Goal: Task Accomplishment & Management: Manage account settings

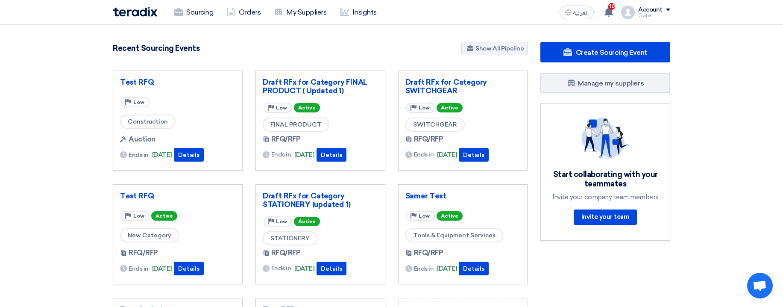
drag, startPoint x: 161, startPoint y: 10, endPoint x: 167, endPoint y: 10, distance: 6.0
click at [161, 9] on div "Sourcing Orders My Suppliers Insights" at bounding box center [280, 12] width 334 height 19
click at [189, 12] on link "Sourcing" at bounding box center [193, 12] width 53 height 19
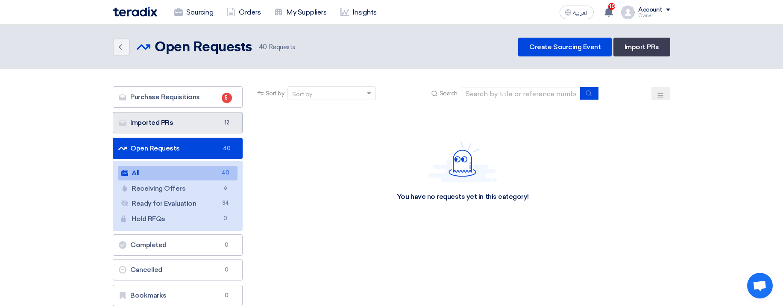
click at [229, 116] on link "Imported PRs Imported PRs 12" at bounding box center [178, 122] width 130 height 21
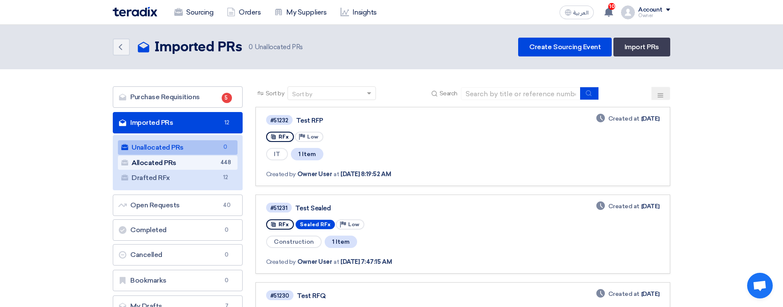
click at [209, 157] on link "Allocated PRs Allocated PRs 448" at bounding box center [178, 162] width 120 height 15
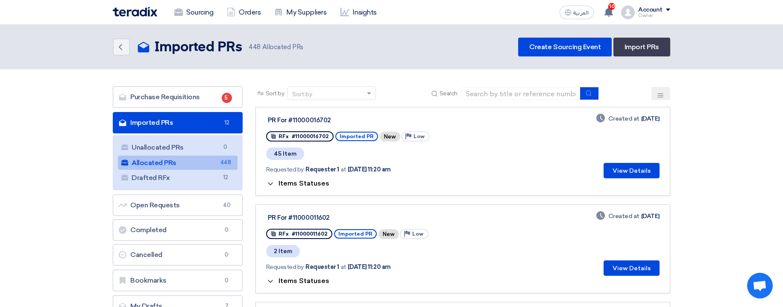
click at [296, 183] on span "Items Statuses" at bounding box center [303, 183] width 51 height 8
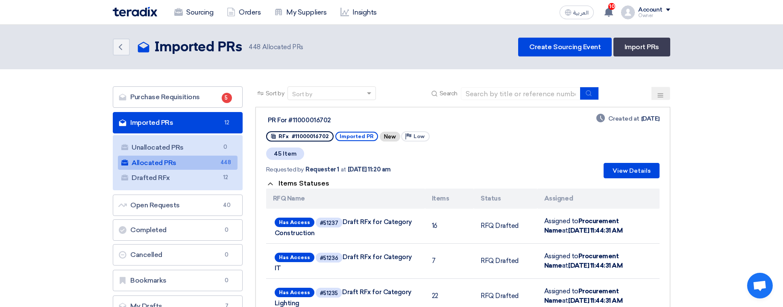
click at [296, 184] on span "Items Statuses" at bounding box center [303, 183] width 51 height 8
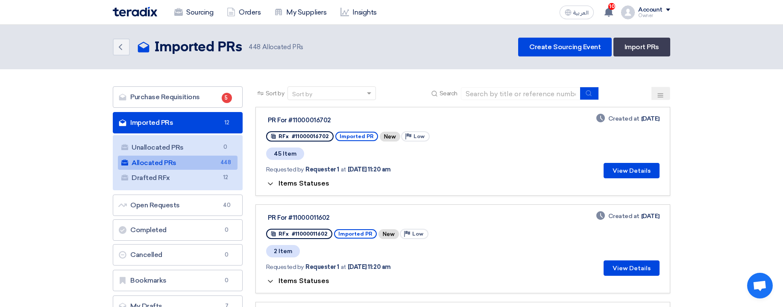
click at [307, 180] on span "Items Statuses" at bounding box center [303, 183] width 51 height 8
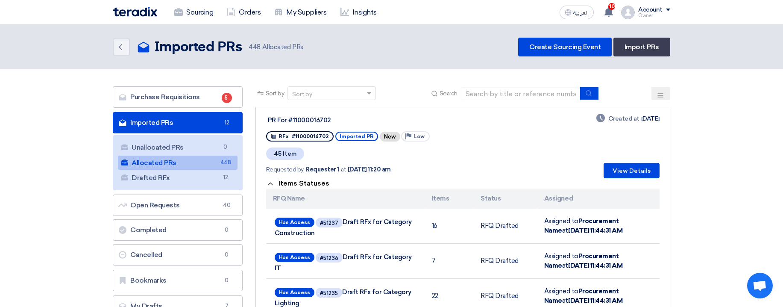
click at [319, 185] on span "Items Statuses" at bounding box center [303, 183] width 51 height 8
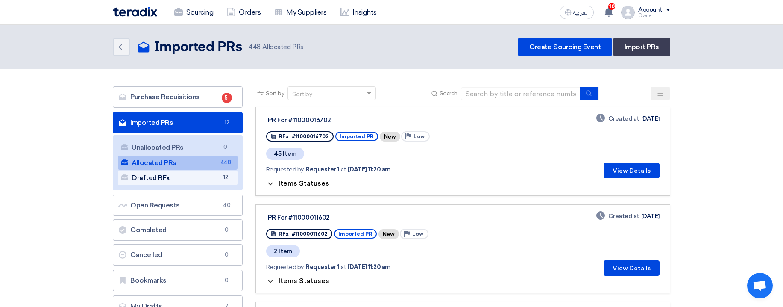
click at [204, 180] on link "Drafted RFx Drafted RFx 12" at bounding box center [178, 177] width 120 height 15
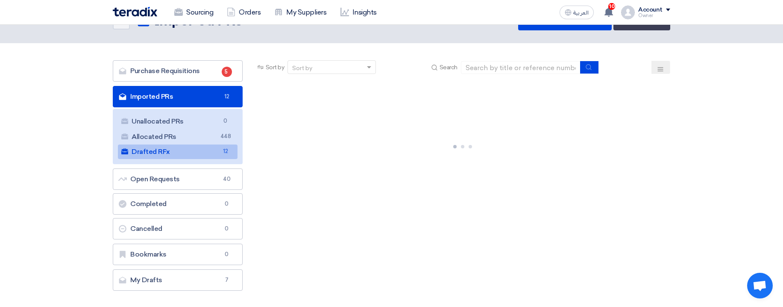
scroll to position [51, 0]
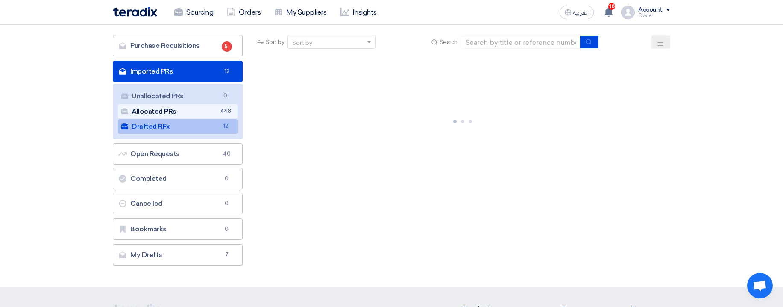
click at [212, 106] on link "Allocated PRs Allocated PRs 448" at bounding box center [178, 111] width 120 height 15
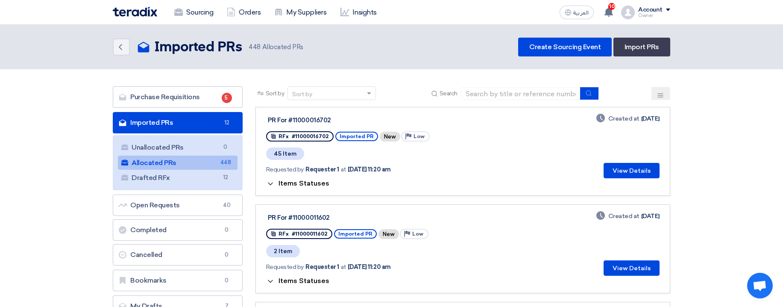
click at [301, 185] on span "Items Statuses" at bounding box center [303, 183] width 51 height 8
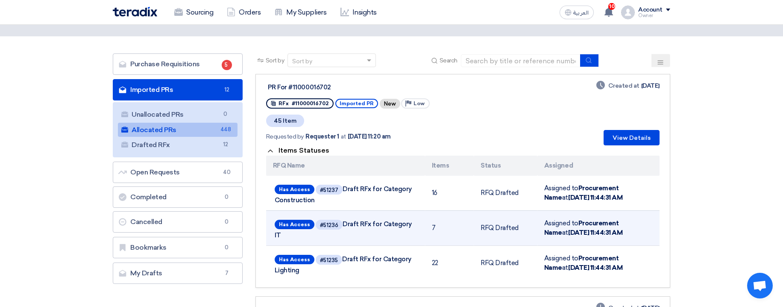
scroll to position [51, 0]
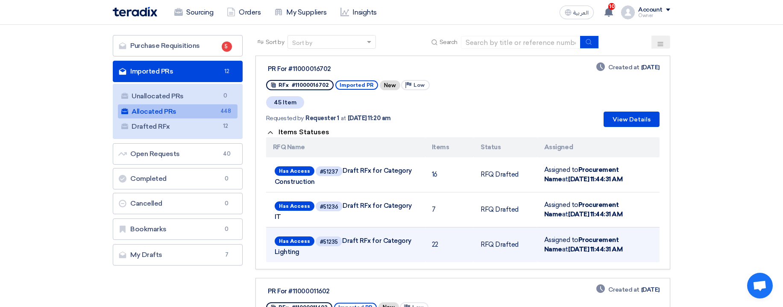
drag, startPoint x: 474, startPoint y: 163, endPoint x: 625, endPoint y: 245, distance: 171.2
click at [625, 245] on tbody "Has Access #51237 Draft RFx for Category Construction 16 RFQ Drafted Assigned t…" at bounding box center [462, 209] width 393 height 105
click at [625, 245] on td "Assigned to Procurement Name at Oct 7, 2025, 11:44:31 AM" at bounding box center [598, 244] width 122 height 35
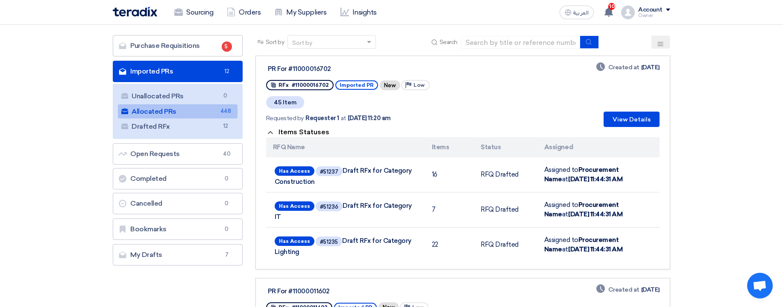
drag, startPoint x: 625, startPoint y: 245, endPoint x: 339, endPoint y: 153, distance: 299.5
click at [340, 154] on table "RFQ Name Items Status Assigned Has Access #51237 Draft RFx for Category Constru…" at bounding box center [462, 199] width 393 height 125
click at [441, 143] on th "Items" at bounding box center [449, 147] width 49 height 20
click at [212, 128] on link "Drafted RFx Drafted RFx 12" at bounding box center [178, 126] width 120 height 15
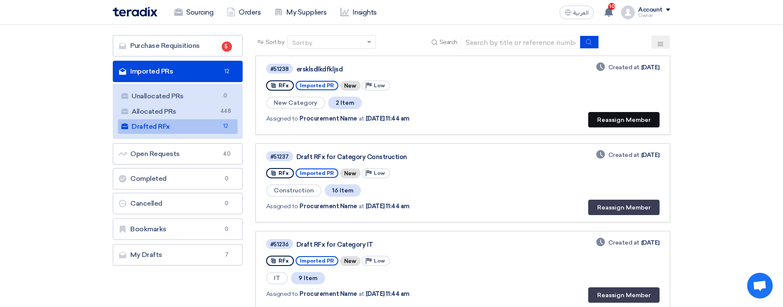
click at [643, 122] on button "Reassign Member" at bounding box center [623, 119] width 71 height 15
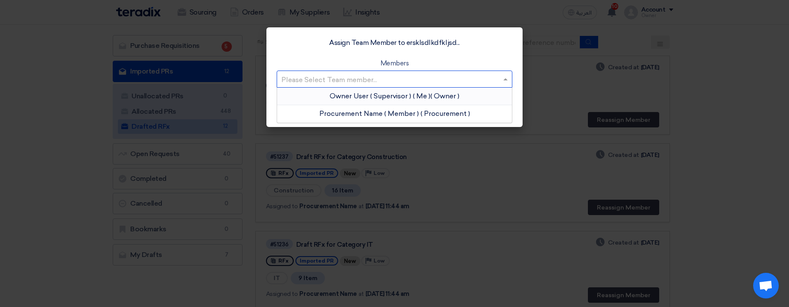
click at [430, 81] on input "text" at bounding box center [390, 80] width 218 height 14
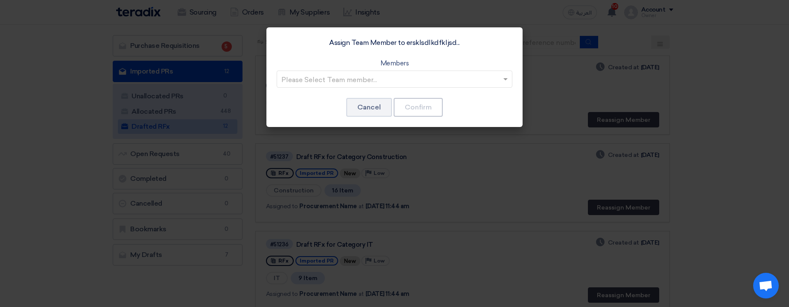
click at [702, 105] on modal-container "Assign Team Member to ersklsdlkdfkljsd... Members Please Select Team member... …" at bounding box center [394, 153] width 789 height 307
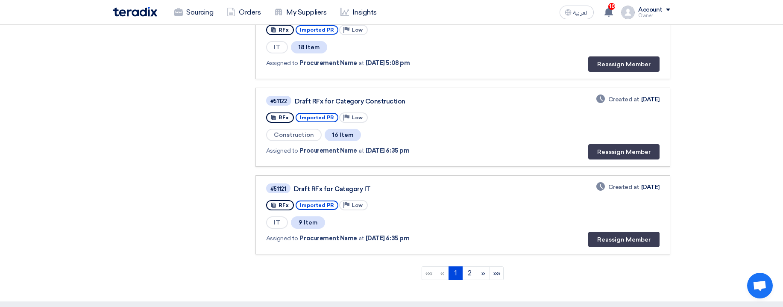
scroll to position [856, 0]
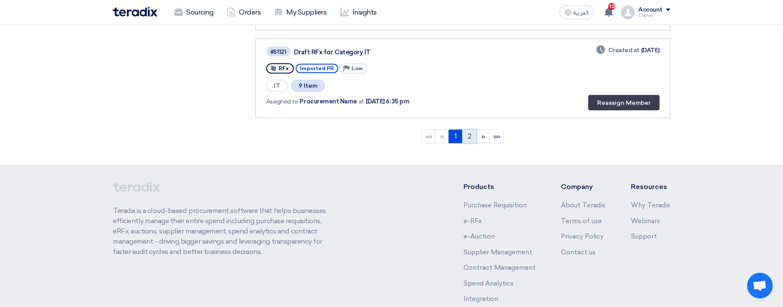
click at [469, 137] on link "2" at bounding box center [469, 136] width 14 height 14
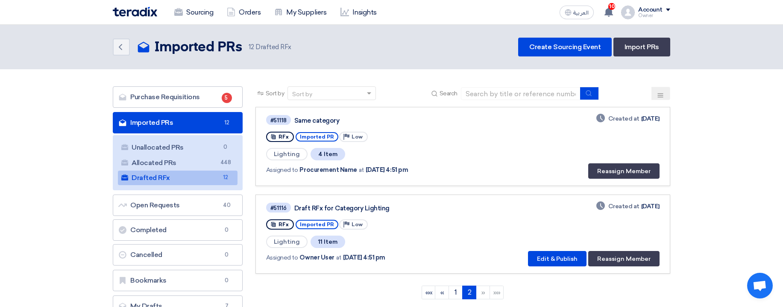
click at [654, 13] on div "Account" at bounding box center [650, 9] width 24 height 7
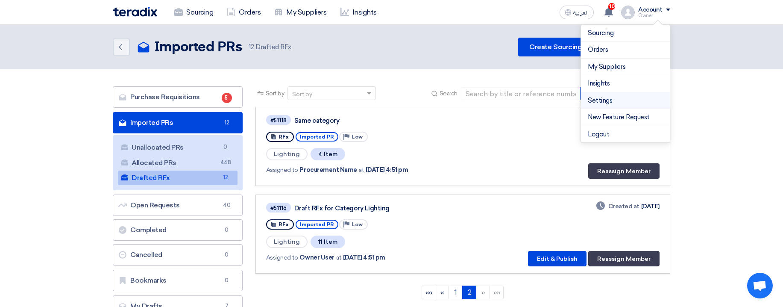
click at [597, 103] on link "Settings" at bounding box center [624, 101] width 75 height 10
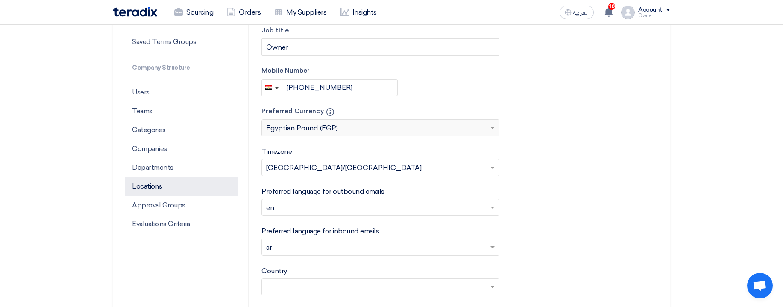
scroll to position [205, 0]
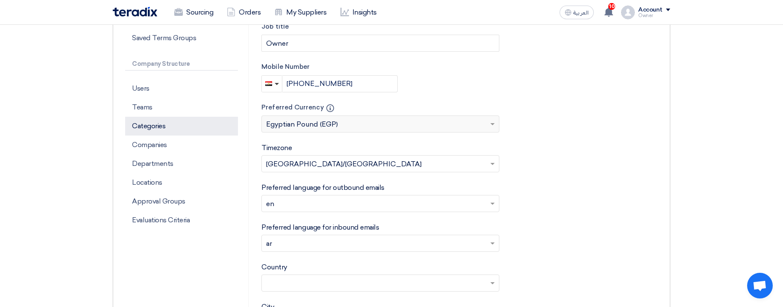
click at [156, 124] on p "Categories" at bounding box center [181, 126] width 113 height 19
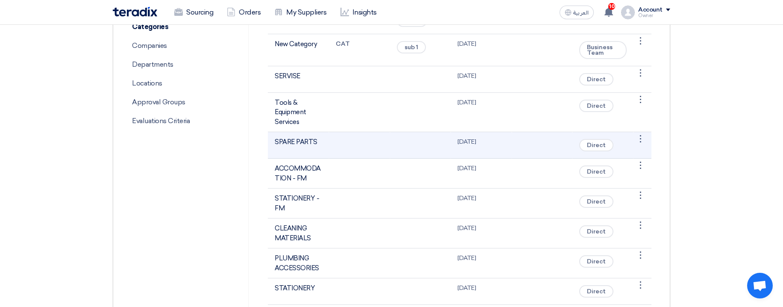
scroll to position [307, 0]
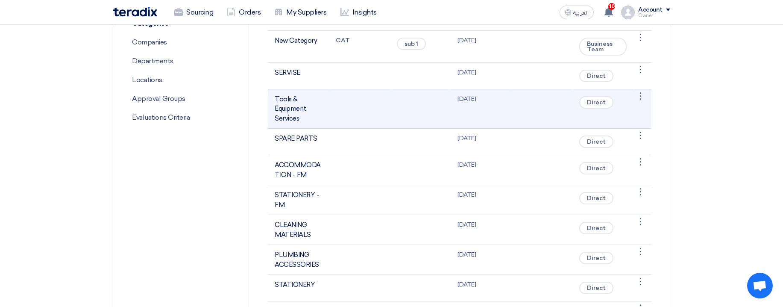
click at [596, 104] on span "Direct" at bounding box center [596, 102] width 34 height 12
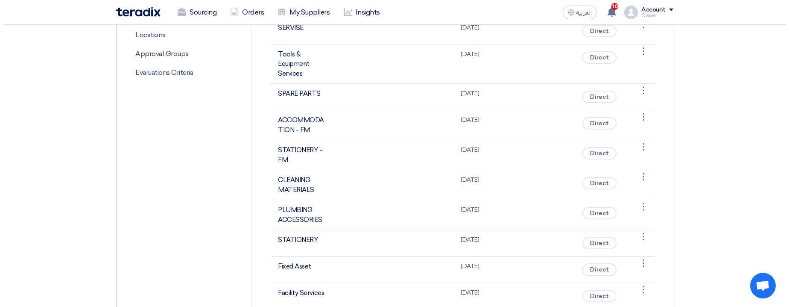
scroll to position [205, 0]
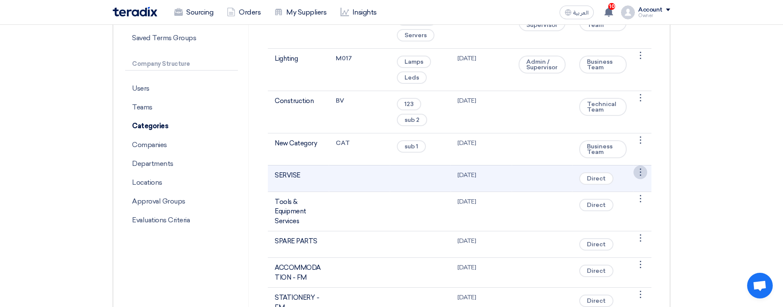
click at [640, 173] on div "⋮" at bounding box center [640, 172] width 14 height 14
click at [615, 187] on link "Edit Category" at bounding box center [618, 188] width 55 height 12
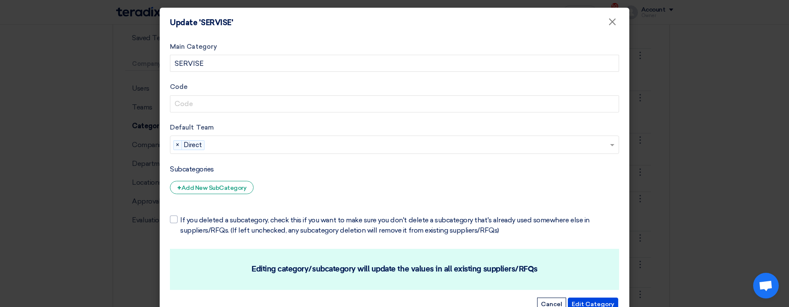
click at [304, 144] on input "text" at bounding box center [408, 145] width 401 height 14
click at [174, 145] on span "×" at bounding box center [178, 144] width 8 height 9
click at [240, 146] on input "text" at bounding box center [396, 145] width 442 height 14
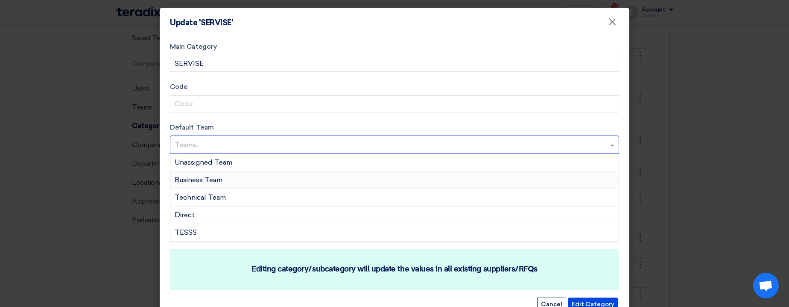
click at [276, 184] on div "Business Team" at bounding box center [394, 180] width 448 height 18
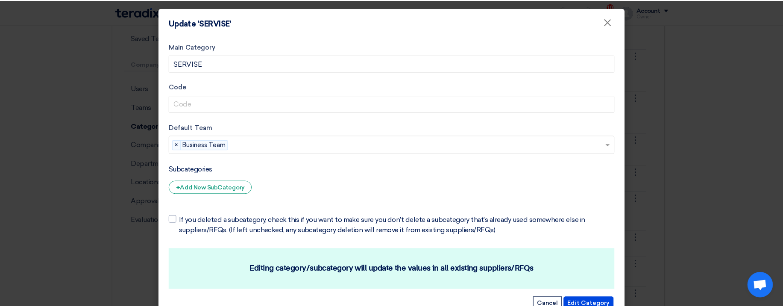
scroll to position [26, 0]
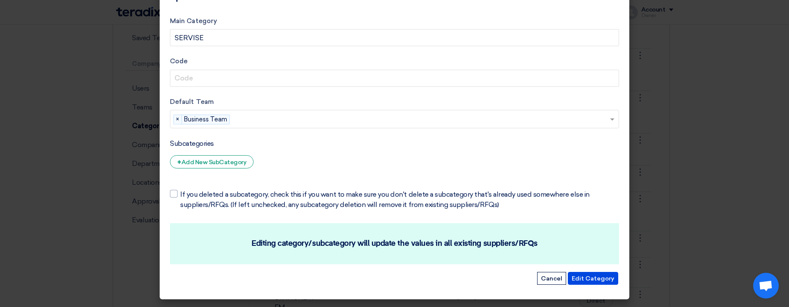
click at [548, 284] on div "Edit Category Cancel" at bounding box center [394, 278] width 449 height 15
click at [549, 278] on button "Cancel" at bounding box center [551, 278] width 29 height 13
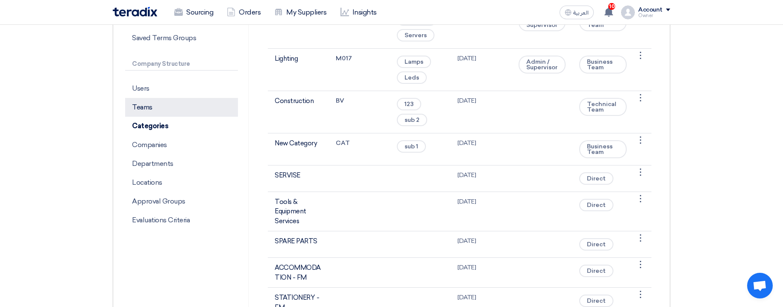
click at [158, 108] on p "Teams" at bounding box center [181, 107] width 113 height 19
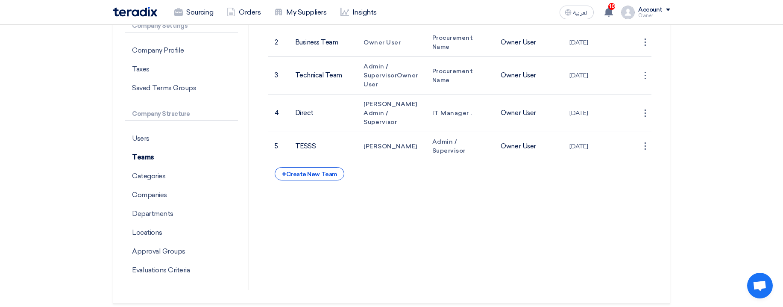
scroll to position [51, 0]
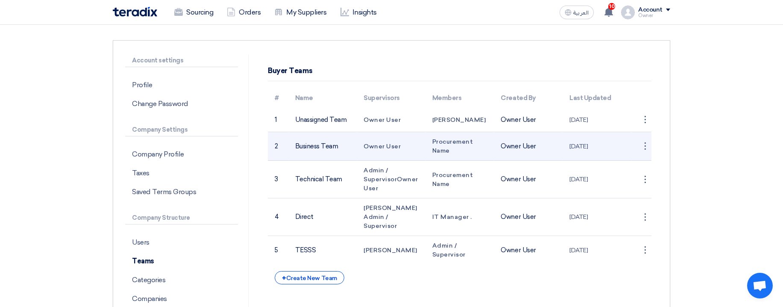
click at [312, 141] on td "Business Team" at bounding box center [322, 146] width 69 height 29
drag, startPoint x: 368, startPoint y: 144, endPoint x: 410, endPoint y: 148, distance: 42.9
click at [410, 148] on td "Owner User" at bounding box center [390, 146] width 69 height 29
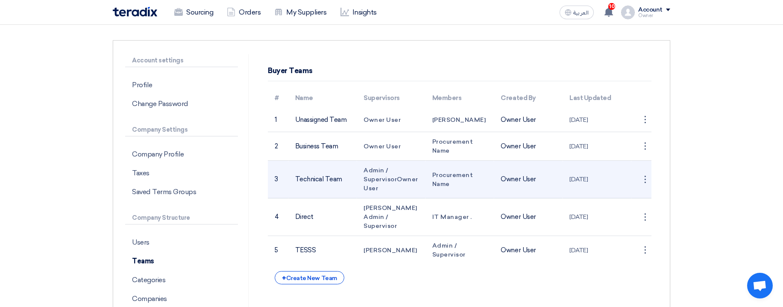
click at [302, 176] on td "Technical Team" at bounding box center [322, 180] width 69 height 38
click at [370, 169] on span "Admin / Supervisor" at bounding box center [379, 174] width 33 height 16
click at [374, 179] on span "Admin / Supervisor" at bounding box center [379, 174] width 33 height 16
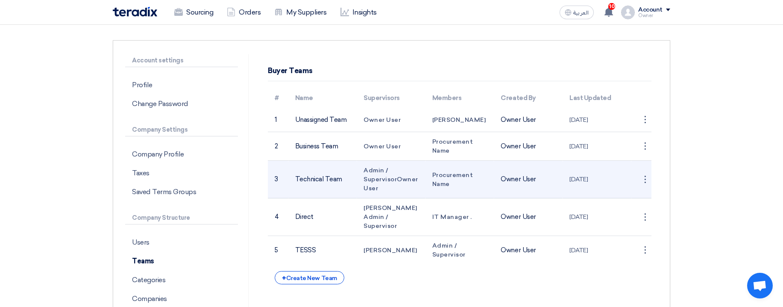
click at [374, 179] on span "Admin / Supervisor" at bounding box center [379, 174] width 33 height 16
click at [394, 185] on span "Owner User" at bounding box center [390, 183] width 55 height 16
click at [393, 191] on span "Owner User" at bounding box center [390, 183] width 55 height 16
drag, startPoint x: 393, startPoint y: 191, endPoint x: 373, endPoint y: 191, distance: 20.1
click at [373, 191] on span "Owner User" at bounding box center [390, 183] width 55 height 16
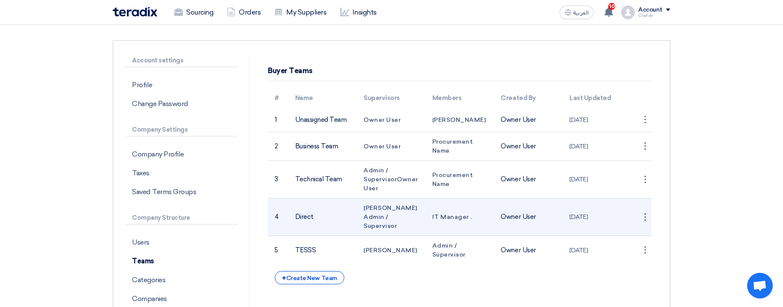
click at [323, 217] on td "Direct" at bounding box center [322, 217] width 69 height 38
click at [371, 208] on span "[PERSON_NAME]" at bounding box center [390, 207] width 54 height 7
drag, startPoint x: 371, startPoint y: 208, endPoint x: 383, endPoint y: 208, distance: 12.0
click at [383, 208] on span "[PERSON_NAME]" at bounding box center [390, 207] width 54 height 7
click at [397, 213] on span "Admin / Supervisor" at bounding box center [379, 221] width 33 height 16
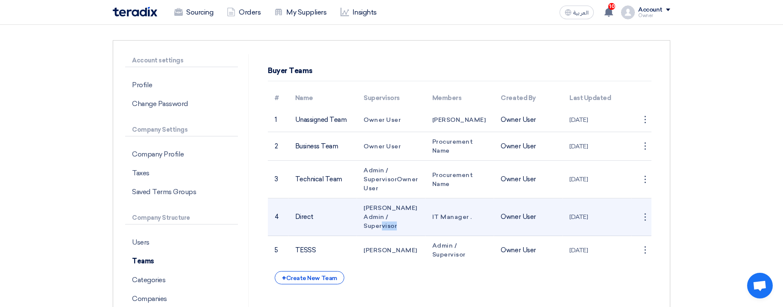
click at [397, 213] on span "Admin / Supervisor" at bounding box center [379, 221] width 33 height 16
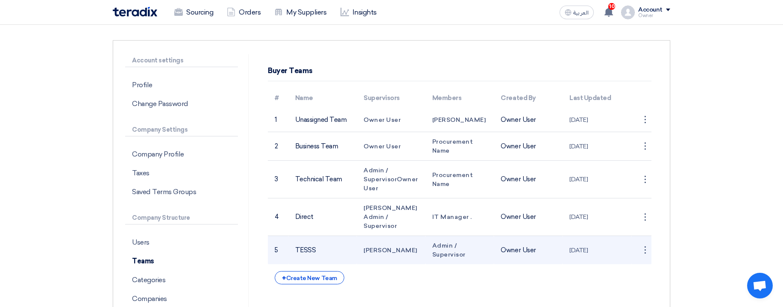
click at [303, 237] on td "TESSS" at bounding box center [322, 250] width 69 height 29
click at [358, 239] on td "[PERSON_NAME]" at bounding box center [390, 250] width 69 height 29
drag, startPoint x: 358, startPoint y: 239, endPoint x: 405, endPoint y: 240, distance: 47.0
click at [405, 240] on td "[PERSON_NAME]" at bounding box center [390, 250] width 69 height 29
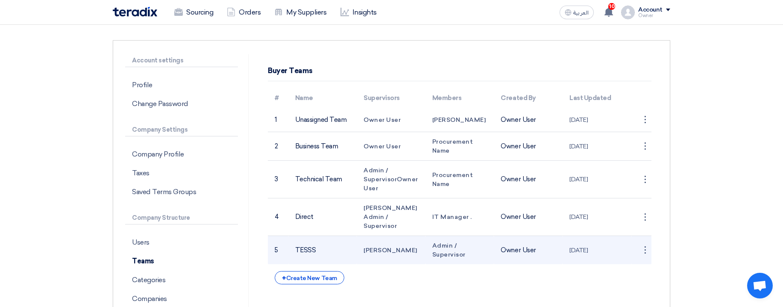
click at [405, 240] on td "[PERSON_NAME]" at bounding box center [390, 250] width 69 height 29
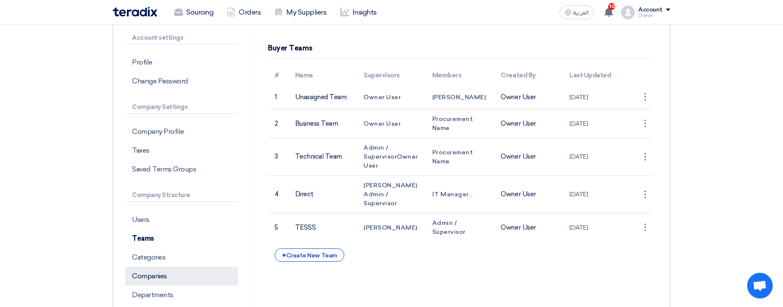
scroll to position [102, 0]
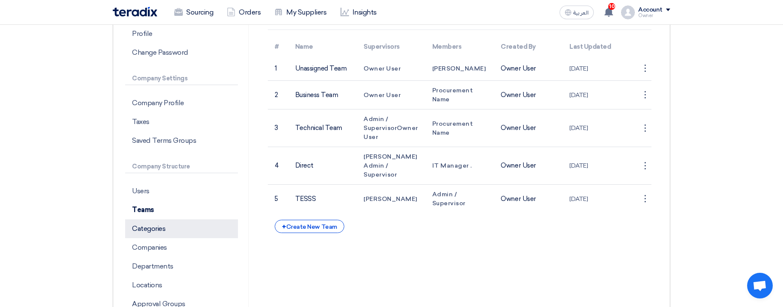
click at [197, 228] on p "Categories" at bounding box center [181, 228] width 113 height 19
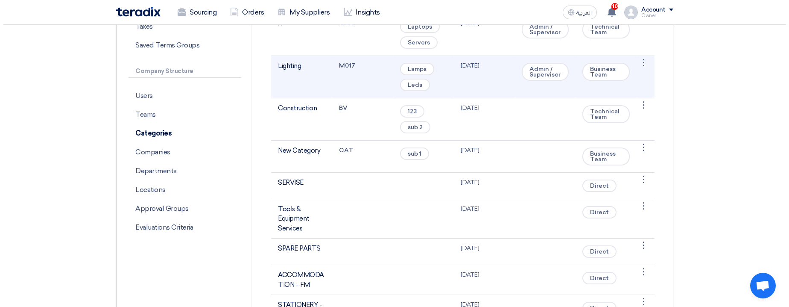
scroll to position [205, 0]
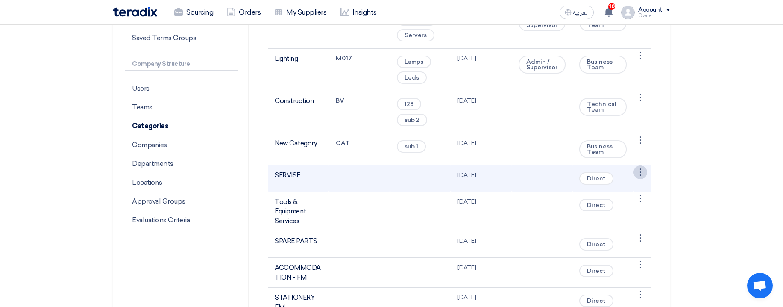
click at [636, 170] on div "⋮" at bounding box center [640, 172] width 14 height 14
click at [626, 185] on link "Edit Category" at bounding box center [618, 188] width 55 height 12
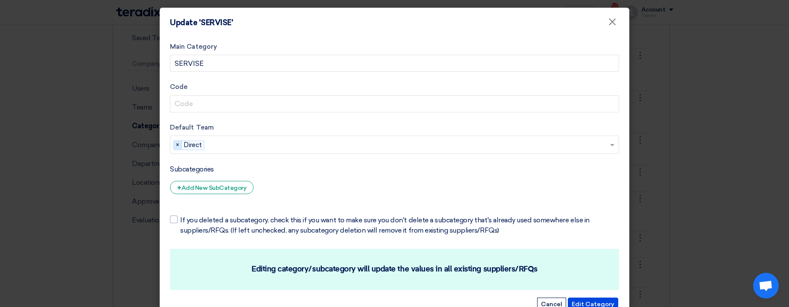
click at [176, 146] on span "×" at bounding box center [178, 144] width 8 height 9
click at [199, 147] on input "text" at bounding box center [396, 145] width 442 height 14
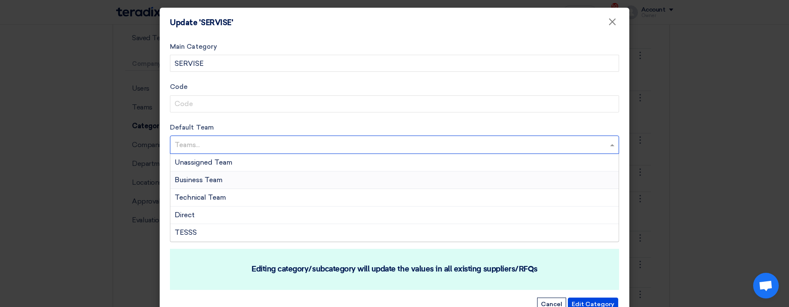
click at [229, 180] on div "Business Team" at bounding box center [394, 180] width 448 height 18
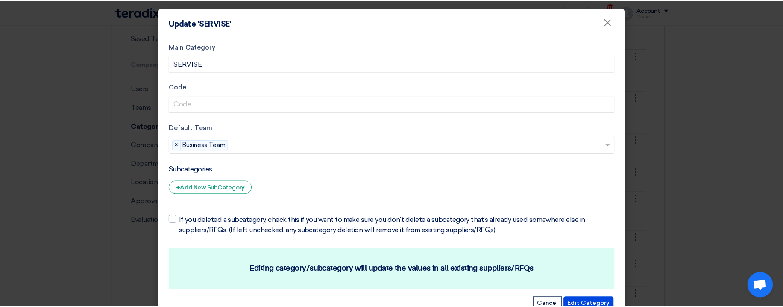
scroll to position [26, 0]
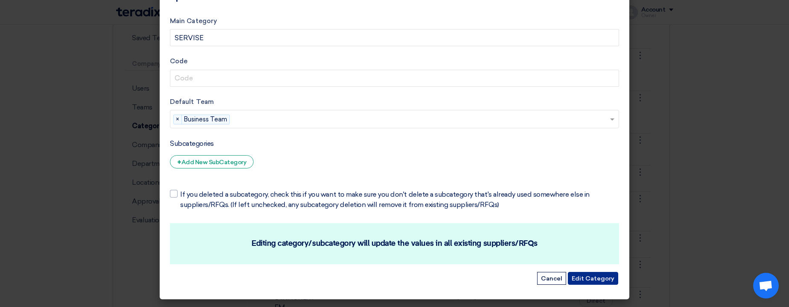
click at [599, 273] on button "Edit Category" at bounding box center [593, 278] width 50 height 13
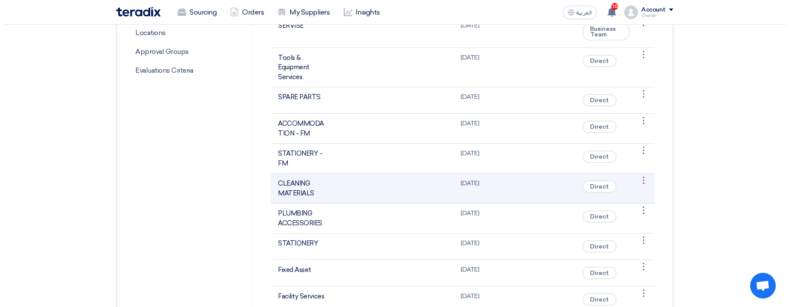
scroll to position [359, 0]
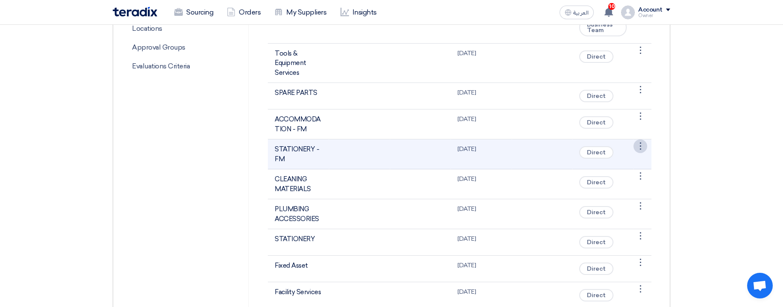
click at [639, 146] on div "⋮" at bounding box center [640, 146] width 14 height 14
click at [607, 161] on link "Edit Category" at bounding box center [618, 162] width 55 height 12
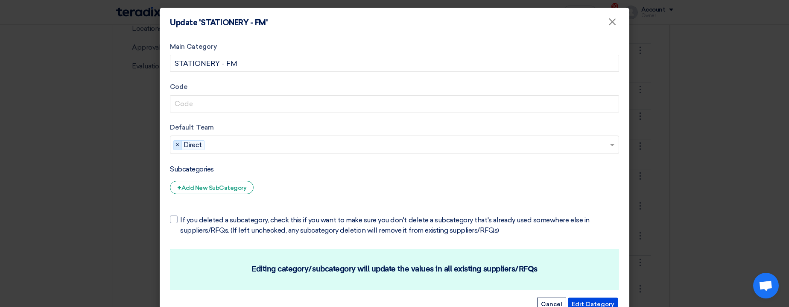
click at [174, 143] on span "×" at bounding box center [178, 144] width 8 height 9
click at [304, 147] on input "text" at bounding box center [396, 145] width 442 height 14
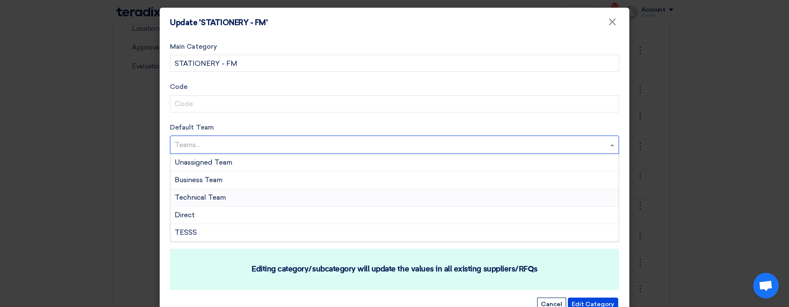
click at [265, 199] on div "Technical Team" at bounding box center [394, 198] width 448 height 18
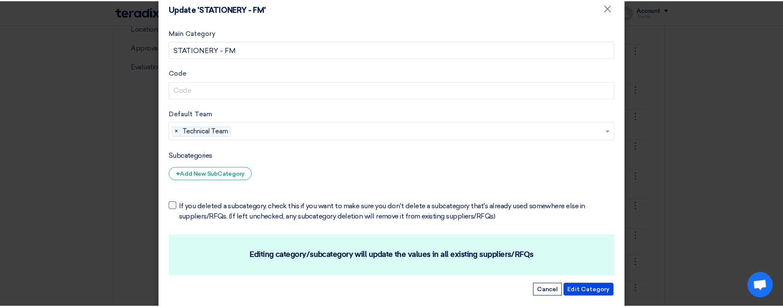
scroll to position [26, 0]
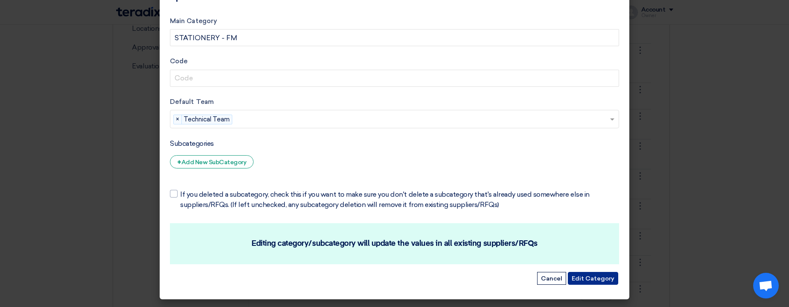
click at [602, 283] on button "Edit Category" at bounding box center [593, 278] width 50 height 13
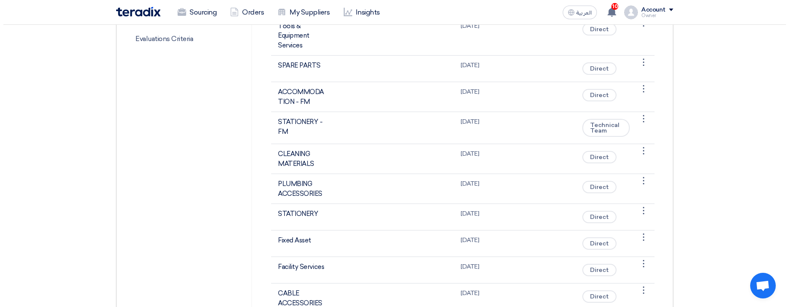
scroll to position [410, 0]
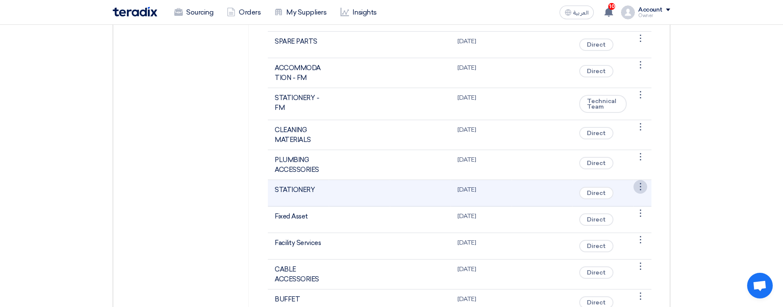
click at [641, 190] on div "⋮" at bounding box center [640, 187] width 14 height 14
click at [642, 207] on link "Edit Category" at bounding box center [618, 202] width 55 height 12
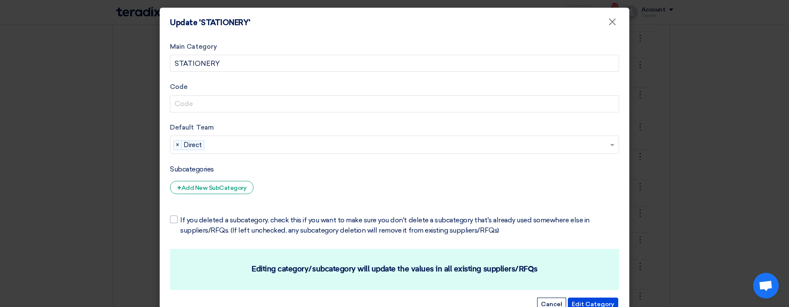
click at [315, 143] on input "text" at bounding box center [408, 145] width 401 height 14
click at [176, 146] on span "×" at bounding box center [178, 144] width 8 height 9
click at [278, 151] on input "text" at bounding box center [396, 145] width 442 height 14
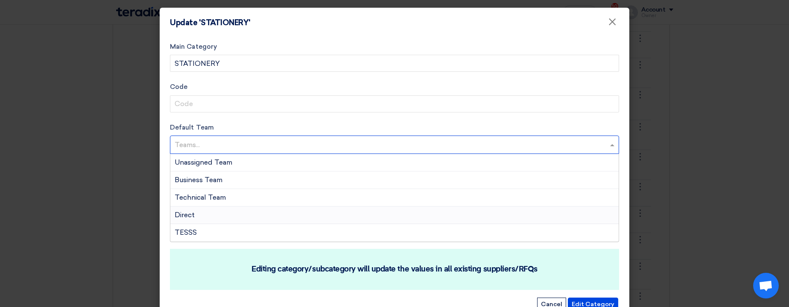
click at [237, 213] on div "Direct" at bounding box center [394, 215] width 448 height 18
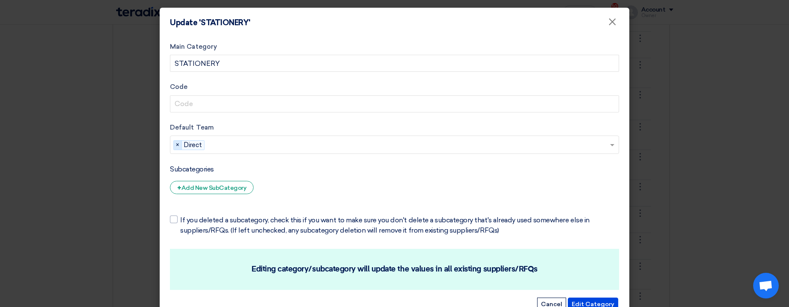
click at [178, 146] on span "×" at bounding box center [178, 144] width 8 height 9
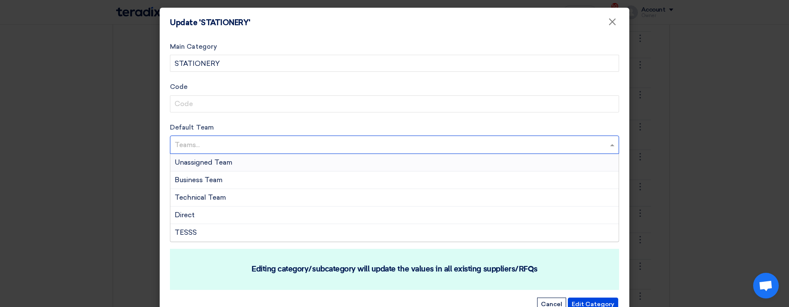
click at [235, 141] on input "text" at bounding box center [396, 145] width 442 height 14
click at [225, 176] on div "Business Team" at bounding box center [394, 180] width 448 height 18
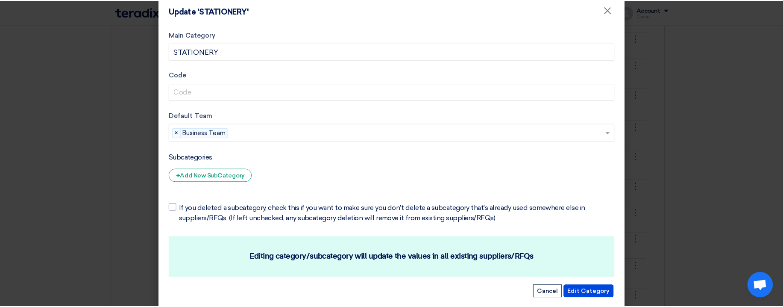
scroll to position [26, 0]
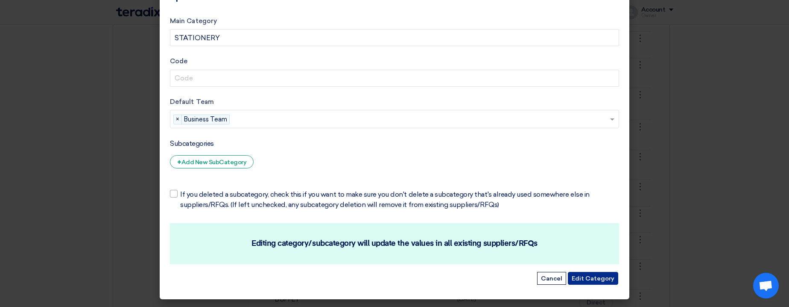
click at [591, 277] on button "Edit Category" at bounding box center [593, 278] width 50 height 13
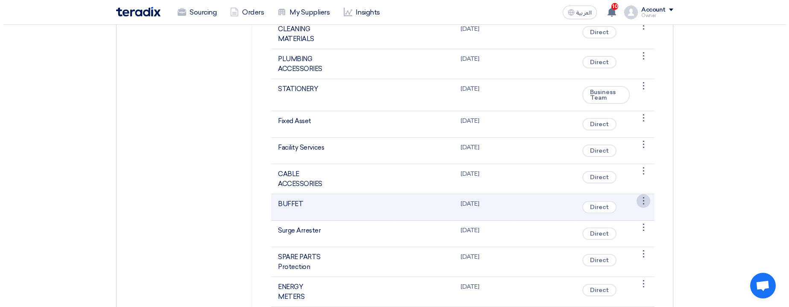
scroll to position [512, 0]
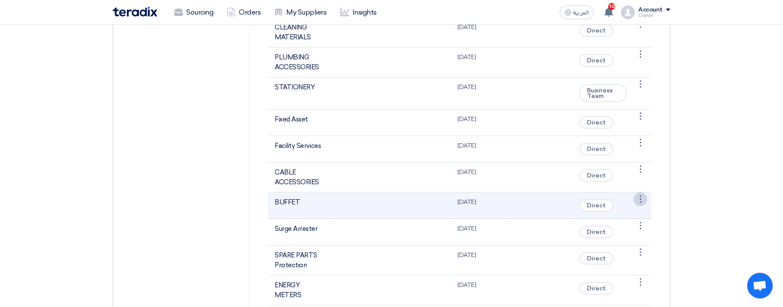
click at [640, 199] on div "⋮" at bounding box center [640, 199] width 14 height 14
click at [627, 216] on link "Edit Category" at bounding box center [618, 215] width 55 height 12
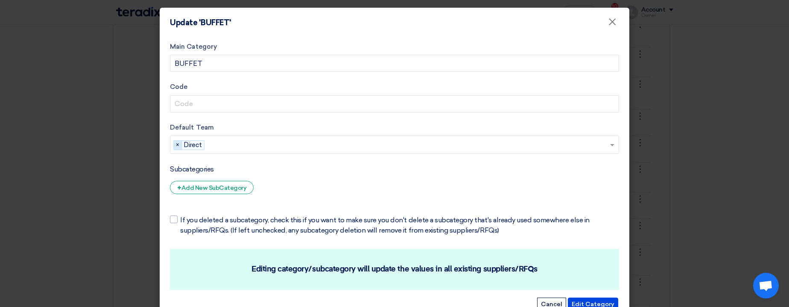
click at [175, 143] on span "×" at bounding box center [178, 144] width 8 height 9
click at [298, 148] on input "text" at bounding box center [396, 145] width 442 height 14
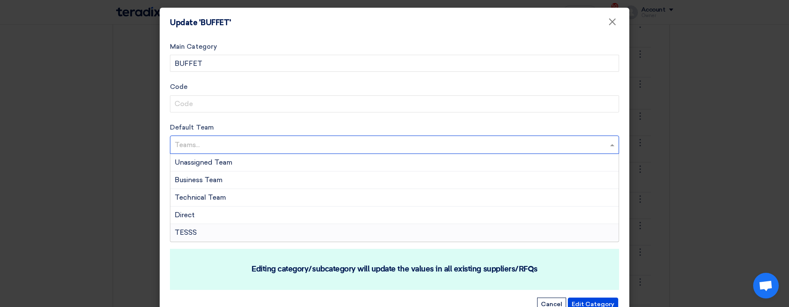
click at [222, 228] on div "TESSS" at bounding box center [394, 232] width 448 height 17
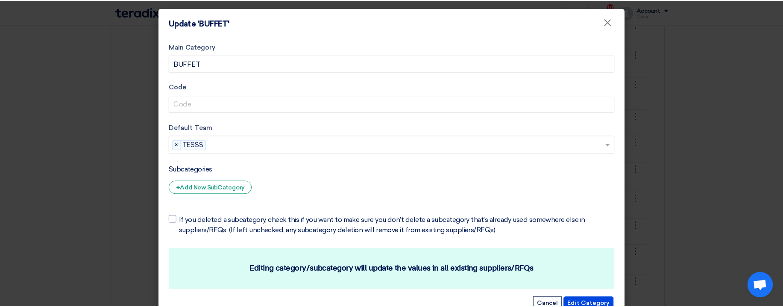
scroll to position [26, 0]
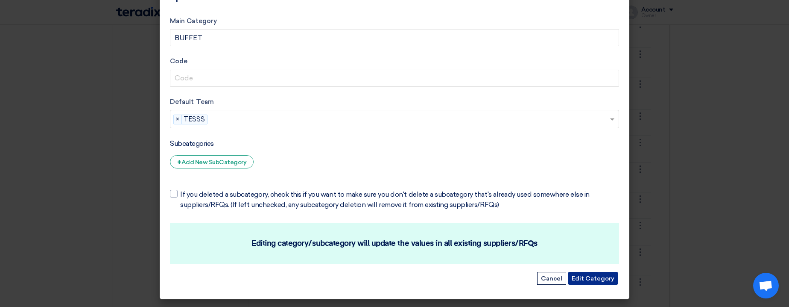
click at [590, 280] on button "Edit Category" at bounding box center [593, 278] width 50 height 13
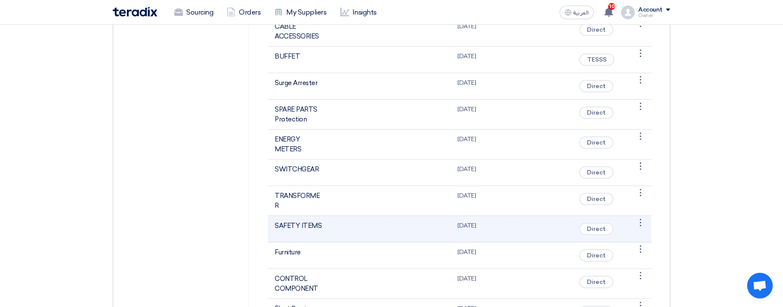
scroll to position [666, 0]
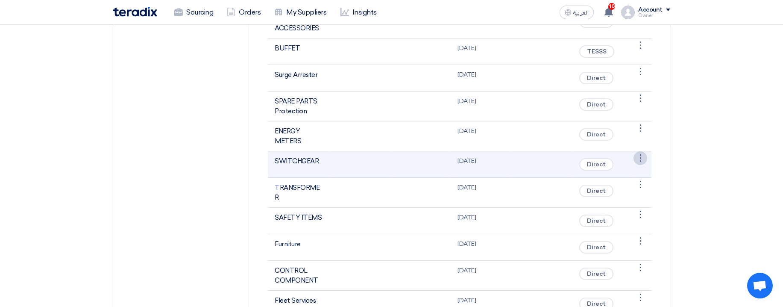
click at [643, 155] on div "⋮" at bounding box center [640, 158] width 14 height 14
click at [618, 174] on link "Edit Category" at bounding box center [618, 174] width 55 height 12
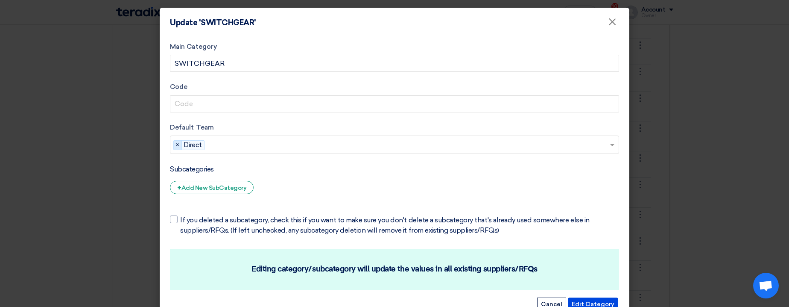
click at [174, 144] on span "×" at bounding box center [178, 144] width 8 height 9
click at [268, 149] on input "text" at bounding box center [396, 145] width 442 height 14
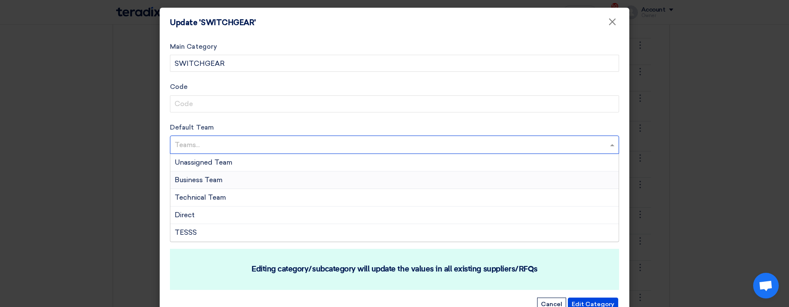
click at [243, 174] on div "Business Team" at bounding box center [394, 180] width 448 height 18
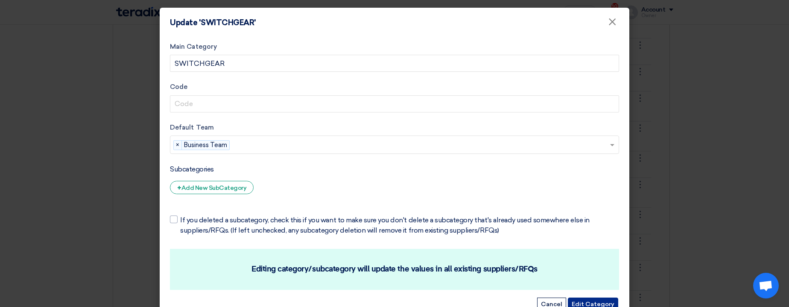
click at [601, 301] on button "Edit Category" at bounding box center [593, 303] width 50 height 13
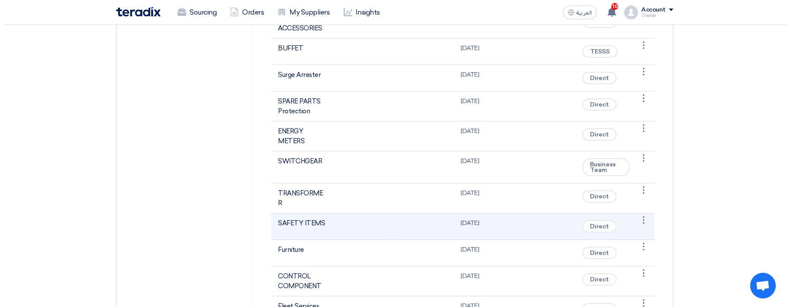
scroll to position [717, 0]
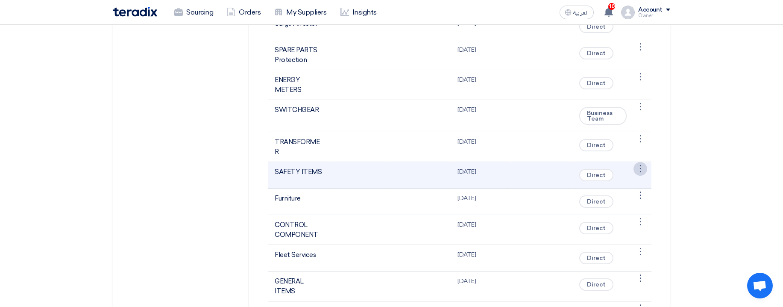
click at [640, 173] on div "⋮" at bounding box center [640, 169] width 14 height 14
click at [628, 181] on link "Edit Category" at bounding box center [618, 184] width 55 height 12
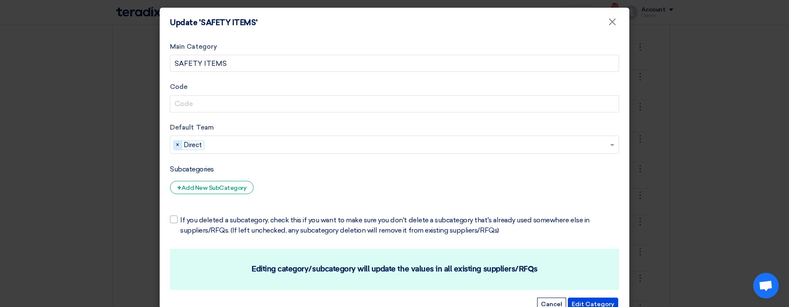
click at [176, 140] on span "×" at bounding box center [178, 144] width 8 height 9
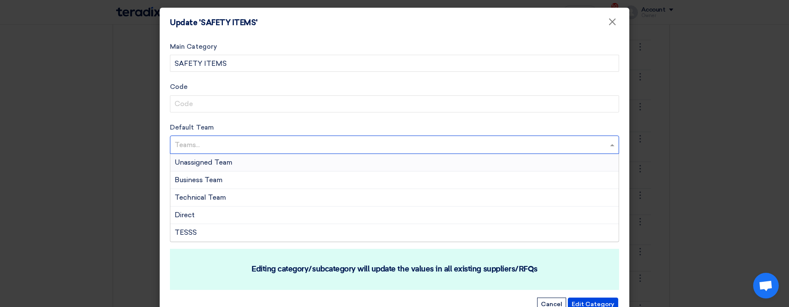
click at [251, 147] on input "text" at bounding box center [396, 145] width 442 height 14
click at [250, 193] on div "Technical Team" at bounding box center [394, 198] width 448 height 18
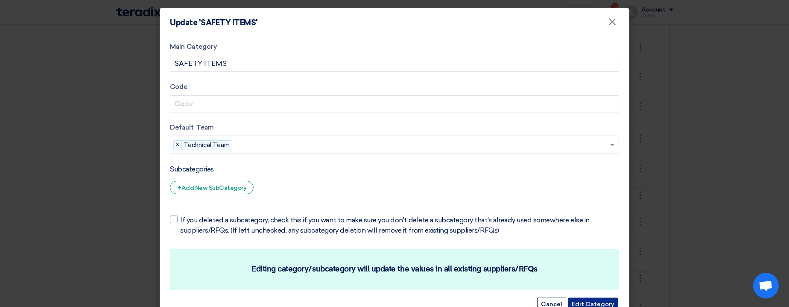
click at [590, 301] on button "Edit Category" at bounding box center [593, 303] width 50 height 13
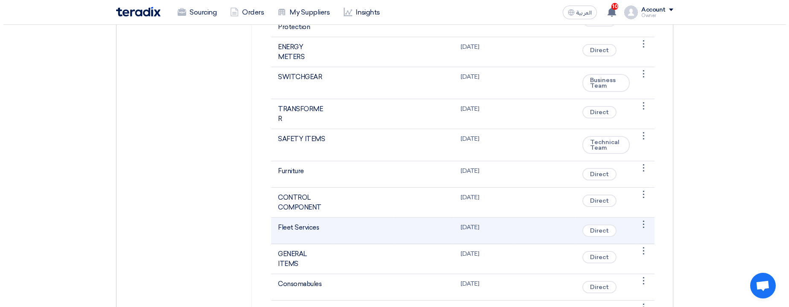
scroll to position [768, 0]
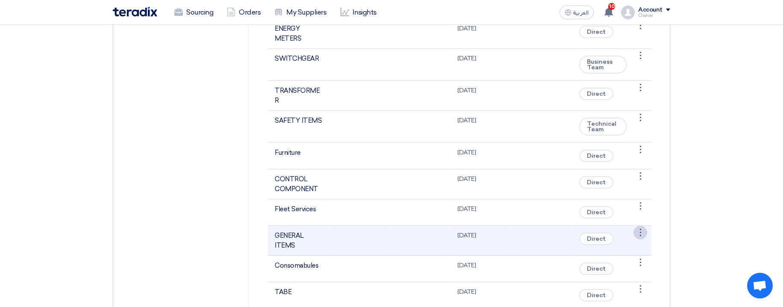
click at [640, 228] on div "⋮" at bounding box center [640, 232] width 14 height 14
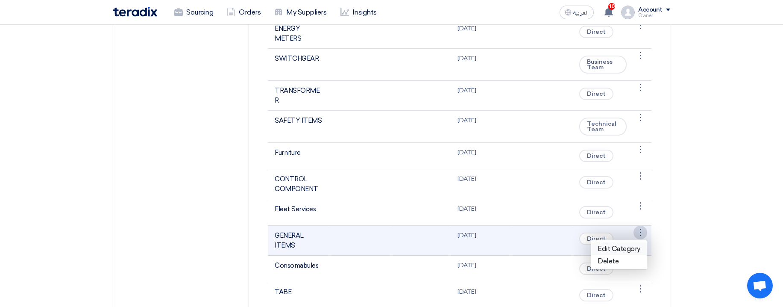
click at [630, 248] on link "Edit Category" at bounding box center [618, 248] width 55 height 12
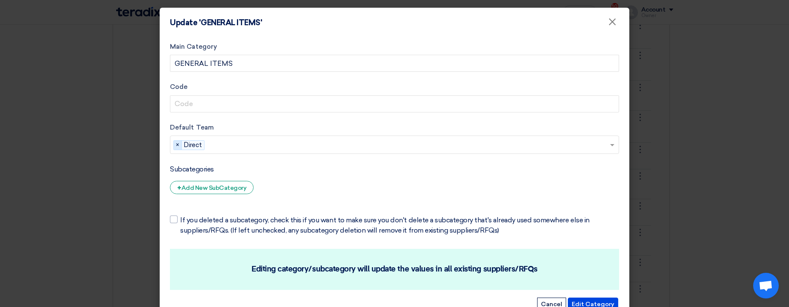
click at [174, 141] on span "×" at bounding box center [178, 144] width 8 height 9
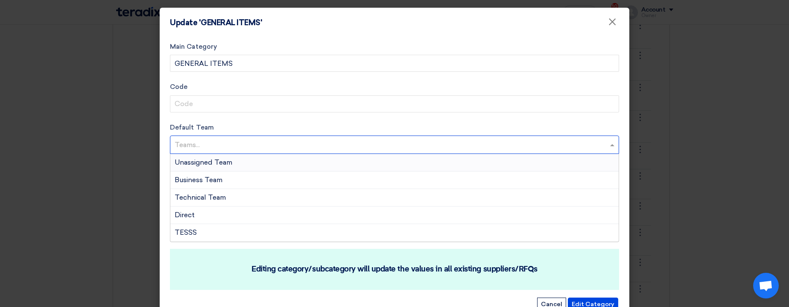
click at [260, 141] on input "text" at bounding box center [396, 145] width 442 height 14
click at [223, 181] on div "Business Team" at bounding box center [394, 180] width 448 height 18
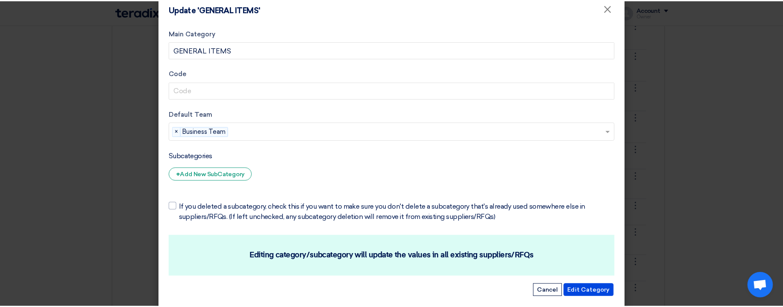
scroll to position [26, 0]
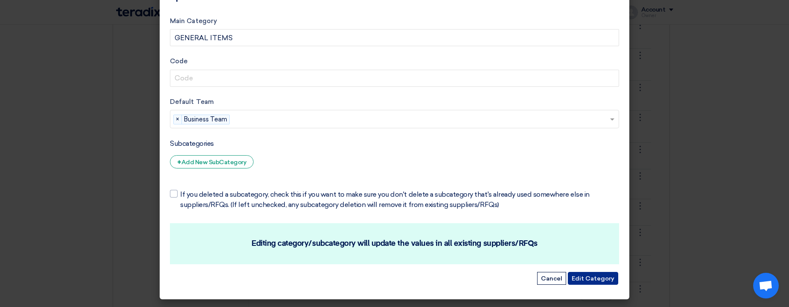
click at [592, 275] on button "Edit Category" at bounding box center [593, 278] width 50 height 13
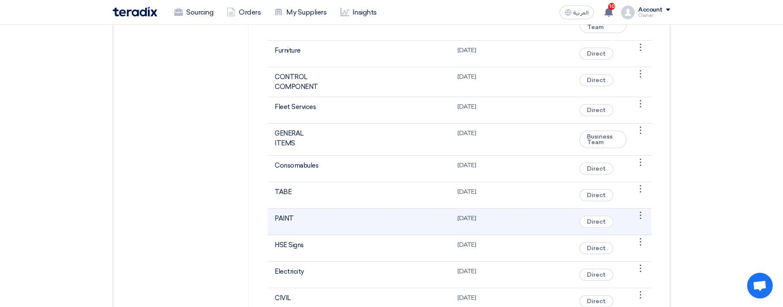
scroll to position [871, 0]
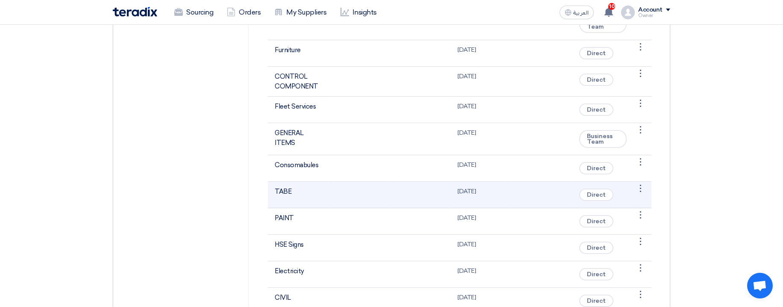
click at [639, 197] on td "⋮ Edit Category" at bounding box center [642, 194] width 18 height 26
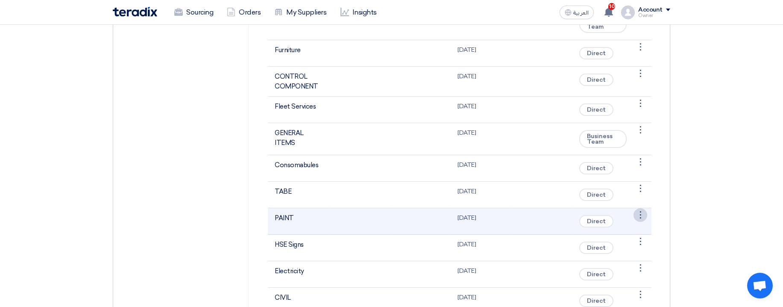
click at [642, 213] on div "⋮" at bounding box center [640, 215] width 14 height 14
click at [612, 228] on link "Edit Category" at bounding box center [618, 231] width 55 height 12
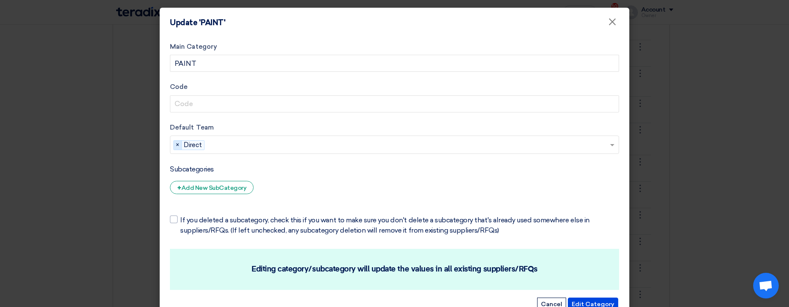
click at [177, 145] on span "×" at bounding box center [178, 144] width 8 height 9
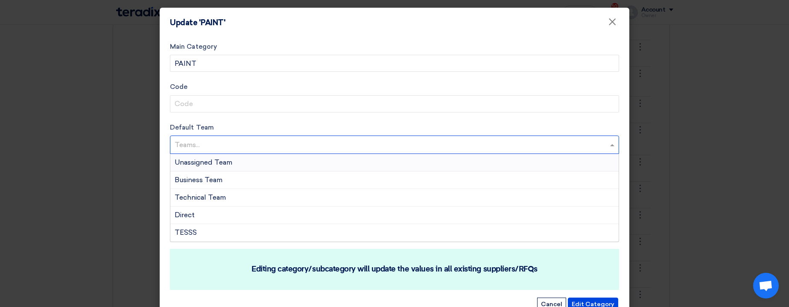
click at [258, 144] on input "text" at bounding box center [396, 145] width 442 height 14
click at [253, 181] on div "Business Team" at bounding box center [394, 180] width 448 height 18
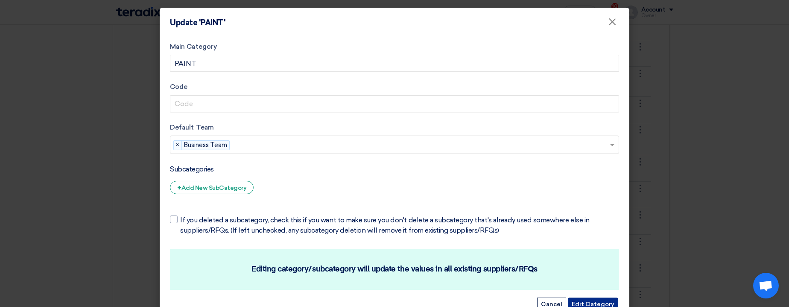
click at [602, 300] on button "Edit Category" at bounding box center [593, 303] width 50 height 13
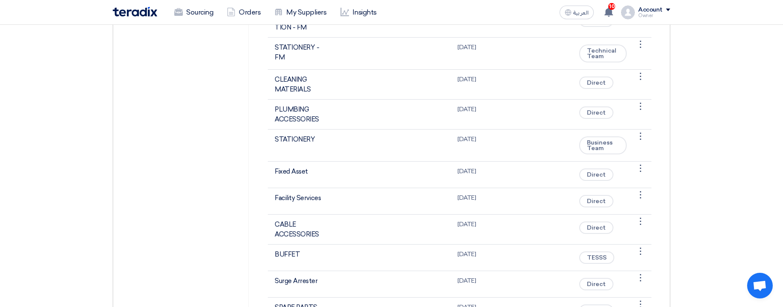
scroll to position [461, 0]
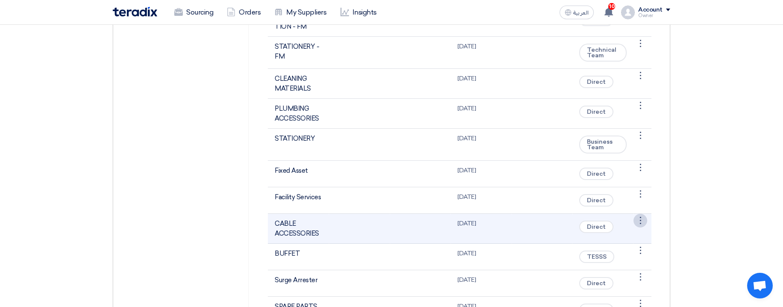
click at [639, 223] on div "⋮" at bounding box center [640, 220] width 14 height 14
click at [622, 236] on link "Edit Category" at bounding box center [618, 236] width 55 height 12
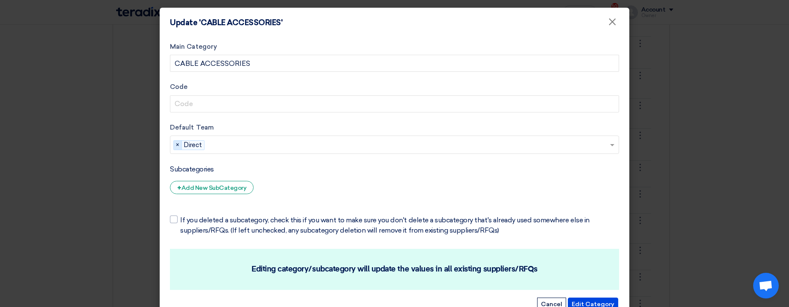
click at [174, 145] on span "×" at bounding box center [178, 144] width 8 height 9
click at [249, 146] on input "text" at bounding box center [396, 145] width 442 height 14
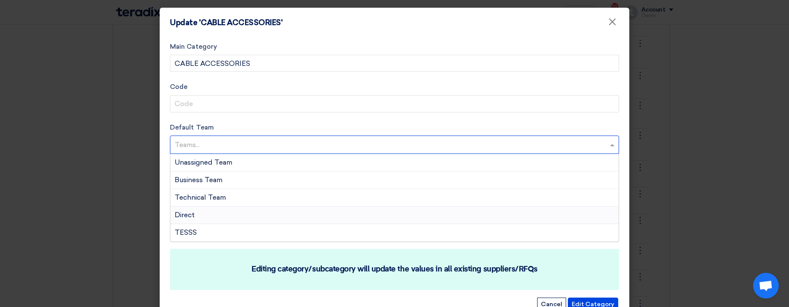
click at [228, 211] on div "Direct" at bounding box center [394, 215] width 448 height 18
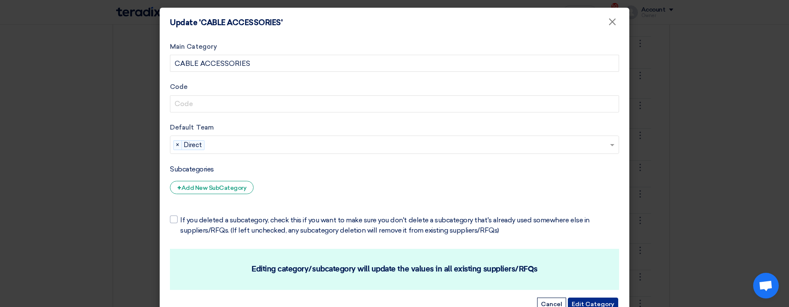
click at [599, 300] on button "Edit Category" at bounding box center [593, 303] width 50 height 13
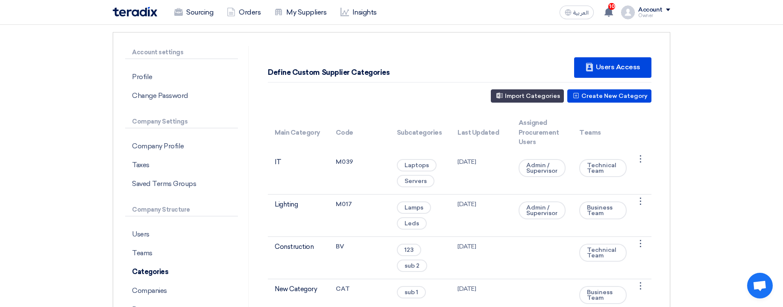
scroll to position [0, 0]
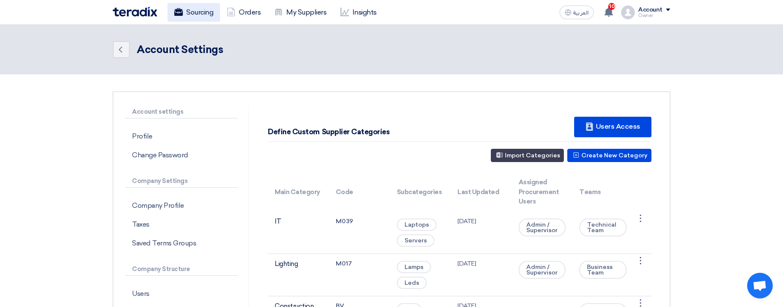
click at [188, 12] on link "Sourcing" at bounding box center [193, 12] width 53 height 19
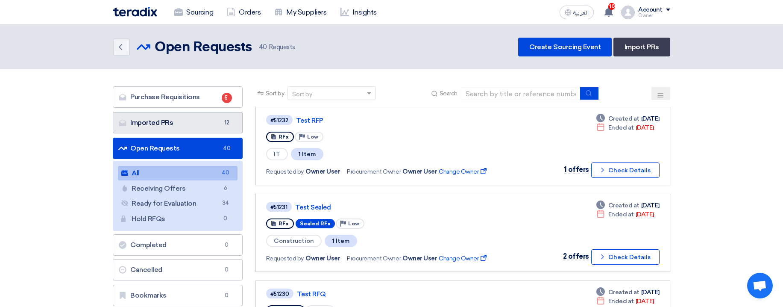
click at [236, 121] on link "Imported PRs Imported PRs 12" at bounding box center [178, 122] width 130 height 21
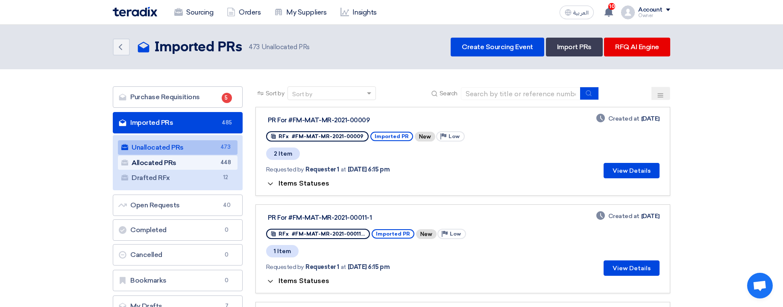
click at [208, 166] on link "Allocated PRs Allocated PRs 448" at bounding box center [178, 162] width 120 height 15
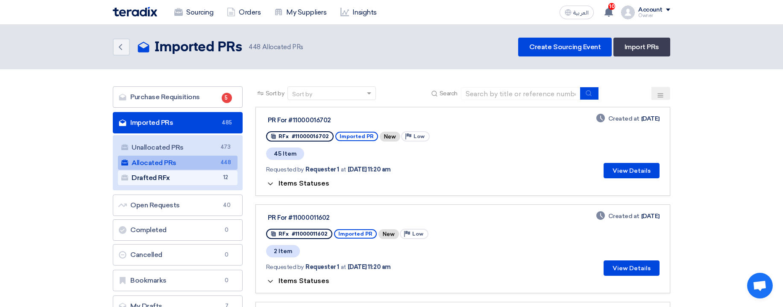
click at [218, 180] on link "Drafted RFx Drafted RFx 12" at bounding box center [178, 177] width 120 height 15
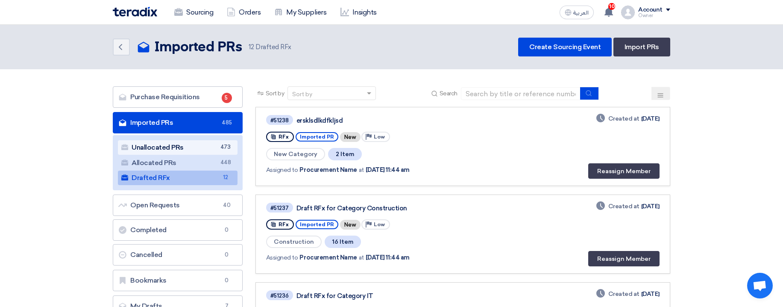
click at [225, 152] on link "Unallocated PRs Unallocated PRs 473" at bounding box center [178, 147] width 120 height 15
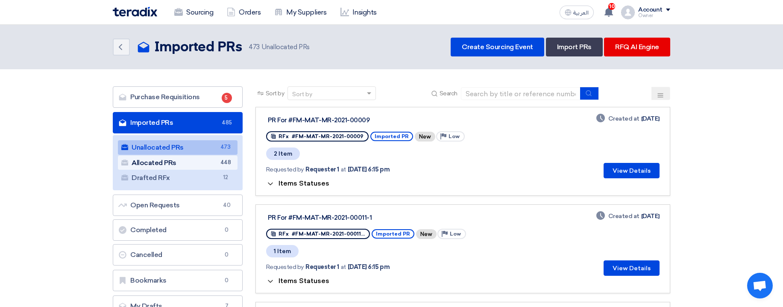
click at [222, 164] on span "448" at bounding box center [225, 162] width 10 height 9
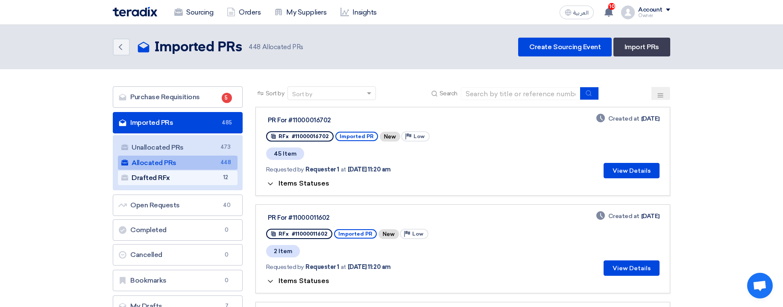
click at [207, 177] on link "Drafted RFx Drafted RFx 12" at bounding box center [178, 177] width 120 height 15
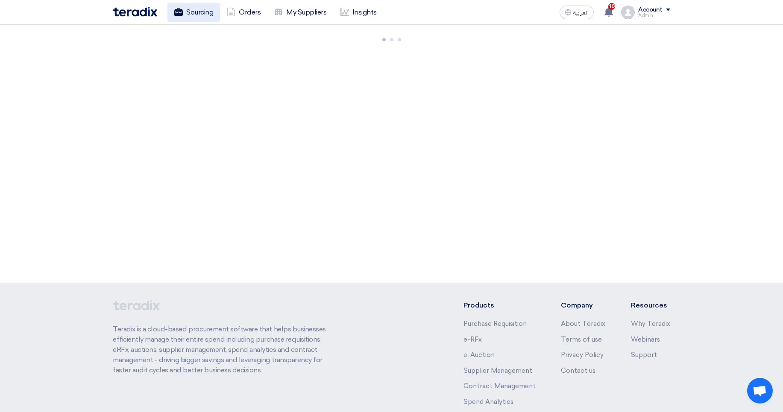
click at [199, 12] on link "Sourcing" at bounding box center [193, 12] width 53 height 19
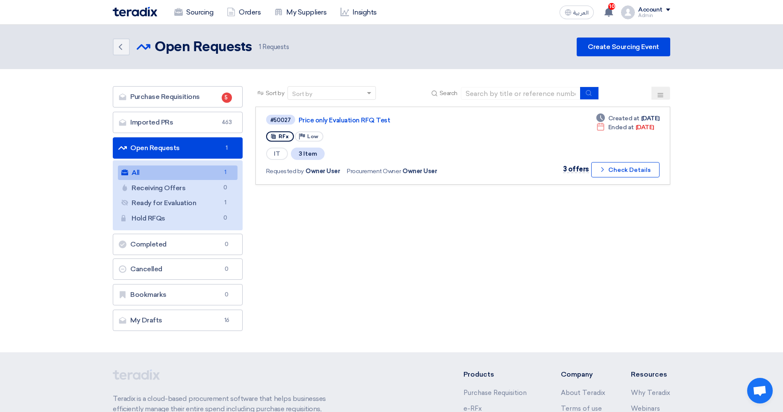
click at [242, 120] on div "Purchase Requisitions Purchase Requisitions 5 Imported PRs Imported PRs 463 Ope…" at bounding box center [177, 210] width 143 height 249
click at [205, 131] on link "Imported PRs Imported PRs 463" at bounding box center [178, 122] width 130 height 21
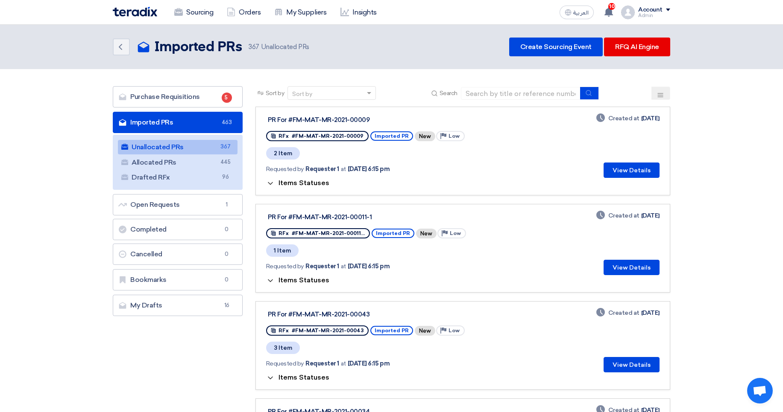
click at [300, 184] on span "Items Statuses" at bounding box center [303, 183] width 51 height 8
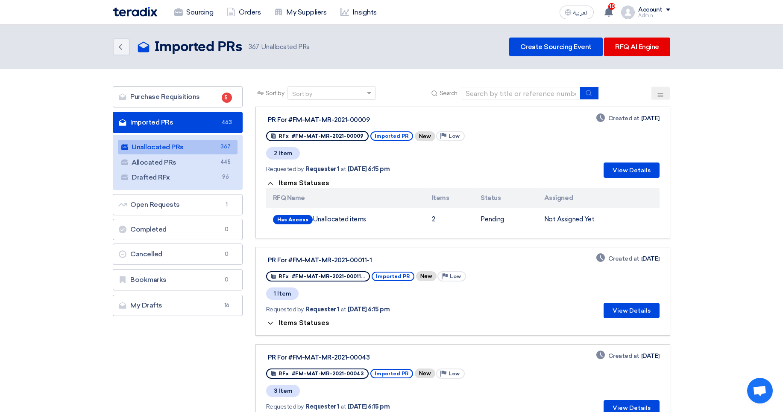
click at [300, 184] on span "Items Statuses" at bounding box center [303, 183] width 51 height 8
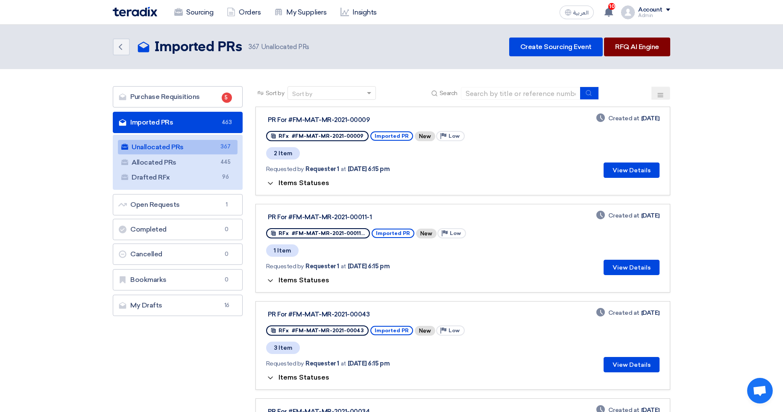
click at [660, 50] on link "RFQ AI Engine" at bounding box center [637, 47] width 66 height 19
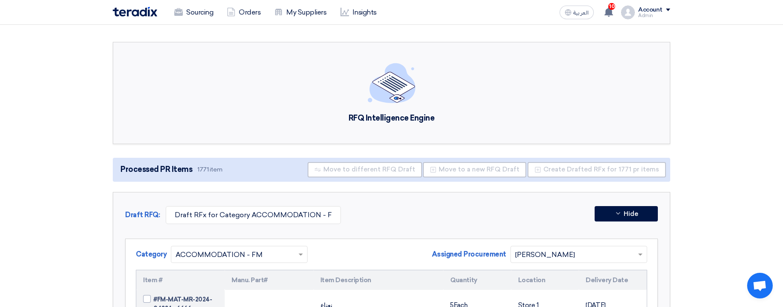
drag, startPoint x: 195, startPoint y: 170, endPoint x: 215, endPoint y: 170, distance: 20.1
click at [215, 170] on span "Processed PR Items 1771 item" at bounding box center [170, 170] width 107 height 12
click at [245, 169] on div "Processed PR Items 1771 item Move to different RFQ Draft Move to a new RFQ Draf…" at bounding box center [391, 170] width 557 height 24
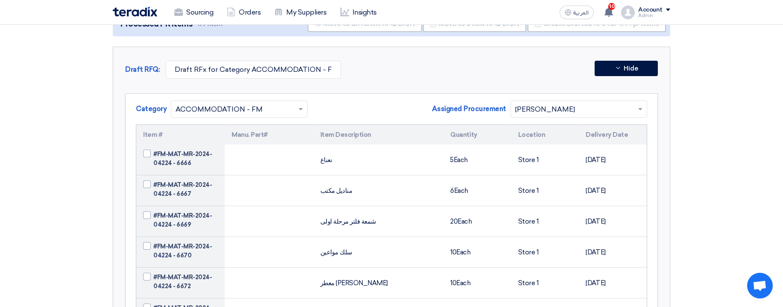
scroll to position [154, 0]
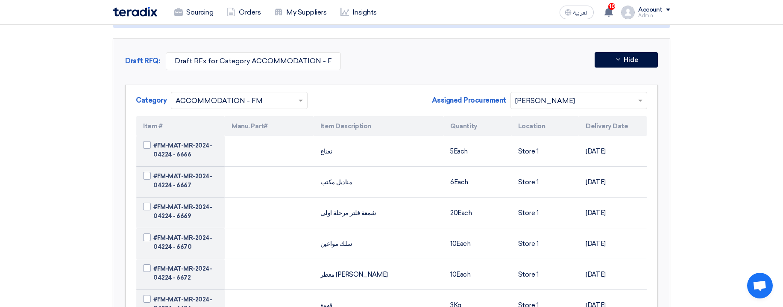
click at [543, 97] on input "text" at bounding box center [574, 101] width 119 height 14
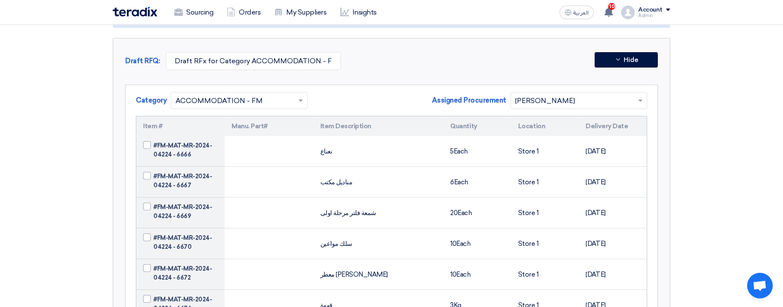
drag, startPoint x: 644, startPoint y: 6, endPoint x: 613, endPoint y: 97, distance: 96.0
click at [643, 7] on div "Account" at bounding box center [650, 9] width 24 height 7
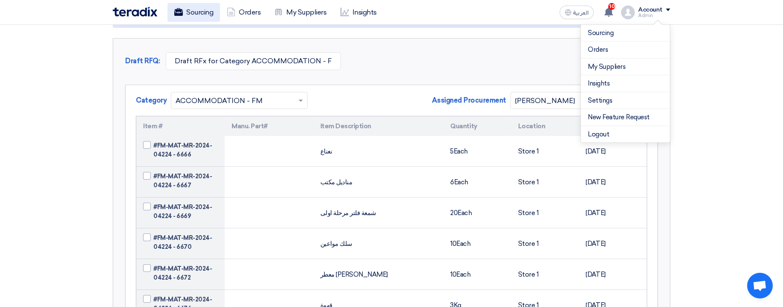
click at [178, 10] on use at bounding box center [178, 12] width 9 height 8
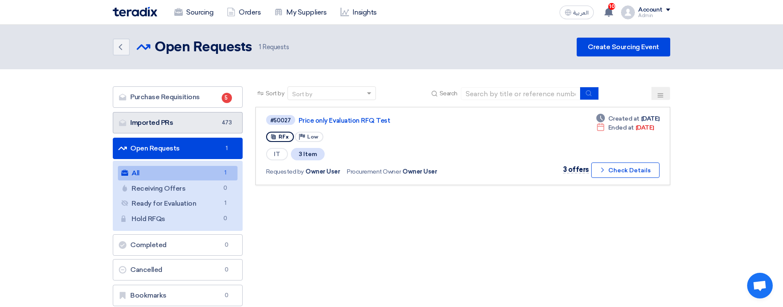
click at [192, 128] on link "Imported PRs Imported PRs 473" at bounding box center [178, 122] width 130 height 21
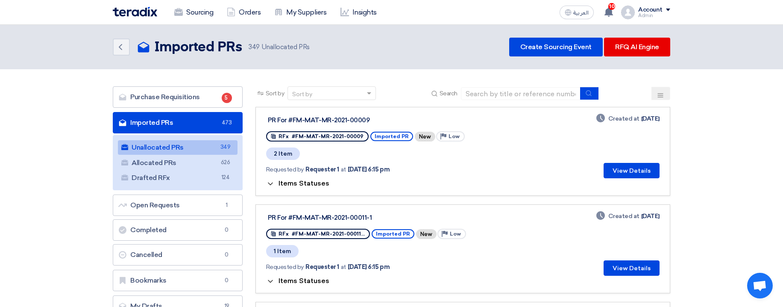
click at [303, 178] on div "Items Statuses" at bounding box center [462, 183] width 393 height 10
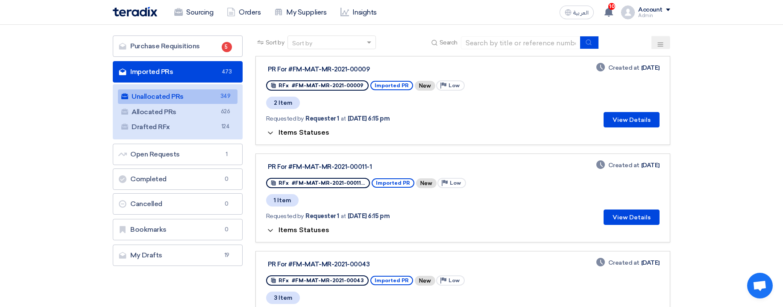
scroll to position [51, 0]
click at [293, 123] on div "Requested by Requester 1 at [DATE] 6:15 pm" at bounding box center [374, 118] width 217 height 18
click at [295, 132] on span "Items Statuses" at bounding box center [303, 132] width 51 height 8
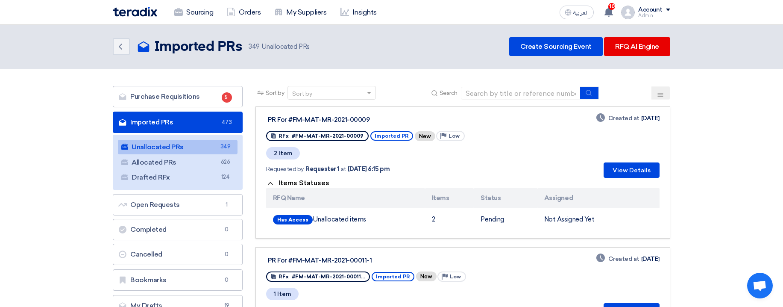
scroll to position [0, 0]
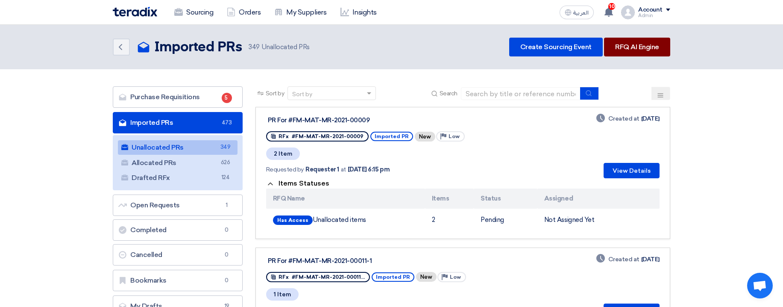
click at [648, 50] on link "RFQ AI Engine" at bounding box center [637, 47] width 66 height 19
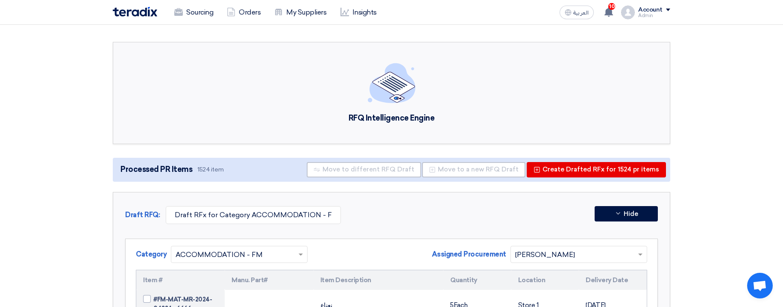
drag, startPoint x: 200, startPoint y: 169, endPoint x: 303, endPoint y: 107, distance: 120.3
click at [327, 97] on div "RFQ Intelligence Engine" at bounding box center [391, 93] width 557 height 102
click at [602, 214] on button "Hide" at bounding box center [625, 213] width 63 height 15
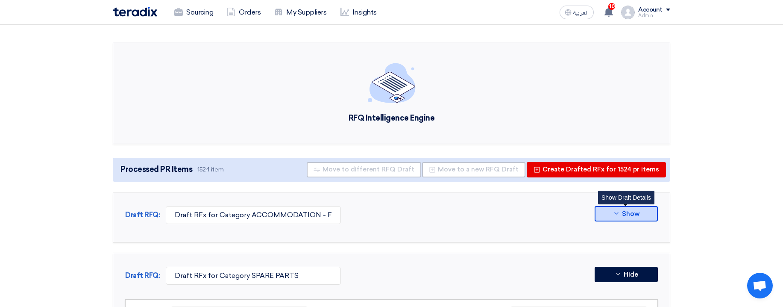
click at [602, 214] on button "Show" at bounding box center [625, 213] width 63 height 15
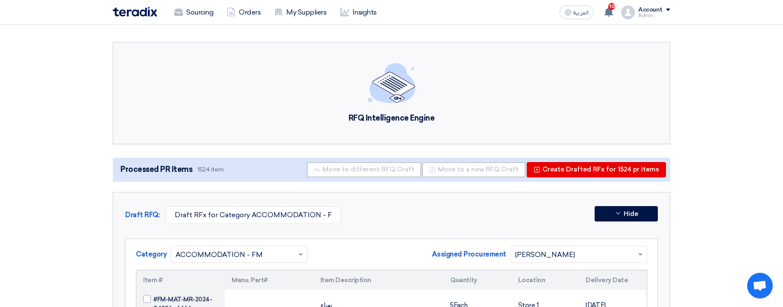
click at [584, 257] on input "text" at bounding box center [574, 255] width 119 height 14
click at [647, 213] on button "Hide" at bounding box center [625, 213] width 63 height 15
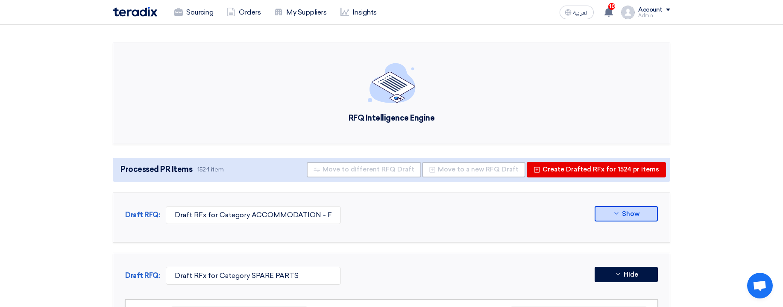
click at [628, 212] on span "Show" at bounding box center [631, 213] width 18 height 6
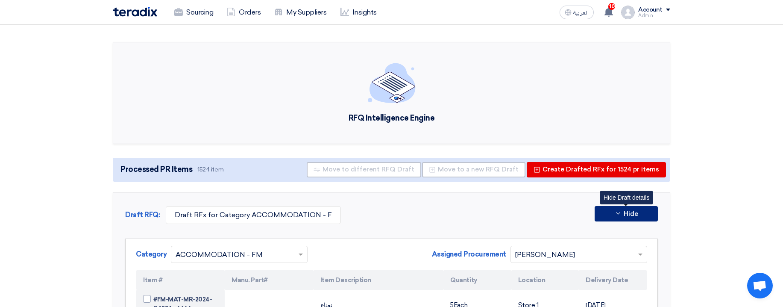
click at [616, 215] on icon at bounding box center [617, 213] width 7 height 7
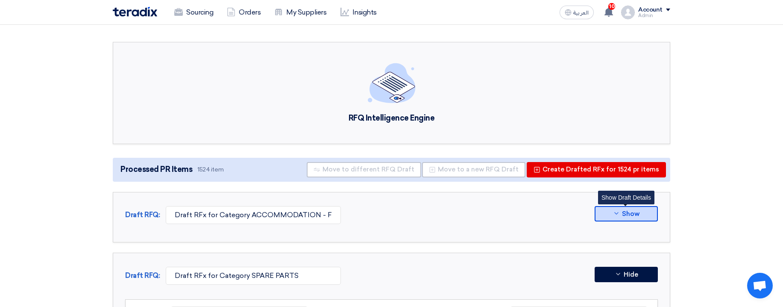
click at [616, 215] on icon at bounding box center [616, 213] width 7 height 7
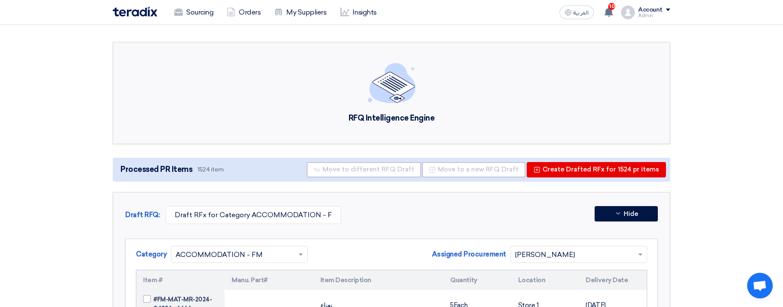
click at [178, 294] on td "#FM-MAT-MR-2024-04224 - 6666" at bounding box center [180, 304] width 88 height 31
click at [185, 304] on span "#FM-MAT-MR-2024-04224 - 6666" at bounding box center [185, 304] width 64 height 18
click at [185, 304] on input "#FM-MAT-MR-2024-04224 - 6666" at bounding box center [190, 304] width 75 height 14
checkbox input "true"
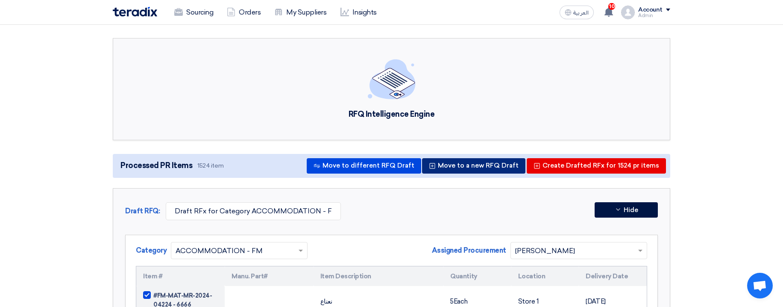
click at [470, 171] on button "Move to a new RFQ Draft" at bounding box center [473, 165] width 103 height 15
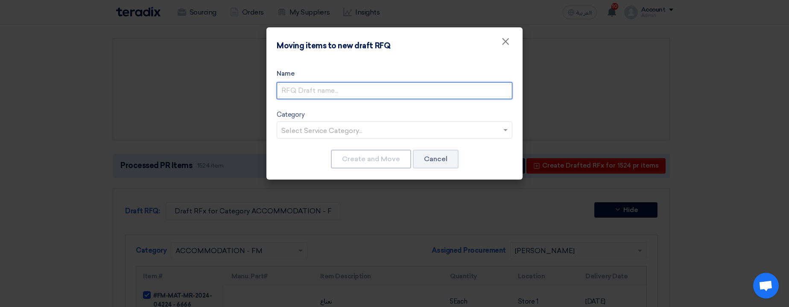
click at [368, 86] on input "text" at bounding box center [395, 90] width 236 height 17
click at [329, 131] on input "text" at bounding box center [390, 131] width 218 height 14
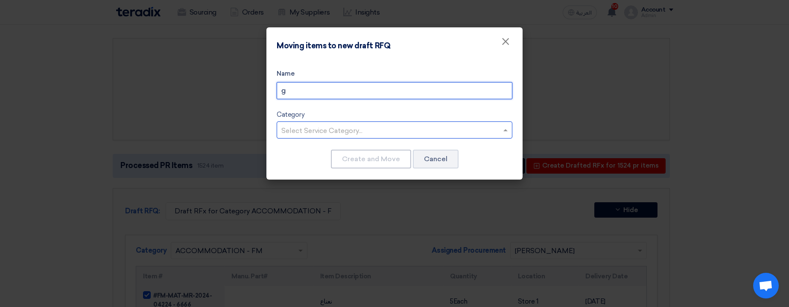
type input "g"
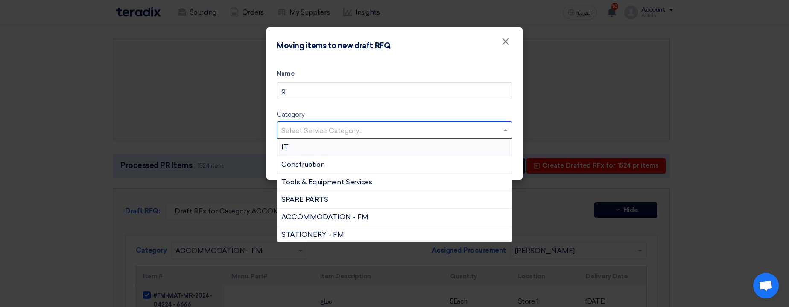
click at [325, 145] on div "IT" at bounding box center [394, 147] width 235 height 18
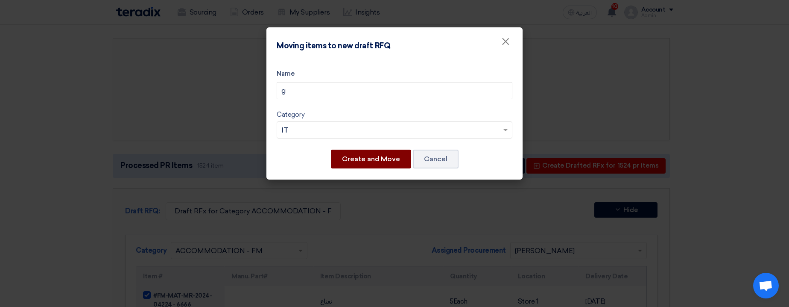
click at [352, 160] on button "Create and Move" at bounding box center [371, 158] width 80 height 19
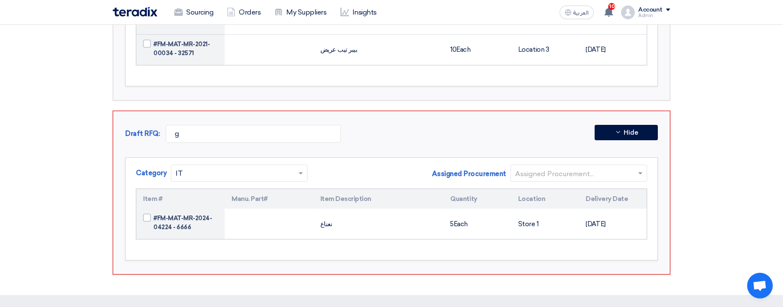
scroll to position [53009, 0]
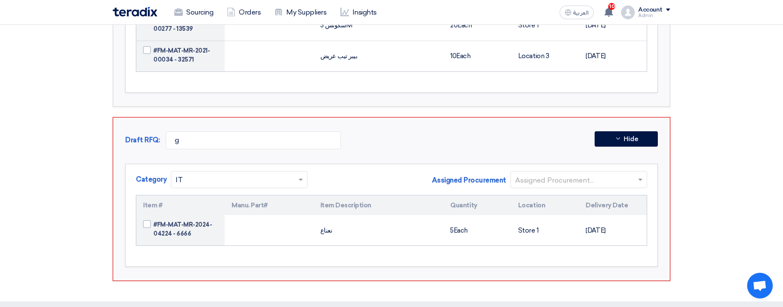
click at [595, 173] on input "text" at bounding box center [574, 180] width 119 height 14
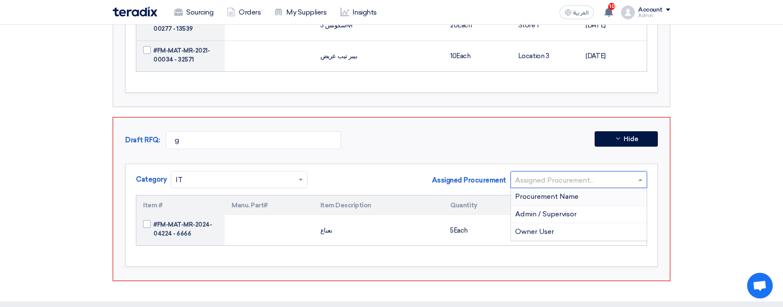
click at [591, 188] on div "Procurement Name" at bounding box center [579, 197] width 136 height 18
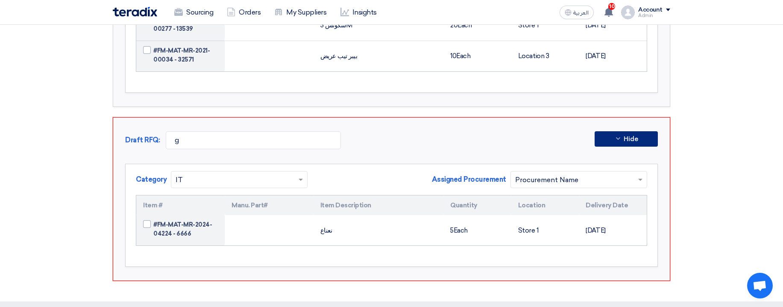
click at [619, 131] on button "Hide" at bounding box center [625, 138] width 63 height 15
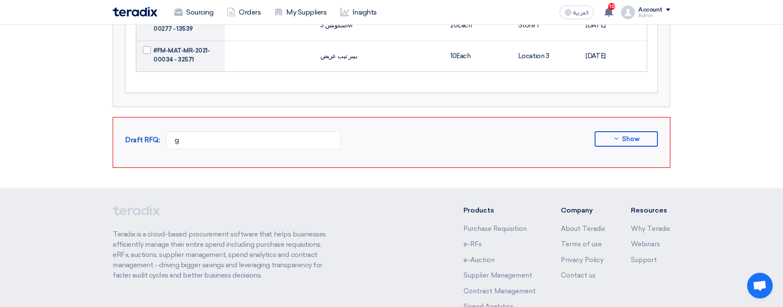
click at [199, 131] on input "g" at bounding box center [253, 140] width 175 height 18
click at [380, 129] on div "Draft RFQ: Show Category × IT" at bounding box center [391, 142] width 557 height 50
click at [258, 131] on input "text" at bounding box center [253, 140] width 175 height 18
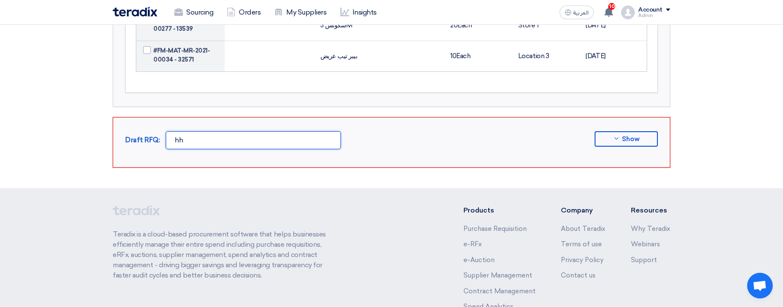
type input "h"
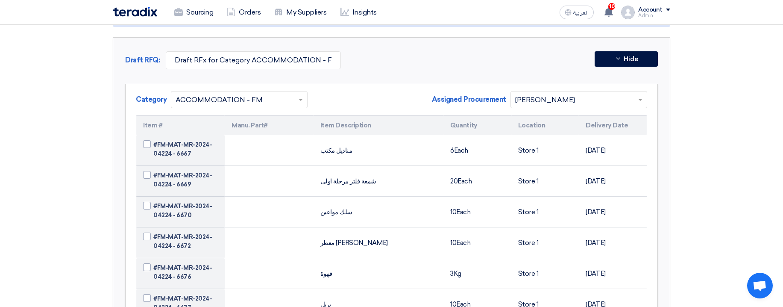
scroll to position [51, 0]
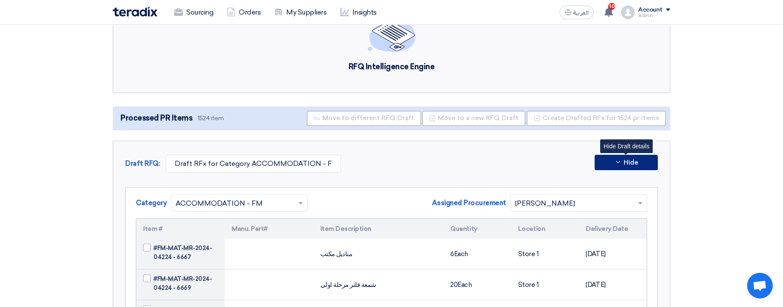
click at [611, 160] on button "Hide" at bounding box center [625, 162] width 63 height 15
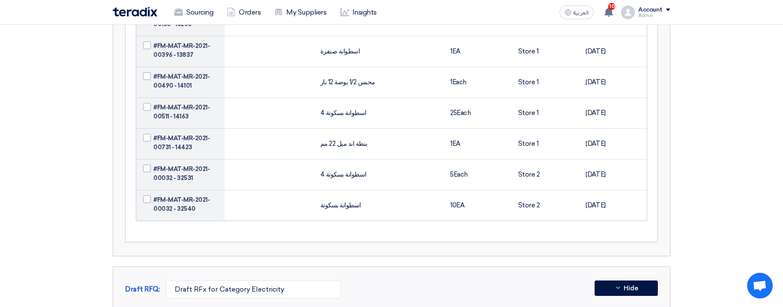
scroll to position [45221, 0]
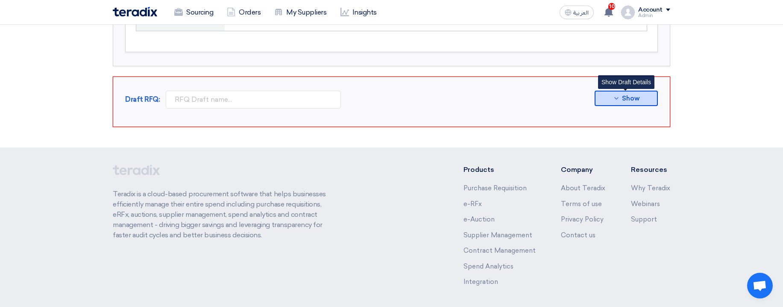
click at [618, 91] on button "Show" at bounding box center [625, 98] width 63 height 15
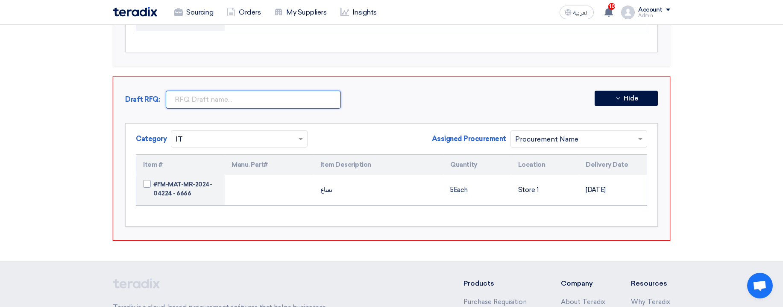
click at [265, 91] on input "text" at bounding box center [253, 100] width 175 height 18
type input "ghhh"
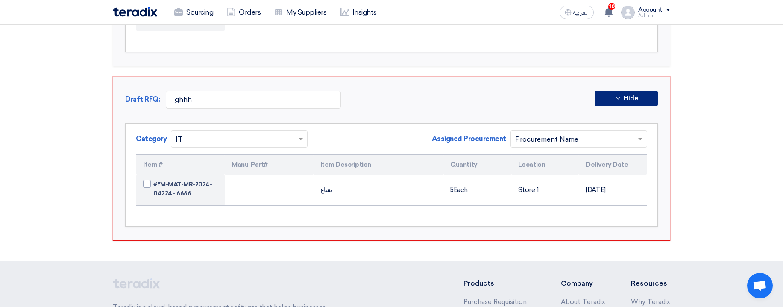
click at [636, 91] on button "Hide" at bounding box center [625, 98] width 63 height 15
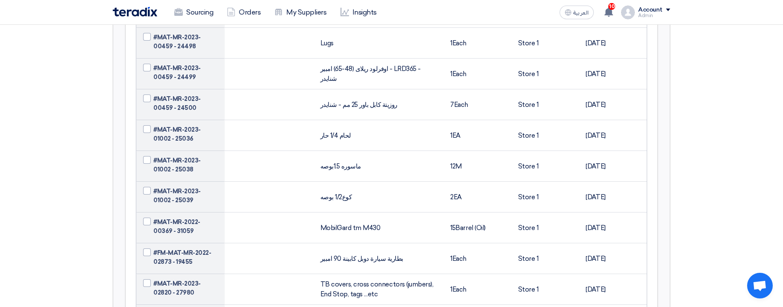
scroll to position [0, 0]
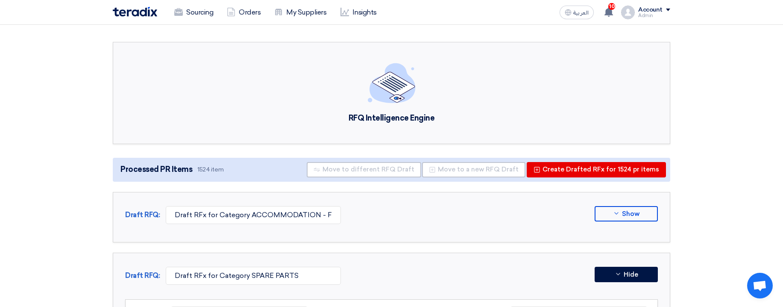
click at [205, 169] on span "1524 item" at bounding box center [210, 169] width 26 height 8
click at [204, 170] on span "1524 item" at bounding box center [210, 169] width 26 height 8
click at [197, 175] on div "Processed PR Items 1524 item Move to different RFQ Draft Move to a new RFQ Draf…" at bounding box center [391, 170] width 557 height 24
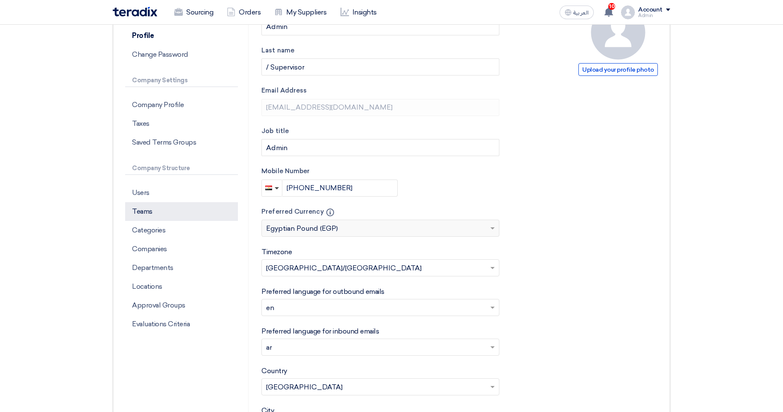
scroll to position [102, 0]
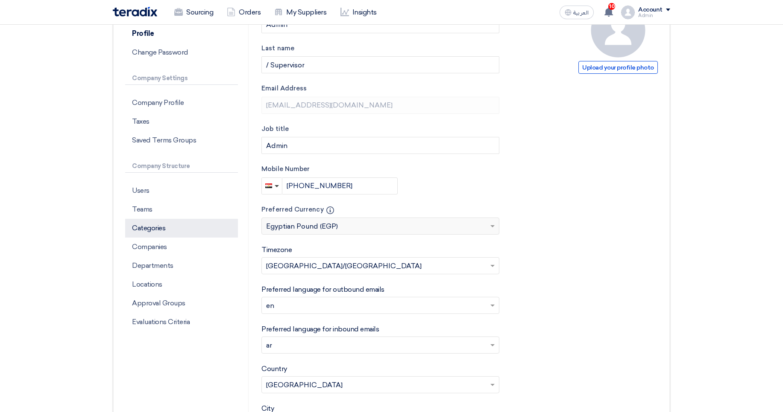
click at [188, 234] on p "Categories" at bounding box center [181, 228] width 113 height 19
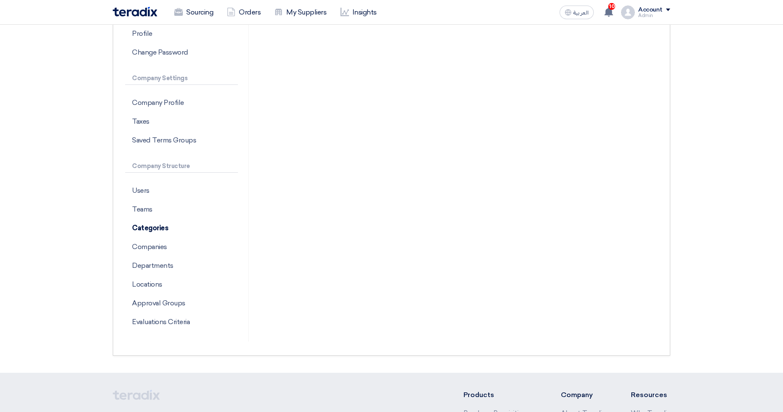
click at [446, 189] on div at bounding box center [459, 172] width 409 height 339
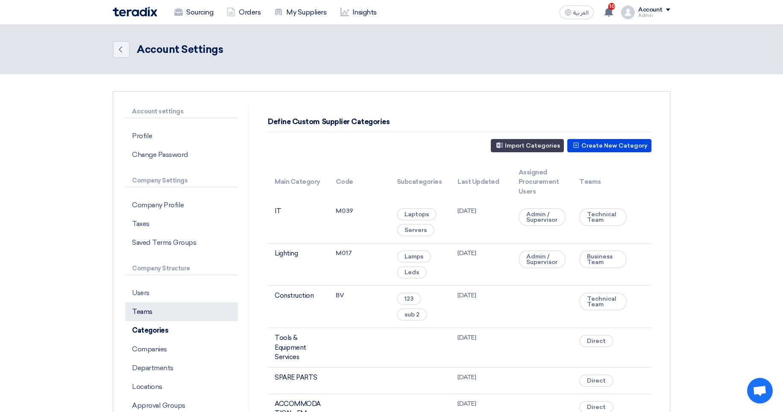
click at [178, 315] on p "Teams" at bounding box center [181, 312] width 113 height 19
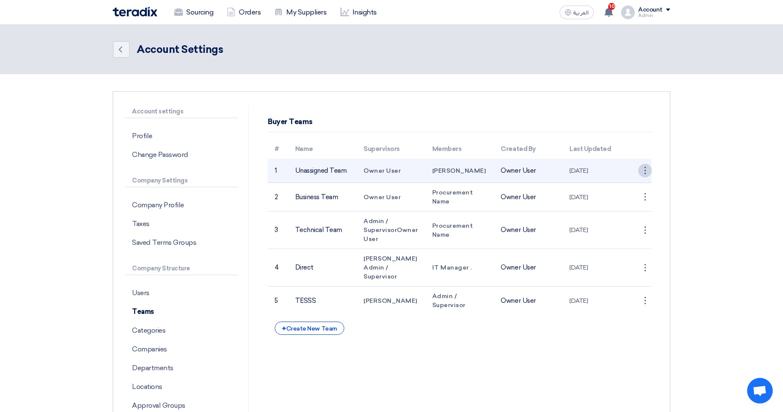
click at [647, 169] on div "⋮" at bounding box center [645, 171] width 14 height 14
click at [630, 188] on link "Edit Team" at bounding box center [629, 187] width 44 height 12
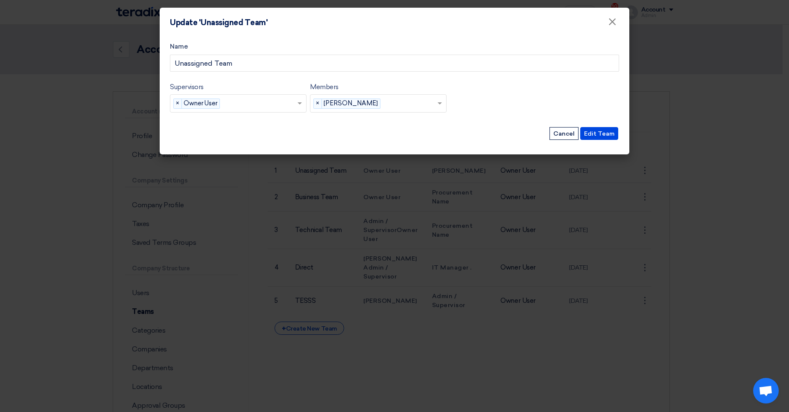
click at [532, 191] on modal-container "Update 'Unassigned Team' × Name Unassigned Team Supervisors Supervisors... × Ow…" at bounding box center [394, 206] width 789 height 412
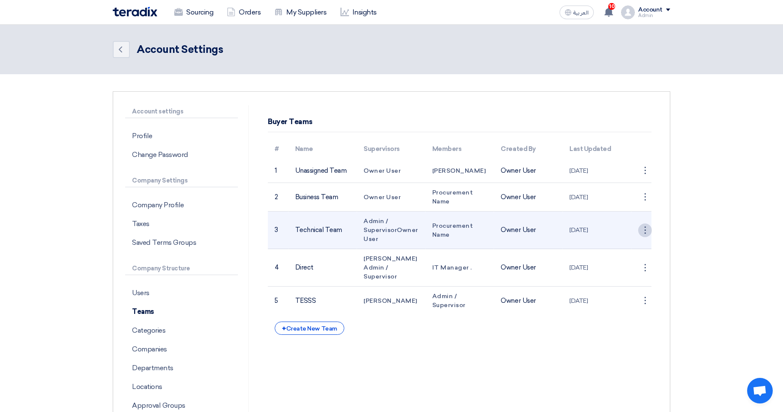
click at [645, 230] on div "⋮" at bounding box center [645, 231] width 14 height 14
click at [630, 244] on link "Edit Team" at bounding box center [629, 246] width 44 height 12
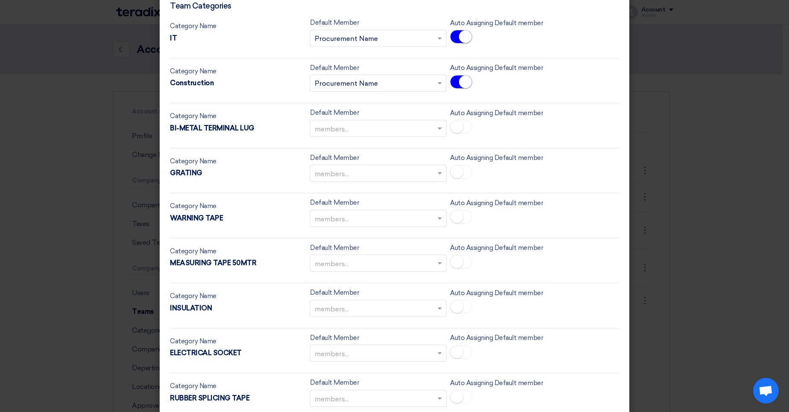
scroll to position [53, 0]
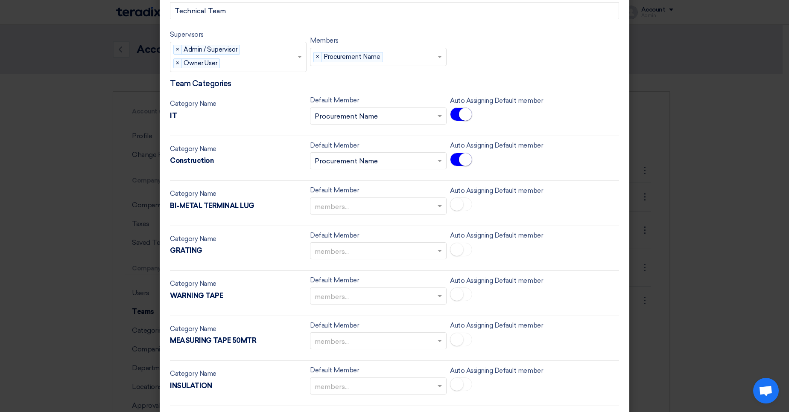
click at [678, 169] on modal-container "Update 'Technical Team' × Name Technical Team Supervisors Supervisors... × Admi…" at bounding box center [394, 206] width 789 height 412
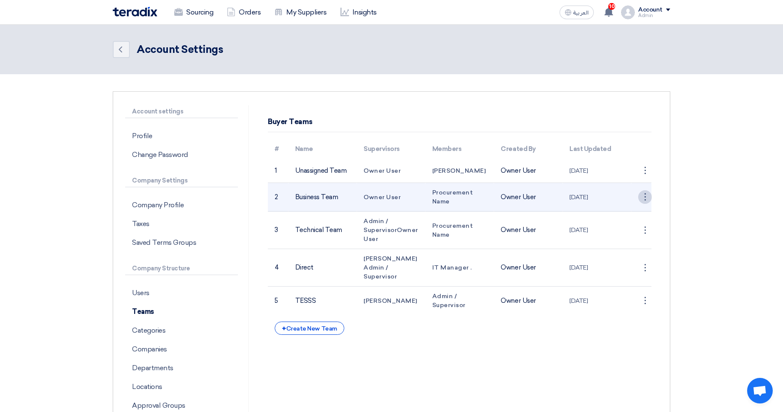
click at [643, 200] on div "⋮" at bounding box center [645, 197] width 14 height 14
click at [639, 216] on link "Edit Team" at bounding box center [629, 213] width 44 height 12
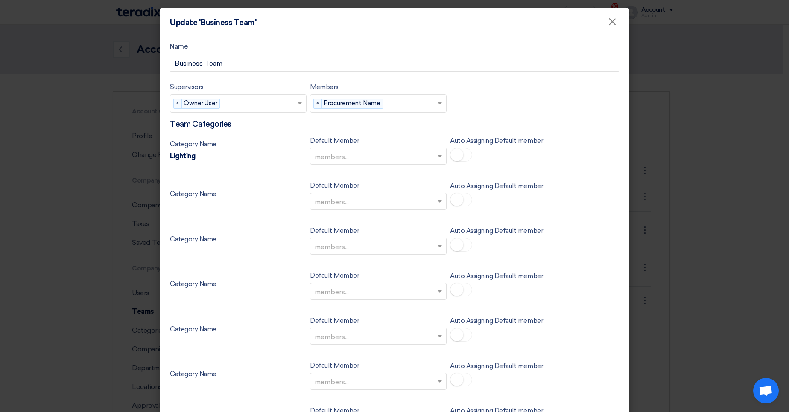
click at [686, 202] on modal-container "Update 'Business Team' × Name Business Team Supervisors Supervisors... × Owner …" at bounding box center [394, 206] width 789 height 412
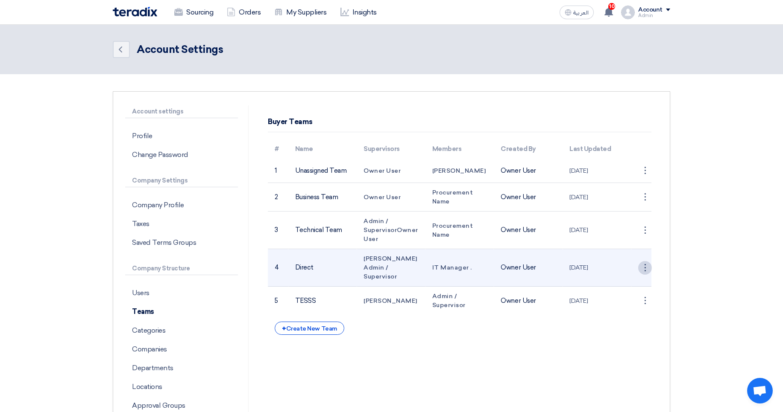
click at [641, 266] on div "⋮" at bounding box center [645, 268] width 14 height 14
click at [624, 280] on link "Edit Team" at bounding box center [629, 284] width 44 height 12
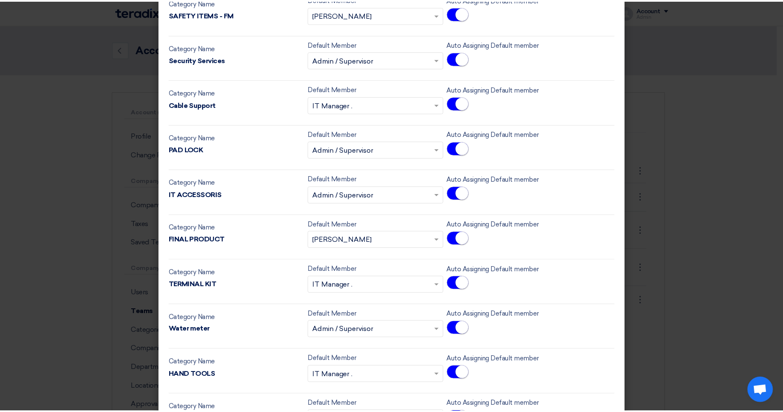
scroll to position [1486, 0]
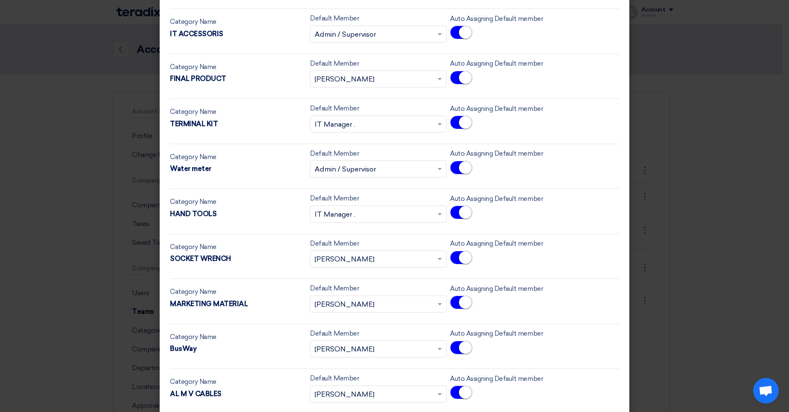
click at [689, 69] on modal-container "Update 'Direct' × Name Direct Supervisors Supervisors... × Abd Rah × Admin / Su…" at bounding box center [394, 206] width 789 height 412
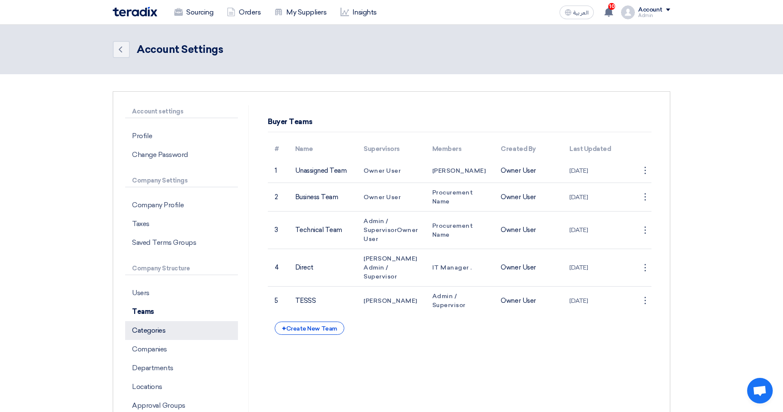
click at [161, 330] on p "Categories" at bounding box center [181, 330] width 113 height 19
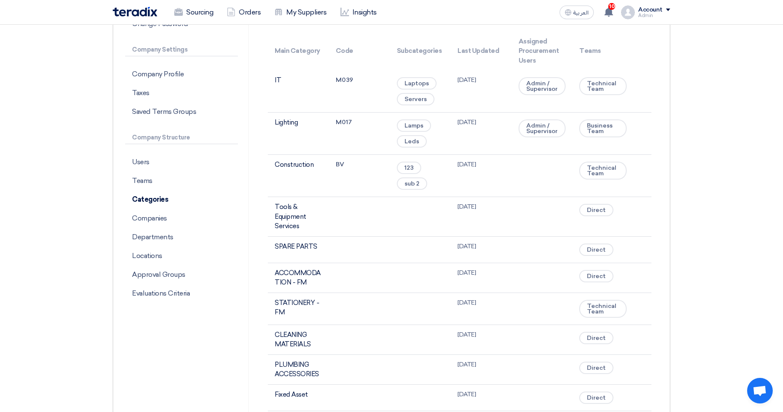
scroll to position [12, 0]
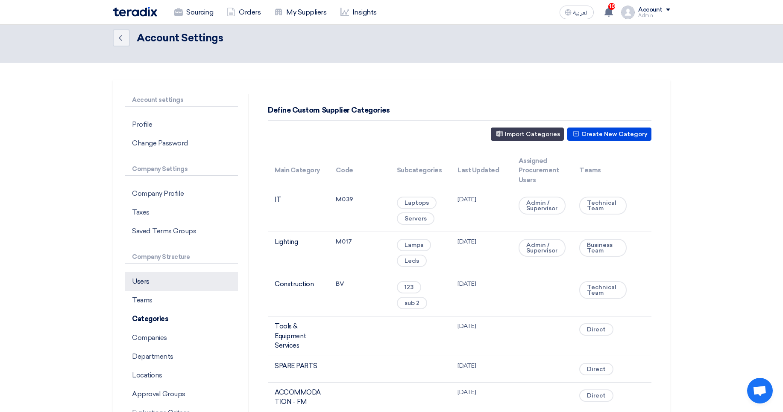
click at [175, 286] on p "Users" at bounding box center [181, 281] width 113 height 19
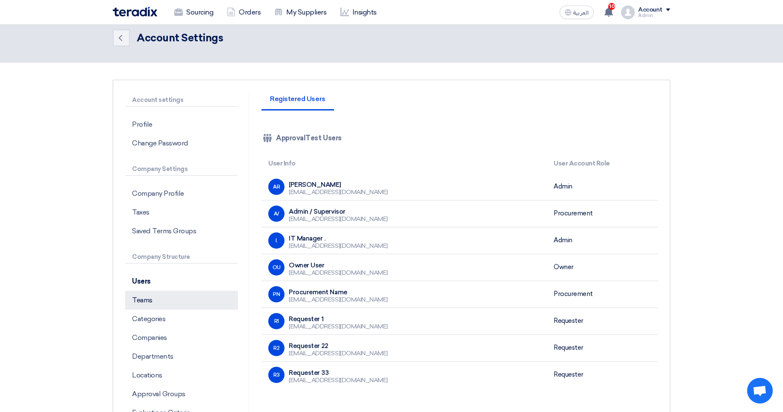
click at [147, 309] on p "Teams" at bounding box center [181, 300] width 113 height 19
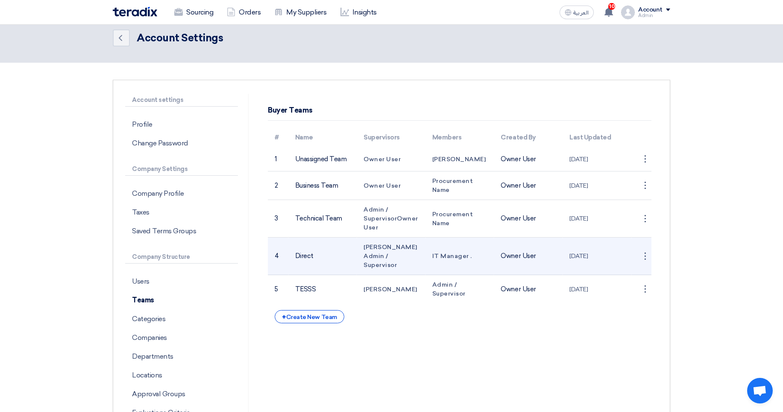
click at [386, 243] on td "Abd Rah Admin / Supervisor" at bounding box center [390, 257] width 69 height 38
click at [387, 242] on td "Abd Rah Admin / Supervisor" at bounding box center [390, 257] width 69 height 38
drag, startPoint x: 407, startPoint y: 258, endPoint x: 409, endPoint y: 263, distance: 5.0
click at [409, 263] on body "Sourcing Orders My Suppliers Insights العربية ع 10 This is a kind reminder for …" at bounding box center [391, 322] width 783 height 669
click at [409, 263] on td "Abd Rah Admin / Supervisor" at bounding box center [390, 257] width 69 height 38
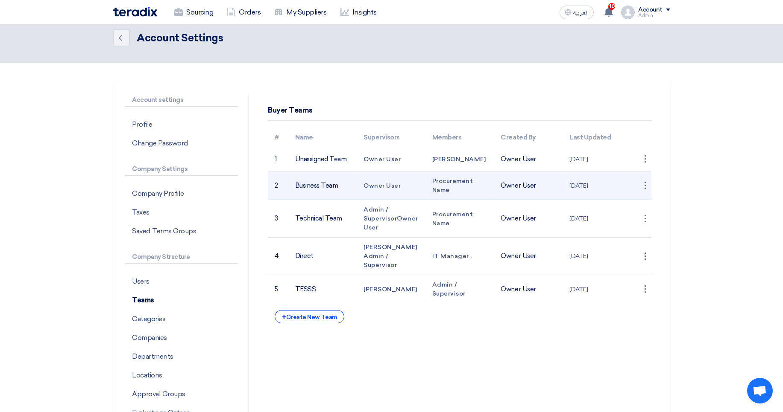
click at [305, 180] on td "Business Team" at bounding box center [322, 186] width 69 height 29
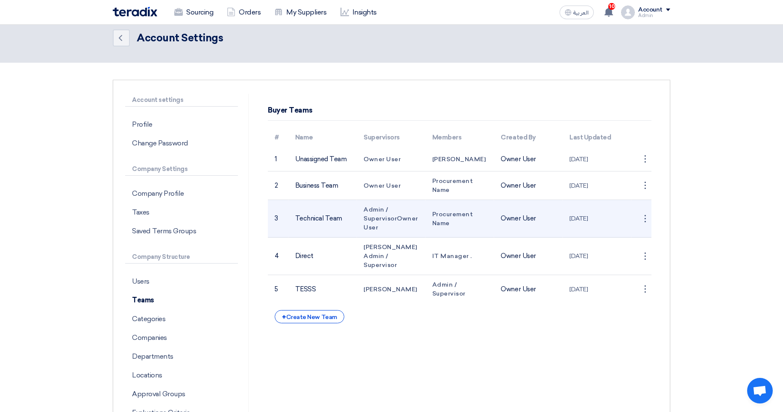
click at [296, 215] on td "Technical Team" at bounding box center [322, 219] width 69 height 38
drag, startPoint x: 296, startPoint y: 215, endPoint x: 324, endPoint y: 220, distance: 28.7
click at [324, 219] on td "Technical Team" at bounding box center [322, 219] width 69 height 38
click at [325, 222] on td "Technical Team" at bounding box center [322, 219] width 69 height 38
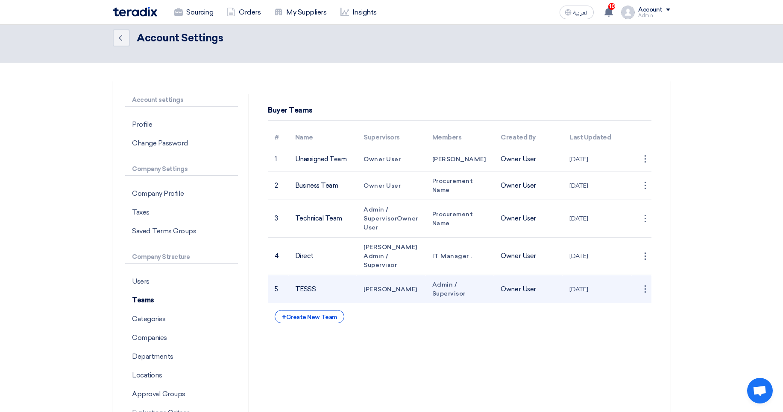
click at [282, 275] on td "5" at bounding box center [278, 289] width 20 height 29
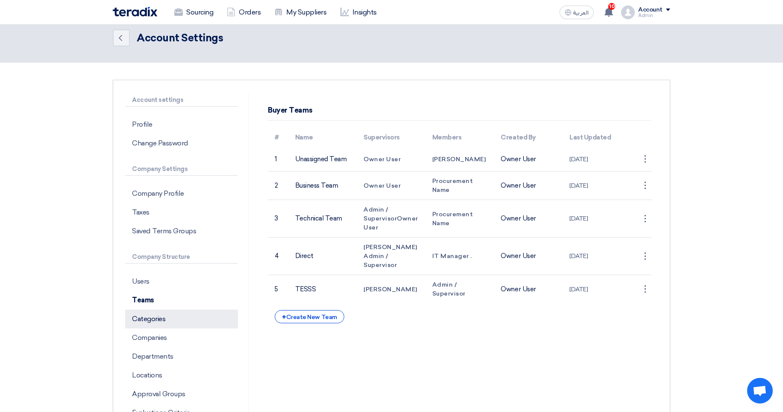
click at [170, 315] on p "Categories" at bounding box center [181, 319] width 113 height 19
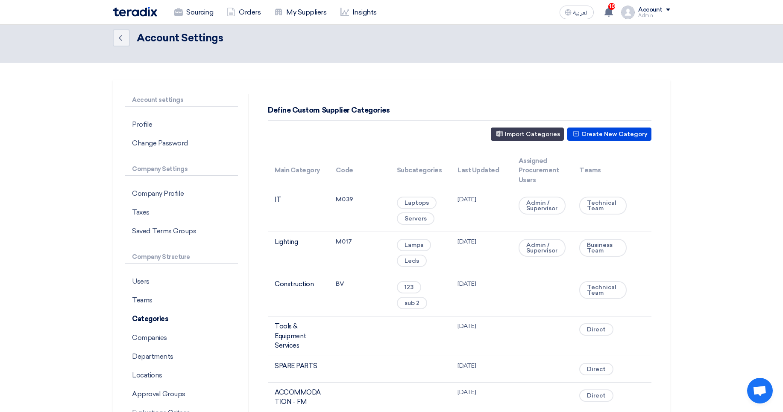
scroll to position [403, 0]
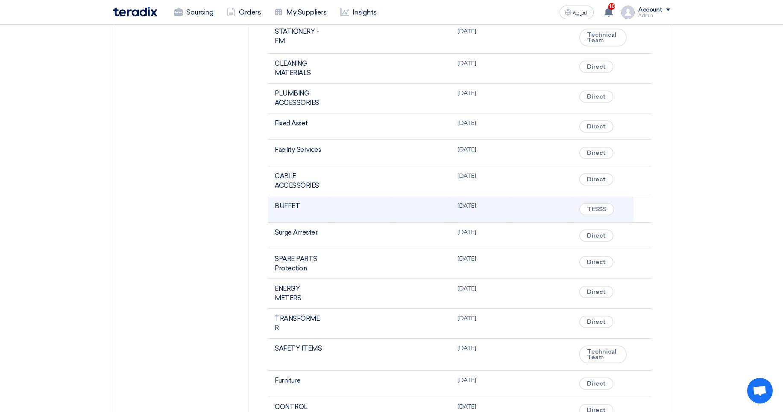
click at [608, 208] on span "TESSS" at bounding box center [596, 209] width 35 height 12
click at [601, 209] on span "TESSS" at bounding box center [596, 209] width 35 height 12
click at [600, 209] on span "TESSS" at bounding box center [596, 209] width 35 height 12
copy span "TESSS"
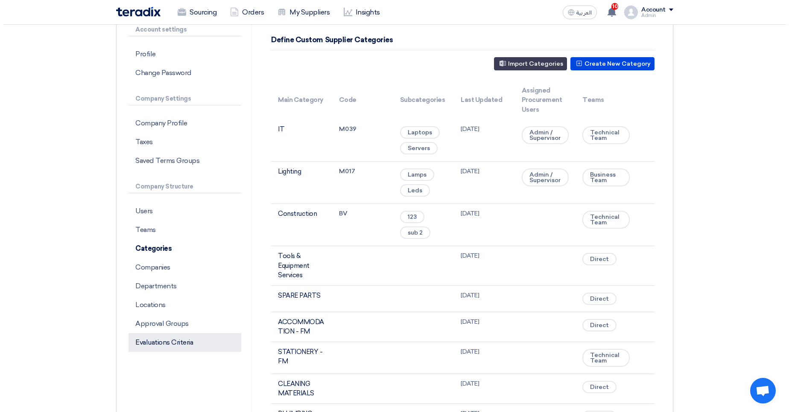
scroll to position [154, 0]
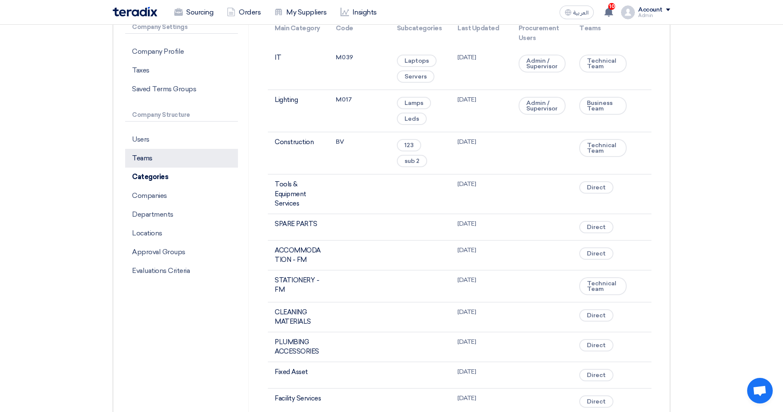
click at [152, 161] on p "Teams" at bounding box center [181, 158] width 113 height 19
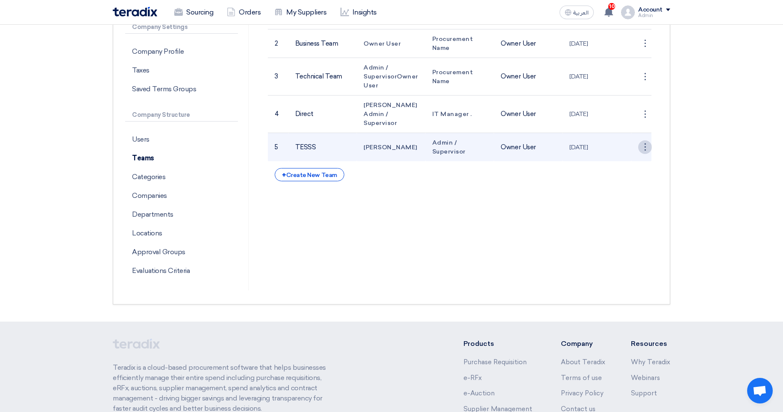
click at [641, 140] on div "⋮" at bounding box center [645, 147] width 14 height 14
click at [640, 157] on link "Edit Team" at bounding box center [629, 163] width 44 height 12
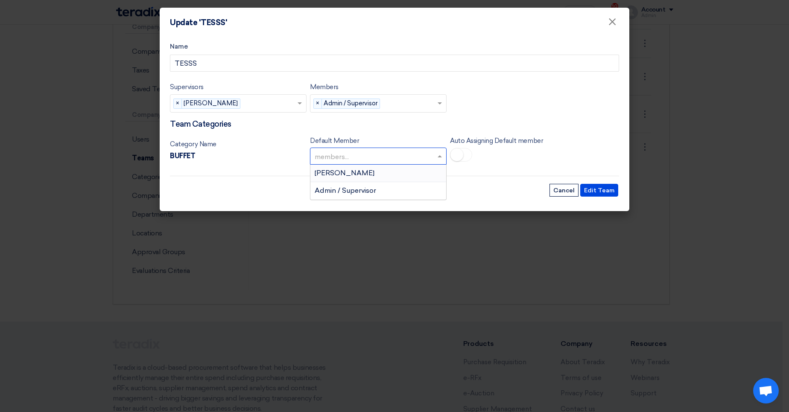
click at [382, 152] on input "text" at bounding box center [374, 157] width 119 height 14
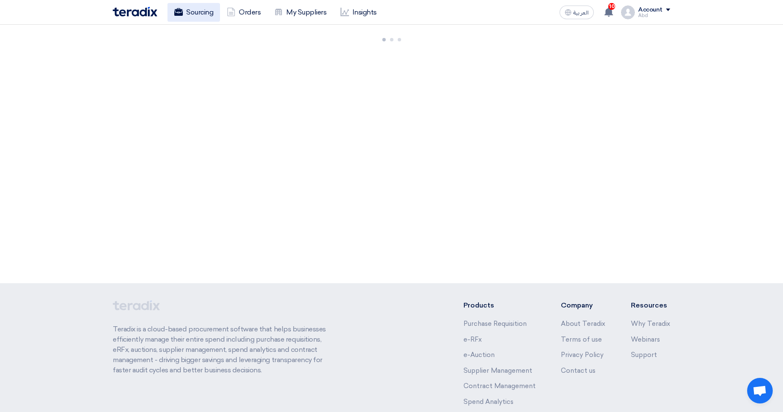
click at [194, 7] on link "Sourcing" at bounding box center [193, 12] width 53 height 19
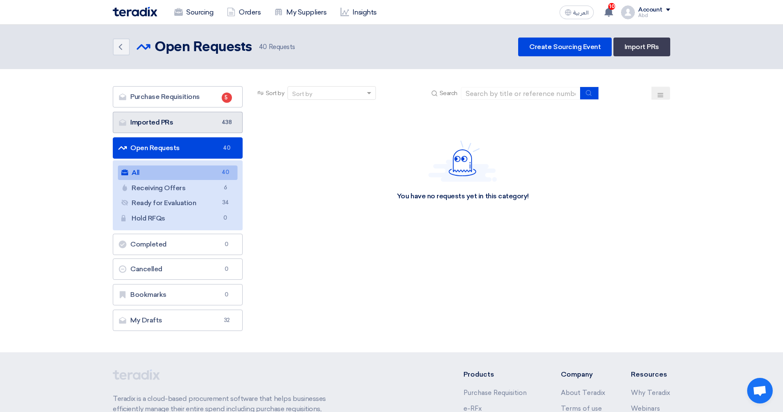
click at [205, 123] on link "Imported PRs Imported PRs 438" at bounding box center [178, 122] width 130 height 21
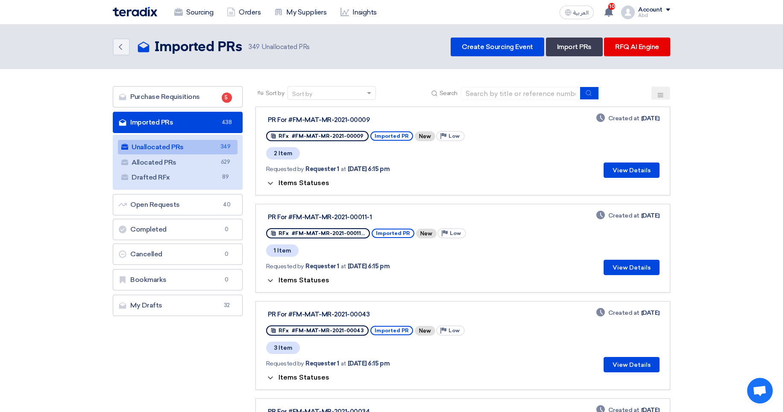
click at [315, 184] on span "Items Statuses" at bounding box center [303, 183] width 51 height 8
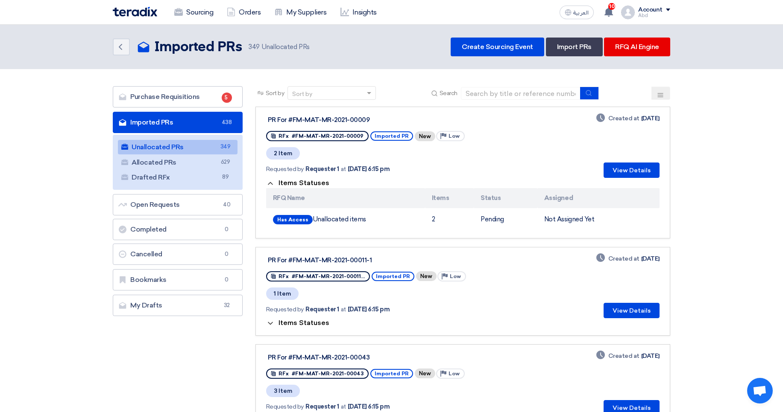
click at [315, 184] on span "Items Statuses" at bounding box center [303, 183] width 51 height 8
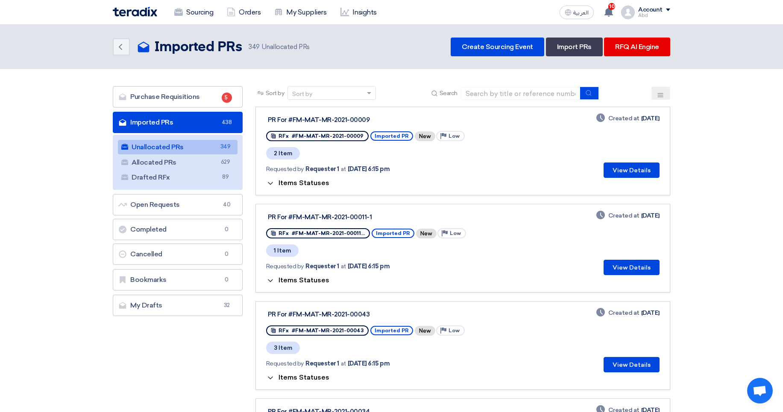
scroll to position [51, 0]
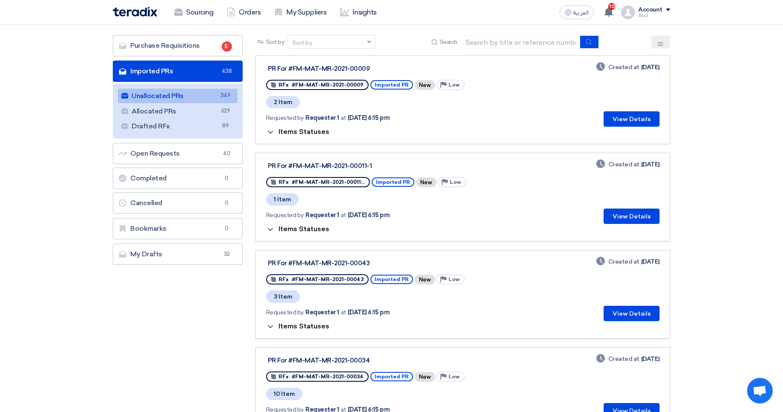
click at [286, 227] on span "Items Statuses" at bounding box center [303, 229] width 51 height 8
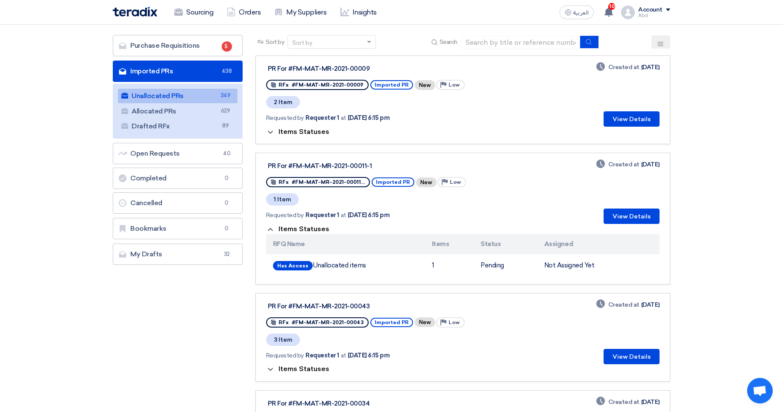
scroll to position [102, 0]
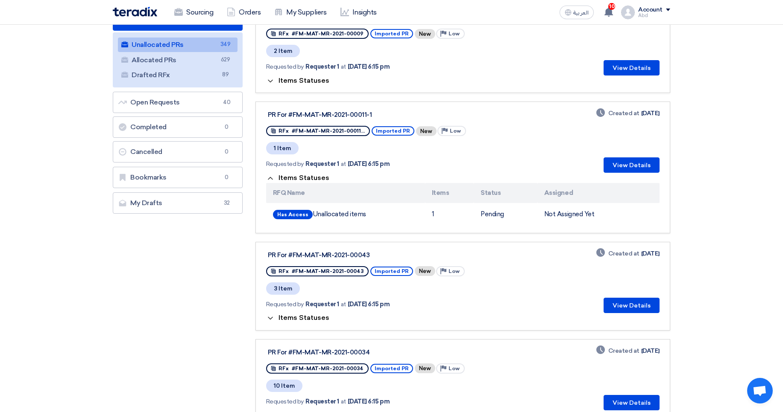
click at [302, 174] on span "Items Statuses" at bounding box center [303, 178] width 51 height 8
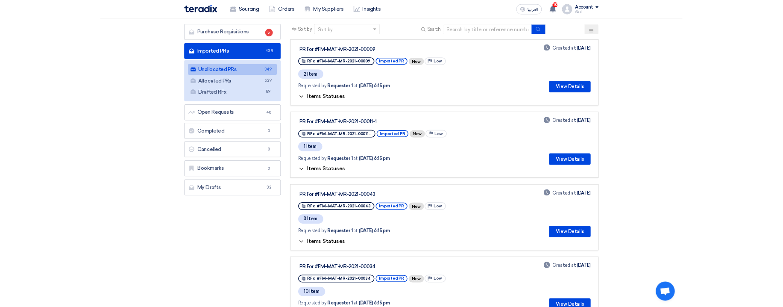
scroll to position [0, 0]
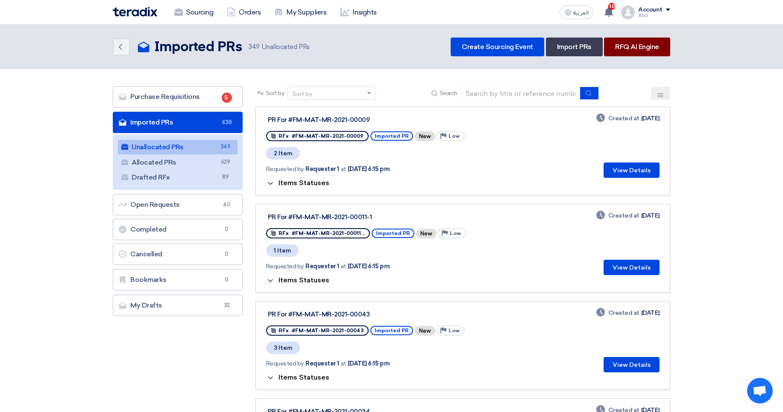
click at [654, 45] on link "RFQ AI Engine" at bounding box center [637, 47] width 66 height 19
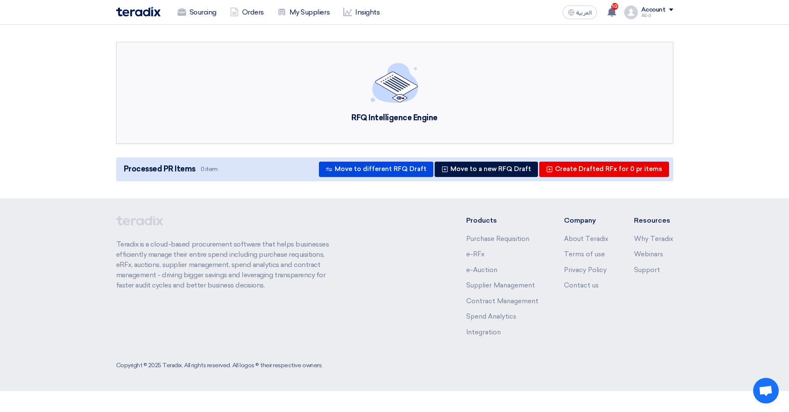
click at [269, 168] on div "Processed PR Items 0 item Move to different RFQ Draft Move to a new RFQ Draft C…" at bounding box center [394, 170] width 557 height 24
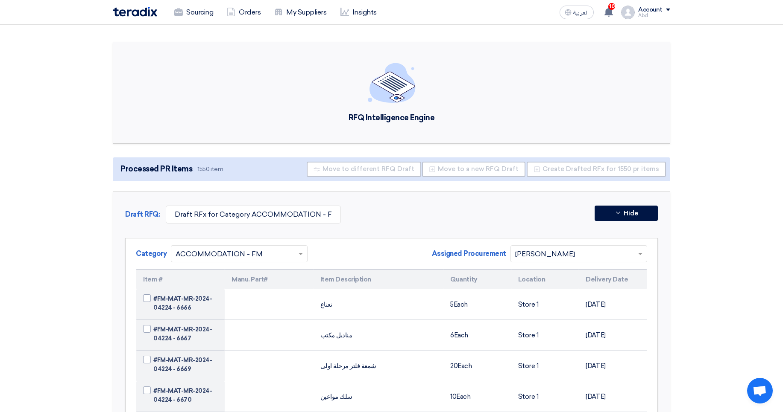
click at [655, 18] on div "Account Abd Sourcing Orders My Suppliers Insights Settings New Feature Request …" at bounding box center [645, 13] width 49 height 14
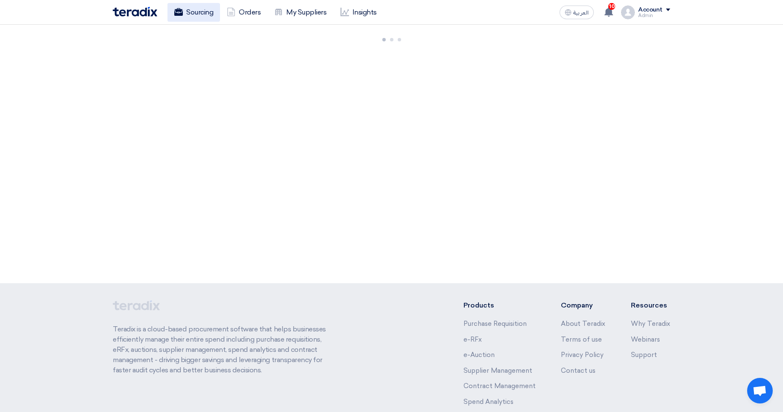
click at [217, 7] on link "Sourcing" at bounding box center [193, 12] width 53 height 19
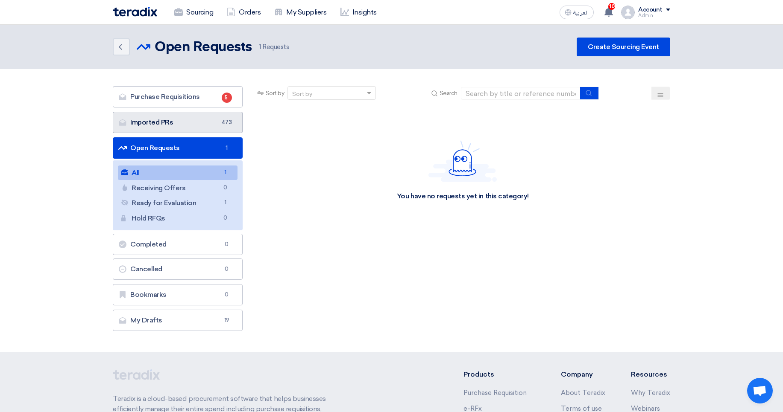
click at [198, 119] on link "Imported PRs Imported PRs 473" at bounding box center [178, 122] width 130 height 21
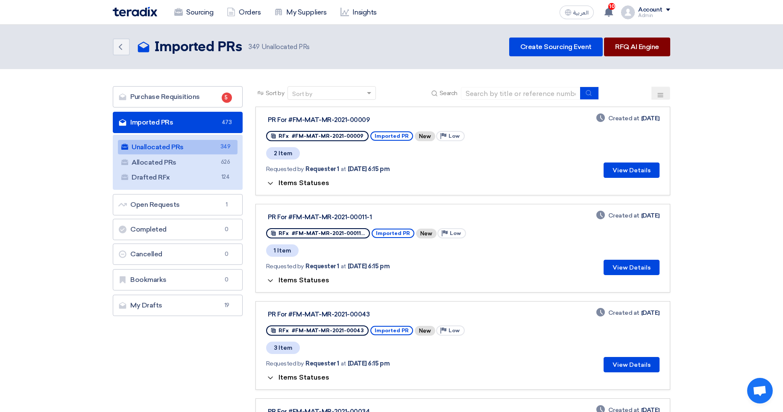
click at [636, 45] on link "RFQ AI Engine" at bounding box center [637, 47] width 66 height 19
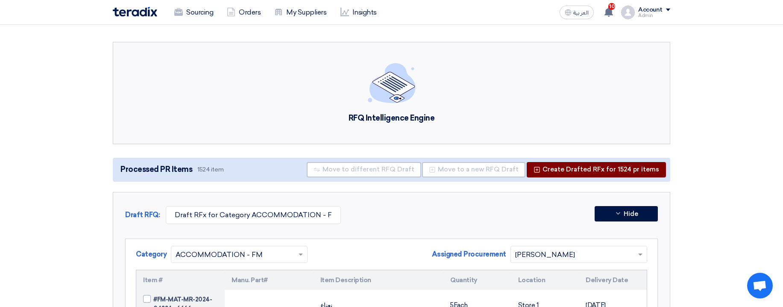
click at [606, 172] on button "Create Drafted RFx for 1524 pr items" at bounding box center [595, 169] width 139 height 15
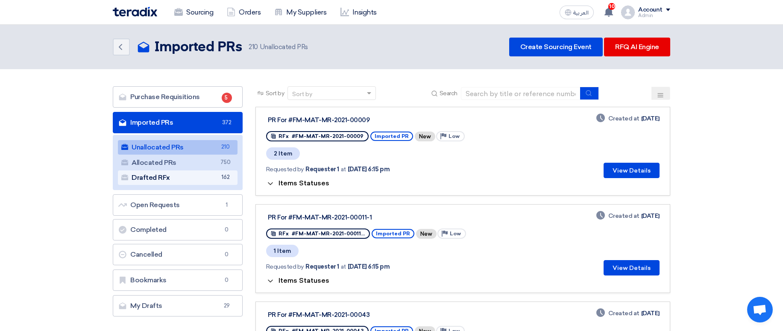
click at [179, 179] on link "Drafted RFx Drafted RFx 162" at bounding box center [178, 177] width 120 height 15
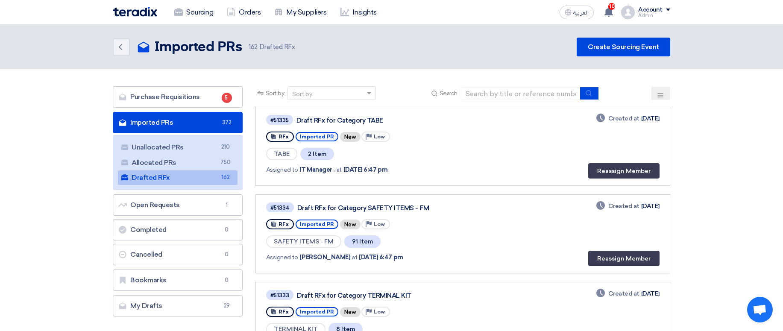
click at [638, 120] on div "Deadline Created at [DATE]" at bounding box center [627, 118] width 63 height 9
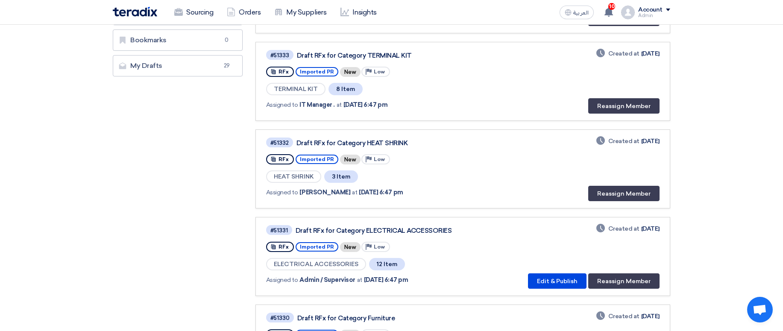
scroll to position [256, 0]
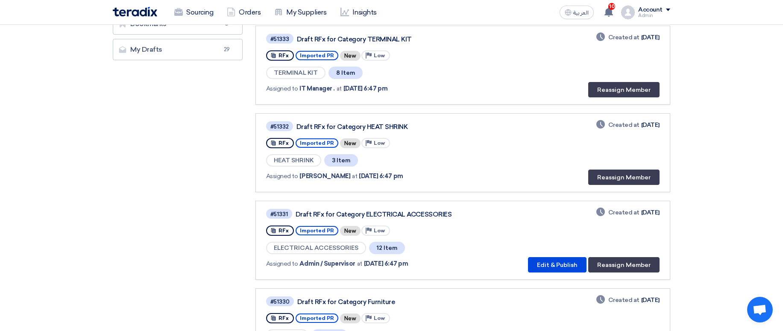
drag, startPoint x: 633, startPoint y: 124, endPoint x: 628, endPoint y: 128, distance: 6.4
click at [633, 125] on div "Deadline Created at [DATE]" at bounding box center [627, 124] width 63 height 9
drag, startPoint x: 628, startPoint y: 128, endPoint x: 660, endPoint y: 126, distance: 32.0
click at [660, 126] on link "#51332 Draft RFx for Category HEAT SHRINK RFx Imported PR New Priority Low HEAT…" at bounding box center [462, 152] width 415 height 79
copy div "[DATE]"
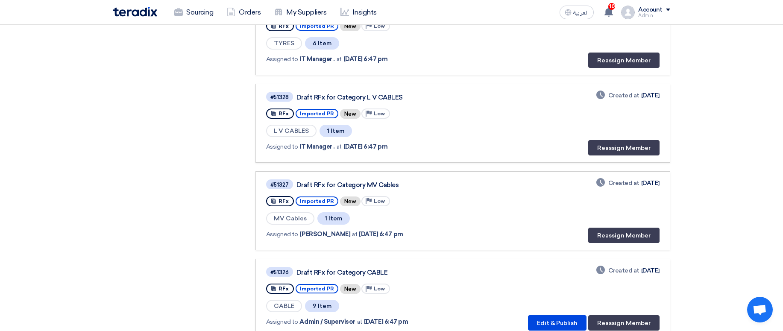
scroll to position [717, 0]
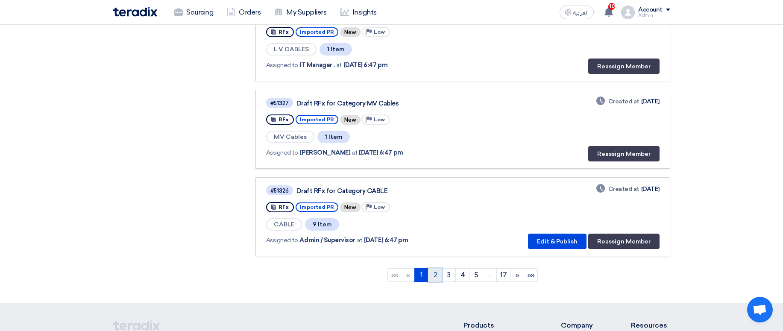
click at [434, 277] on link "2" at bounding box center [435, 275] width 14 height 14
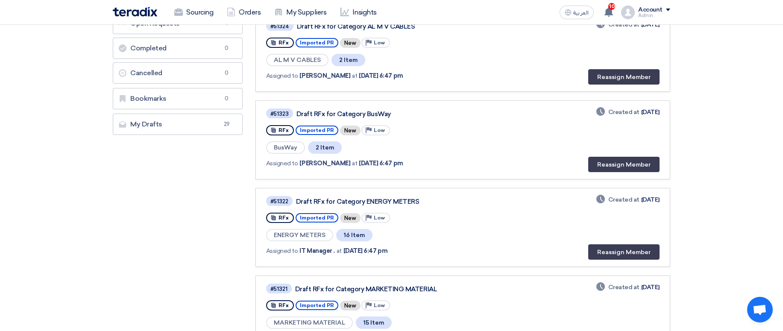
scroll to position [0, 0]
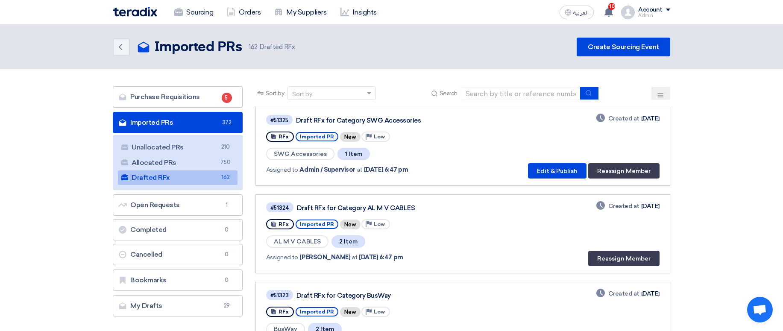
click at [304, 166] on span "Admin / Supervisor" at bounding box center [326, 169] width 55 height 9
drag, startPoint x: 304, startPoint y: 166, endPoint x: 332, endPoint y: 166, distance: 28.2
click at [332, 166] on span "Admin / Supervisor" at bounding box center [326, 169] width 55 height 9
copy span "Admin / Supervisor"
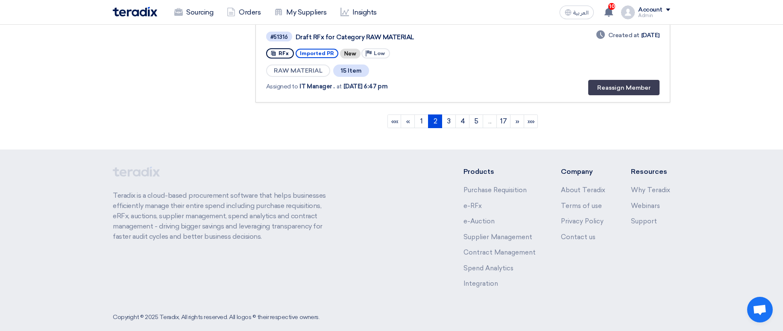
scroll to position [883, 0]
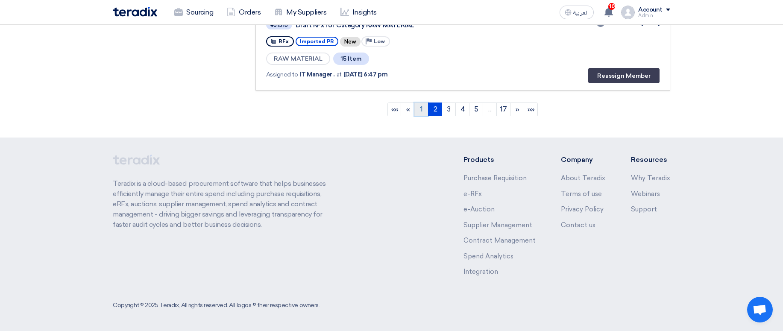
click at [415, 111] on link "1" at bounding box center [421, 109] width 14 height 14
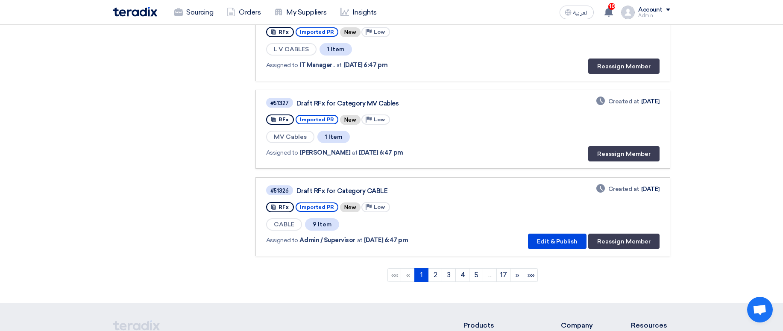
scroll to position [820, 0]
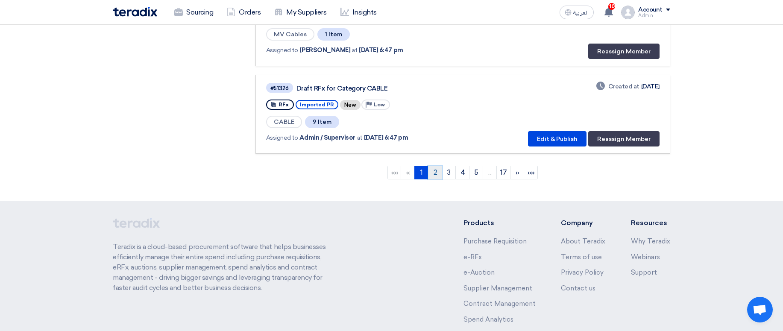
click at [435, 170] on link "2" at bounding box center [435, 173] width 14 height 14
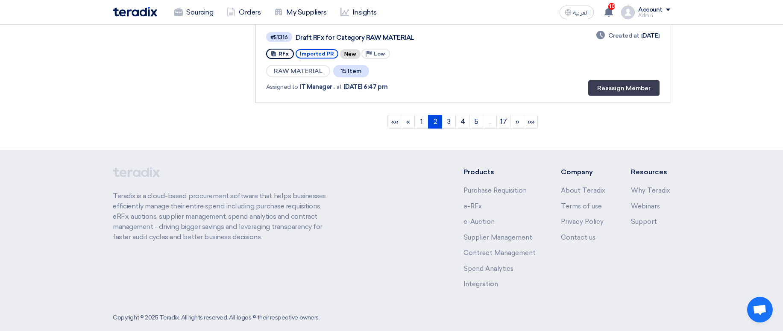
scroll to position [871, 0]
click at [446, 125] on link "3" at bounding box center [448, 121] width 14 height 14
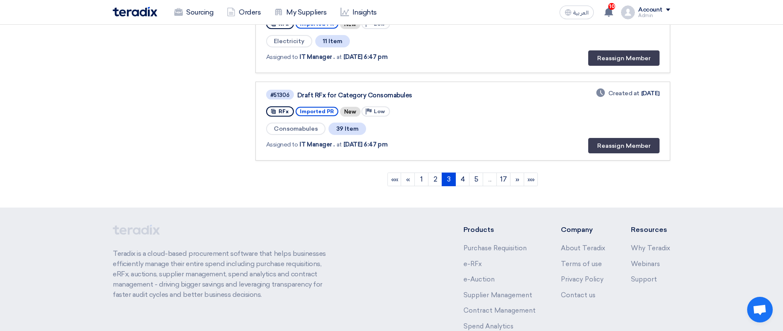
scroll to position [820, 0]
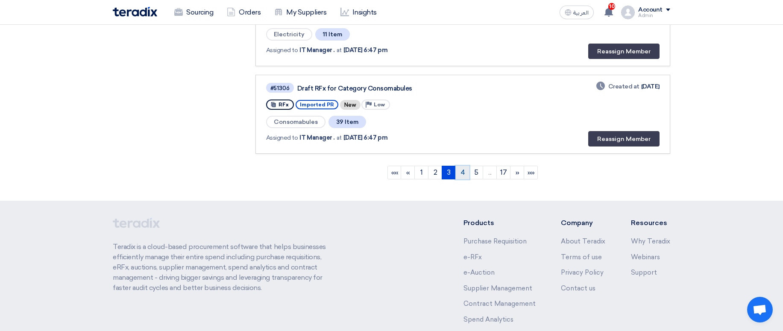
click at [465, 172] on link "4" at bounding box center [462, 173] width 14 height 14
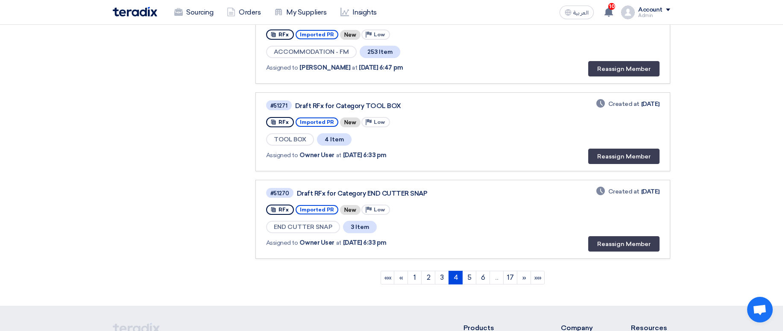
scroll to position [717, 0]
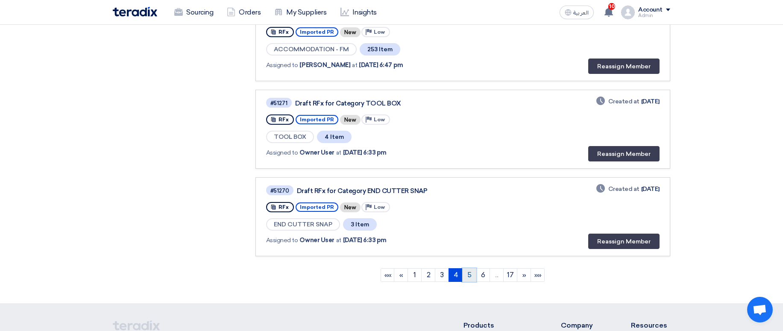
click at [469, 273] on link "5" at bounding box center [469, 275] width 14 height 14
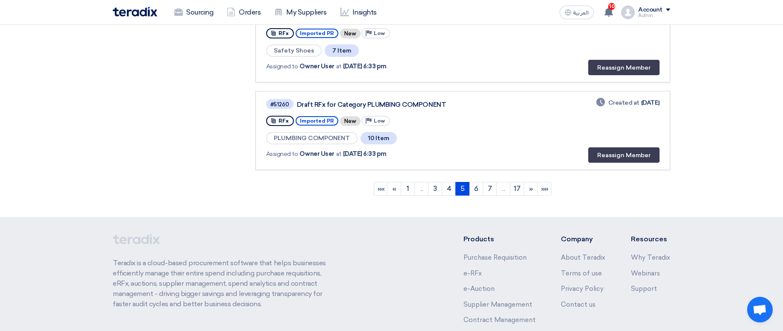
scroll to position [768, 0]
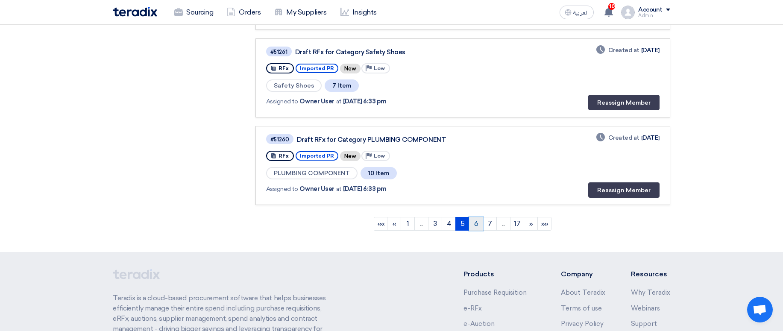
click at [481, 228] on link "6" at bounding box center [476, 224] width 14 height 14
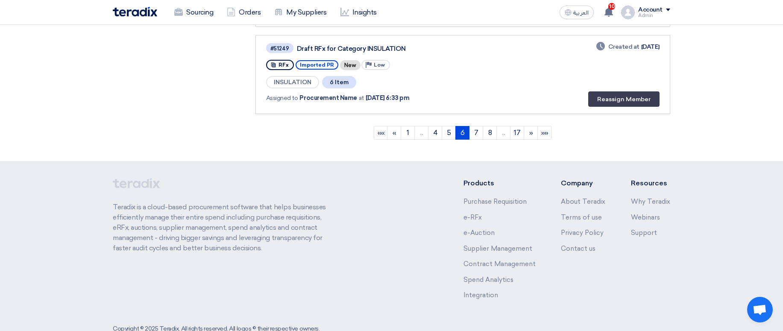
scroll to position [883, 0]
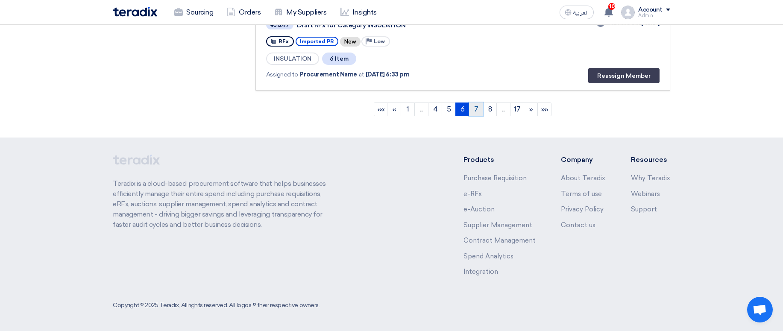
click at [477, 111] on link "7" at bounding box center [476, 109] width 14 height 14
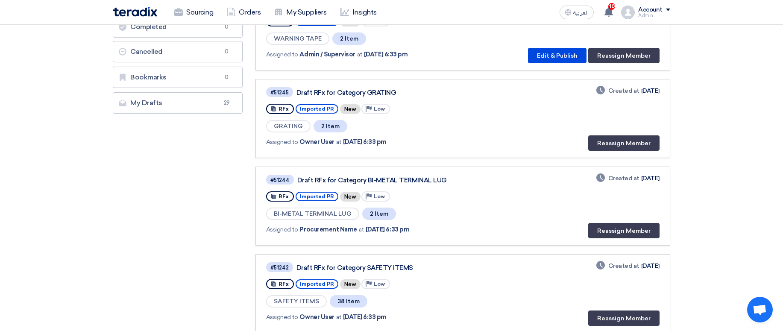
scroll to position [154, 0]
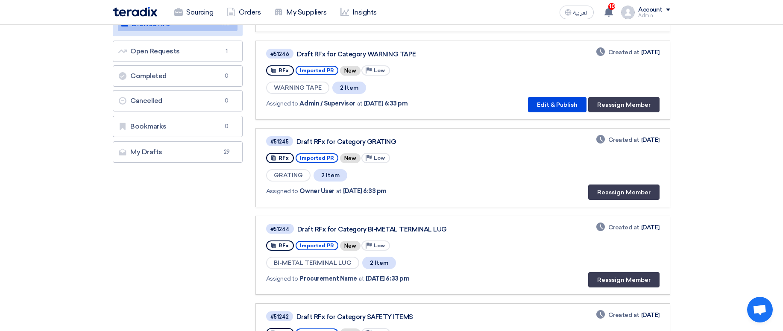
drag, startPoint x: 641, startPoint y: 52, endPoint x: 661, endPoint y: 58, distance: 20.9
click at [661, 58] on link "#51246 Draft RFx for Category WARNING TAPE RFx Imported PR New Priority Low WAR…" at bounding box center [462, 80] width 415 height 79
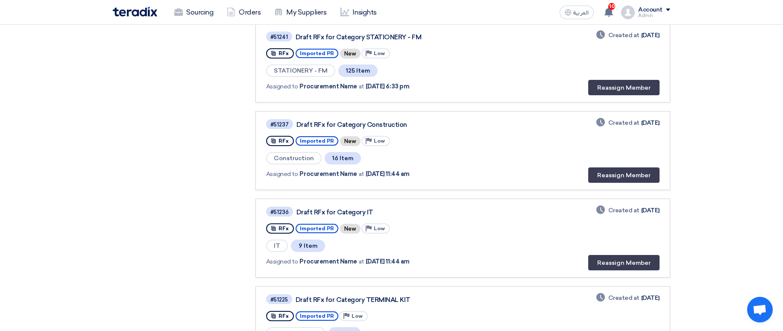
scroll to position [564, 0]
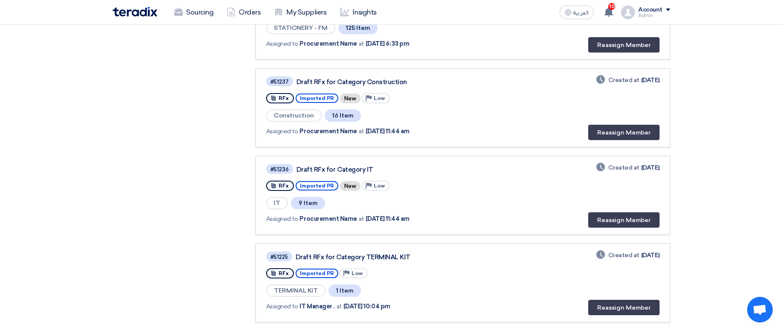
drag, startPoint x: 636, startPoint y: 76, endPoint x: 686, endPoint y: 86, distance: 51.7
click at [681, 84] on div at bounding box center [681, 84] width 0 height 0
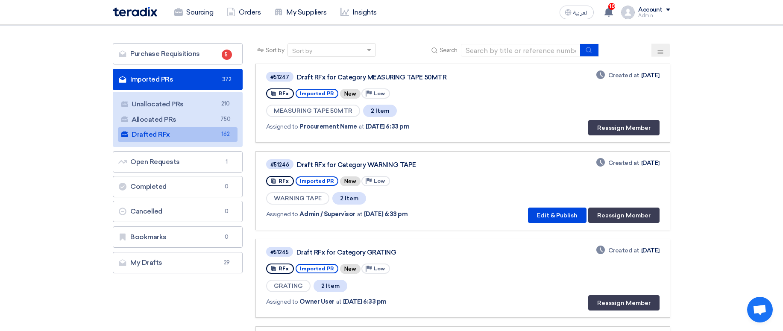
scroll to position [0, 0]
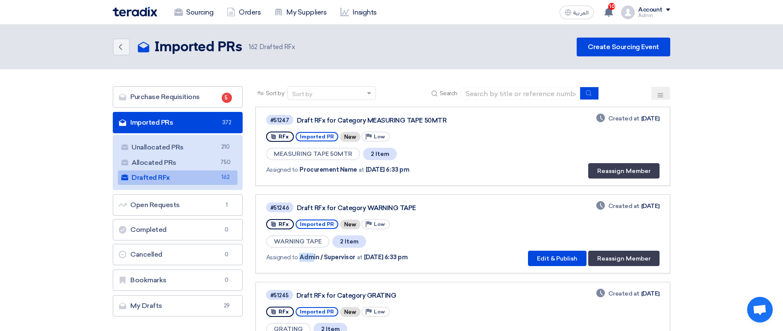
click at [310, 252] on div "Assigned to Admin / Supervisor at [DATE] 6:33 pm" at bounding box center [389, 257] width 246 height 18
click at [314, 255] on div "Assigned to Admin / Supervisor at [DATE] 6:33 pm" at bounding box center [389, 257] width 246 height 18
click at [315, 260] on span "Admin / Supervisor" at bounding box center [326, 257] width 55 height 9
drag, startPoint x: 315, startPoint y: 260, endPoint x: 349, endPoint y: 261, distance: 34.6
click at [349, 261] on span "Admin / Supervisor" at bounding box center [326, 257] width 55 height 9
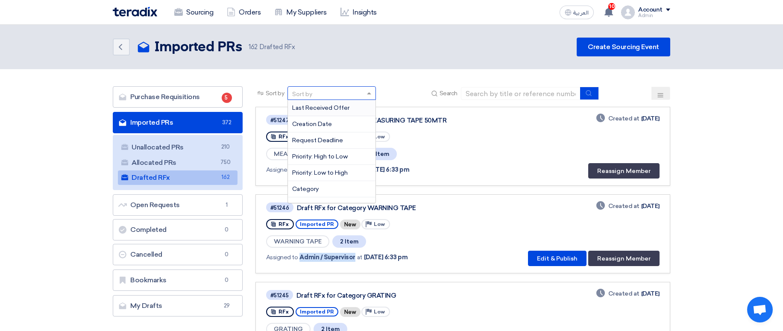
click at [357, 97] on div "Sort by" at bounding box center [326, 93] width 77 height 11
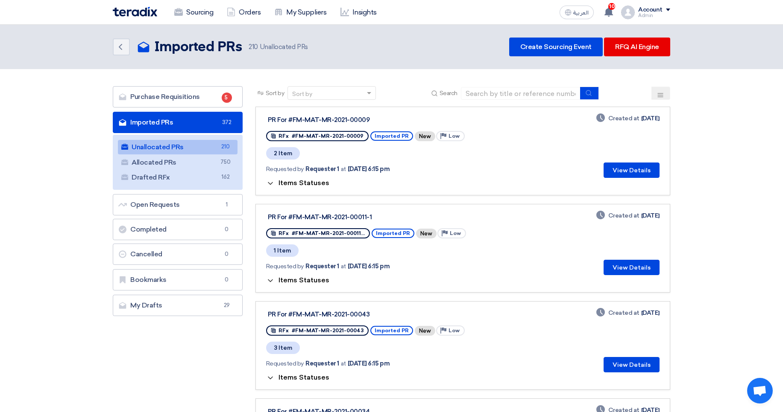
click at [317, 185] on span "Items Statuses" at bounding box center [303, 183] width 51 height 8
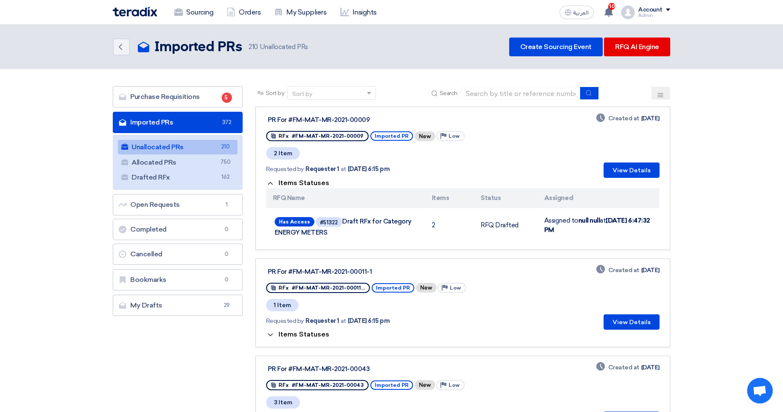
click at [317, 185] on span "Items Statuses" at bounding box center [303, 183] width 51 height 8
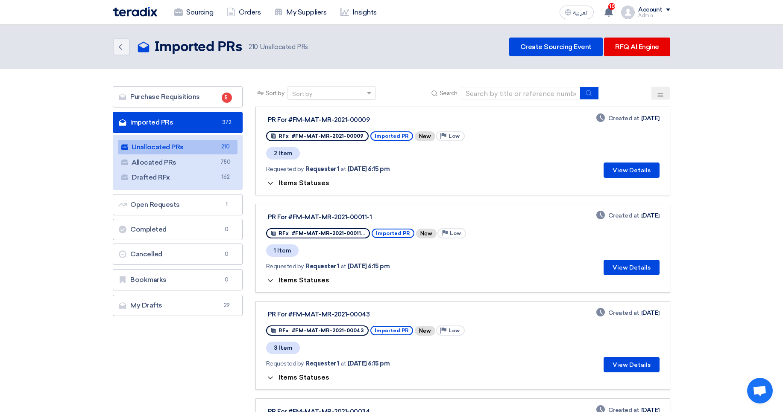
scroll to position [51, 0]
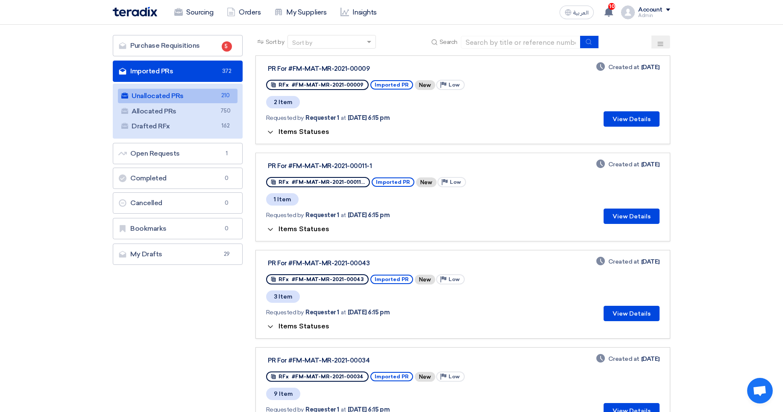
click at [299, 326] on span "Items Statuses" at bounding box center [303, 326] width 51 height 8
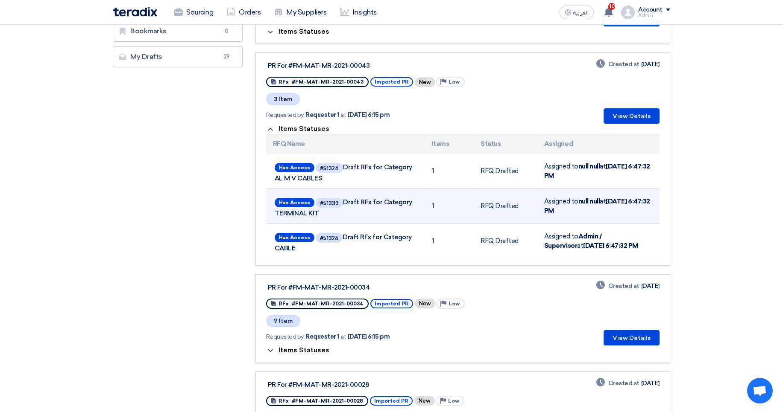
scroll to position [256, 0]
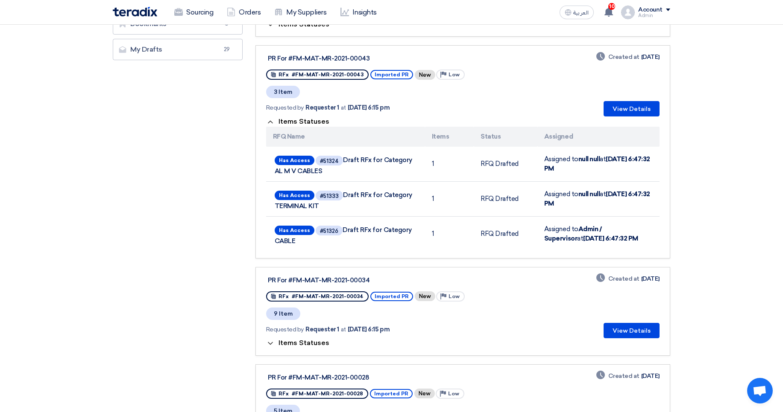
click at [295, 345] on span "Items Statuses" at bounding box center [303, 343] width 51 height 8
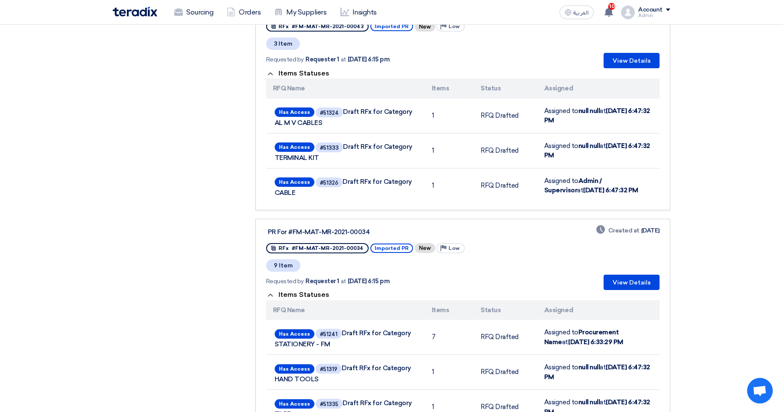
scroll to position [0, 0]
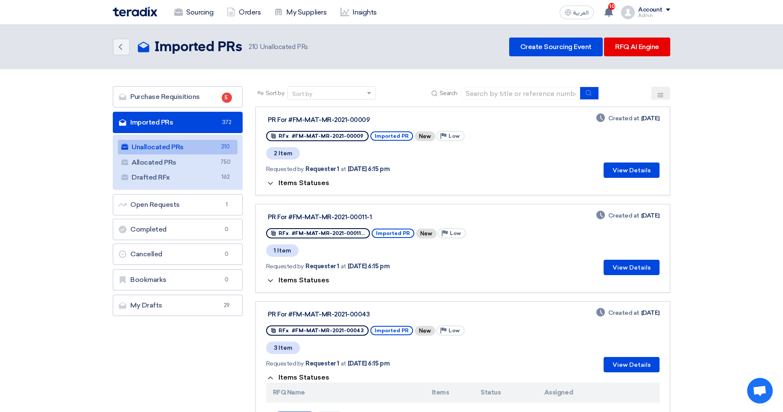
click at [300, 183] on span "Items Statuses" at bounding box center [303, 183] width 51 height 8
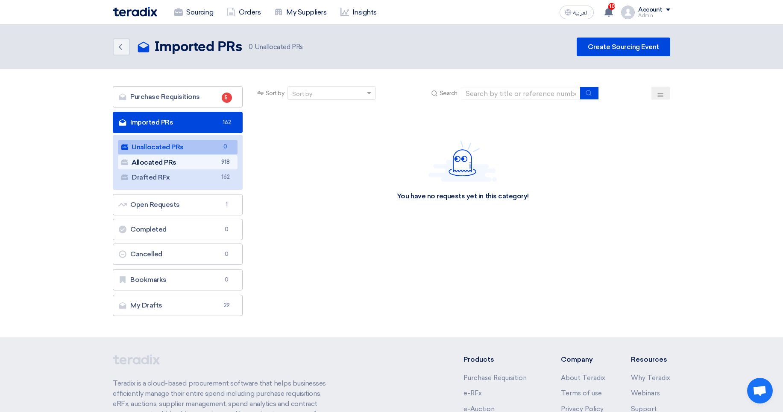
click at [205, 161] on link "Allocated PRs Allocated PRs 918" at bounding box center [178, 162] width 120 height 15
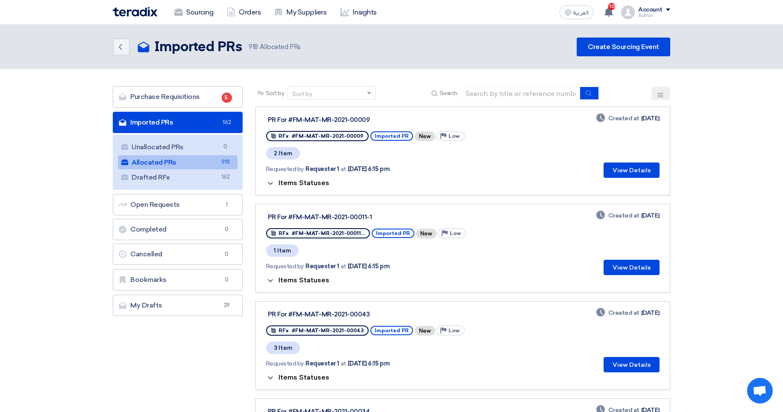
click at [643, 15] on div "Admin" at bounding box center [654, 15] width 32 height 5
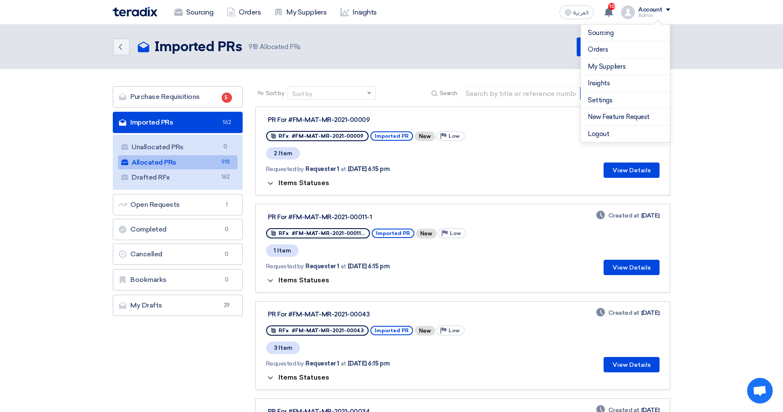
click at [643, 14] on div "Admin" at bounding box center [654, 15] width 32 height 5
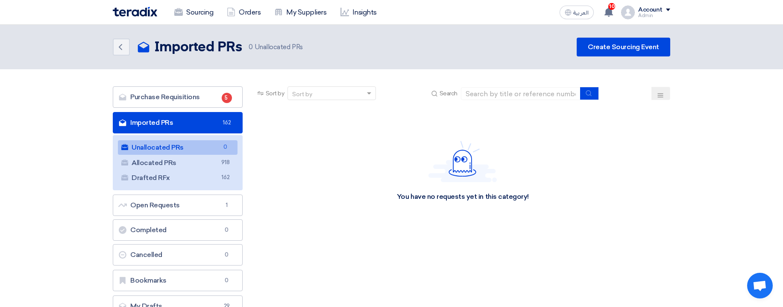
click at [540, 190] on div "You have no requests yet in this category!" at bounding box center [462, 171] width 415 height 128
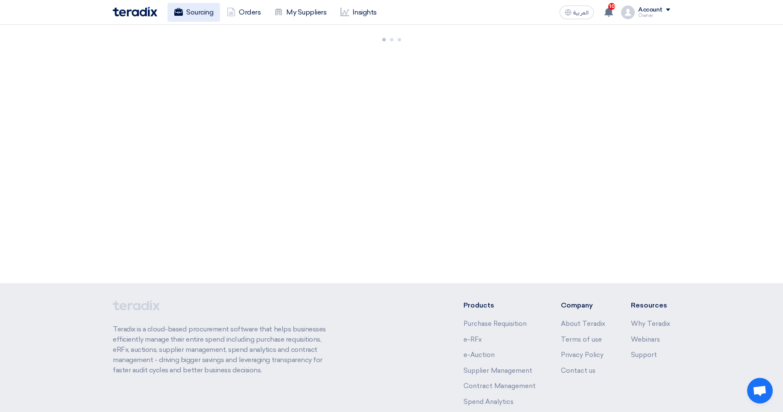
click at [192, 15] on link "Sourcing" at bounding box center [193, 12] width 53 height 19
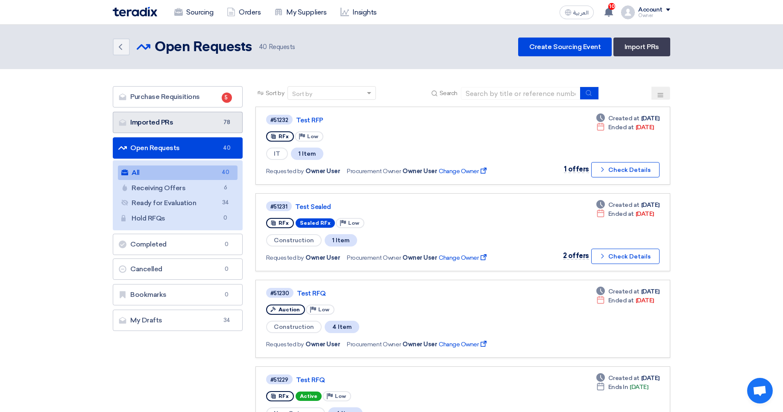
click at [218, 118] on link "Imported PRs Imported PRs 78" at bounding box center [178, 122] width 130 height 21
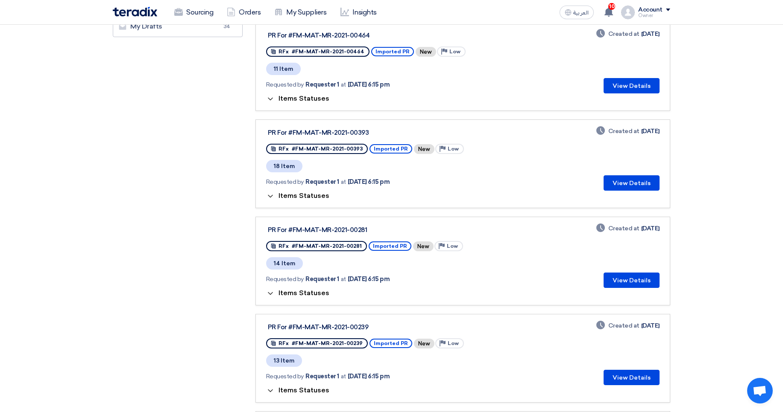
scroll to position [307, 0]
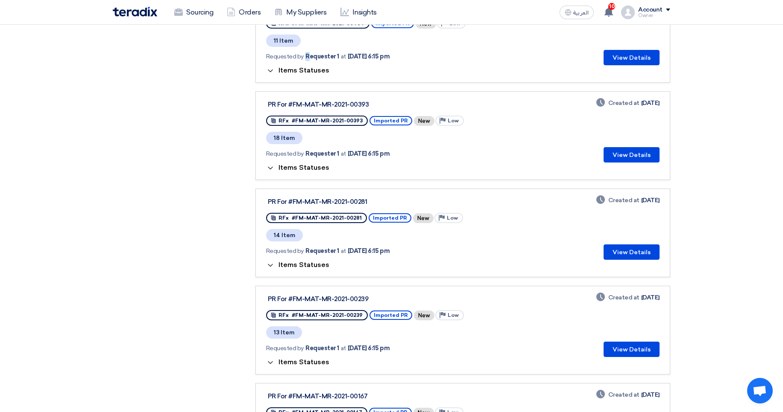
click at [304, 58] on div "Requested by Requester 1 at [DATE] 6:15 pm" at bounding box center [373, 56] width 215 height 9
drag, startPoint x: 308, startPoint y: 68, endPoint x: 353, endPoint y: 91, distance: 51.2
click at [298, 61] on div at bounding box center [298, 61] width 0 height 0
click at [400, 68] on div "Items Statuses" at bounding box center [462, 70] width 393 height 10
click at [289, 73] on span "Items Statuses" at bounding box center [303, 70] width 51 height 8
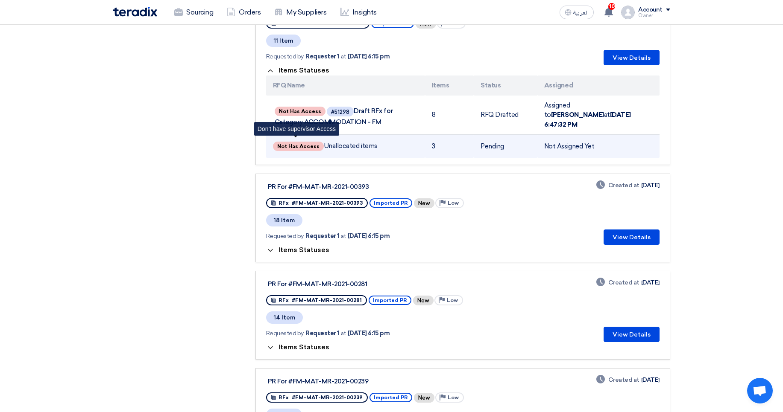
drag, startPoint x: 284, startPoint y: 141, endPoint x: 339, endPoint y: 140, distance: 55.1
click at [339, 140] on td "Not Has Access Unallocated items Don't have supervisor Access" at bounding box center [345, 146] width 159 height 23
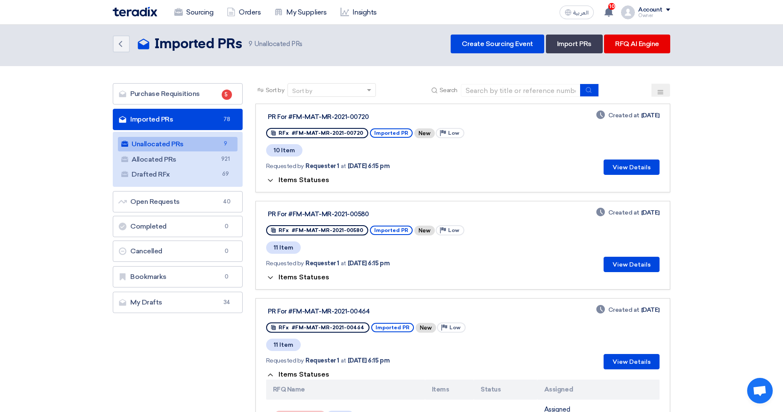
scroll to position [0, 0]
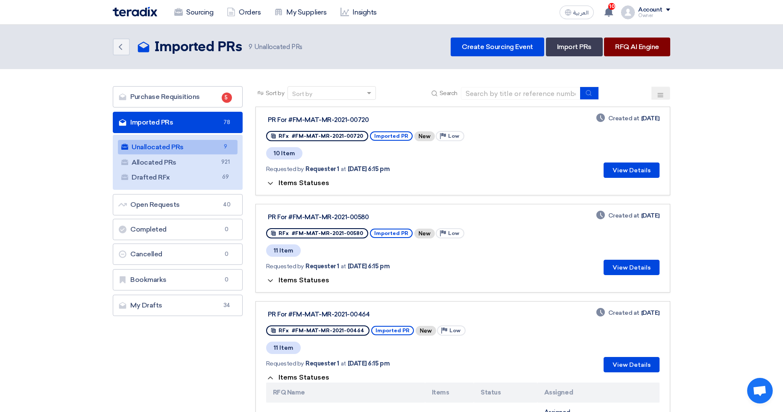
click at [633, 53] on link "RFQ AI Engine" at bounding box center [637, 47] width 66 height 19
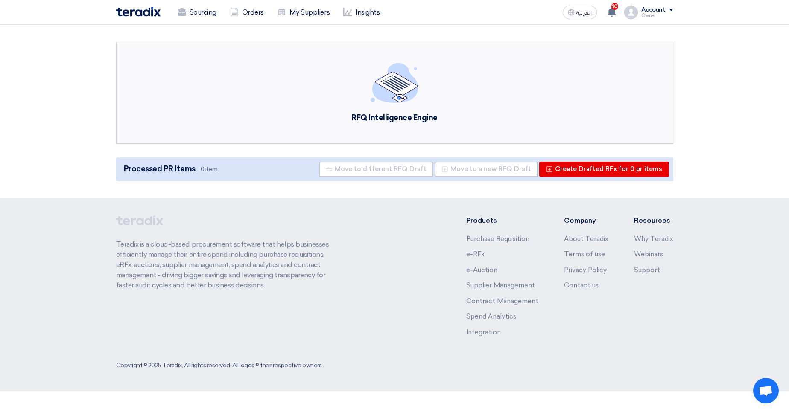
click at [269, 184] on section "RFQ Intelligence Engine Processed PR Items 0 item Move to different RFQ Draft M…" at bounding box center [394, 112] width 789 height 174
click at [146, 11] on img at bounding box center [138, 12] width 44 height 10
